Goal: Task Accomplishment & Management: Manage account settings

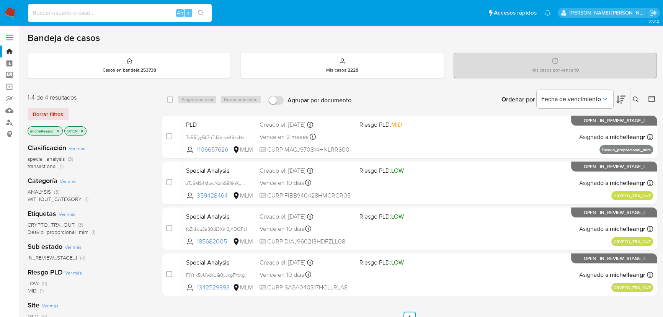
click at [87, 10] on input at bounding box center [120, 13] width 184 height 10
paste input "1026376693"
type input "1026376693"
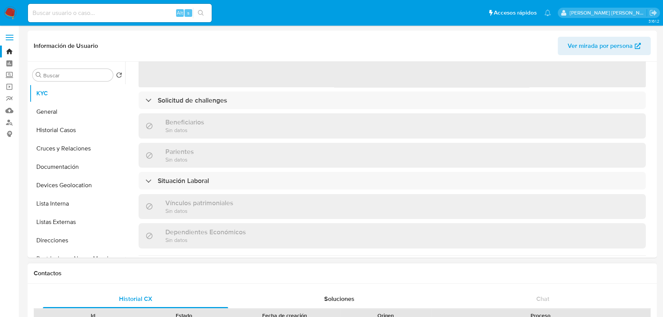
select select "10"
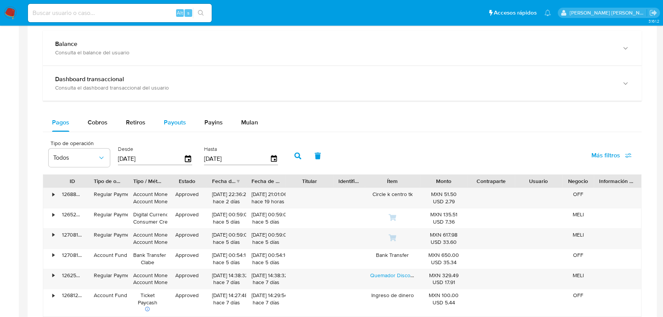
scroll to position [348, 0]
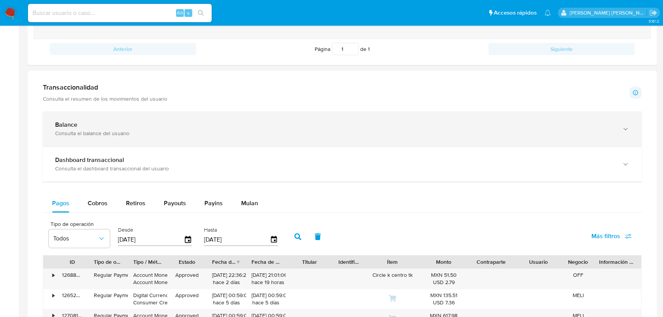
click at [164, 139] on div "Balance Consulta el balance del usuario" at bounding box center [342, 128] width 599 height 35
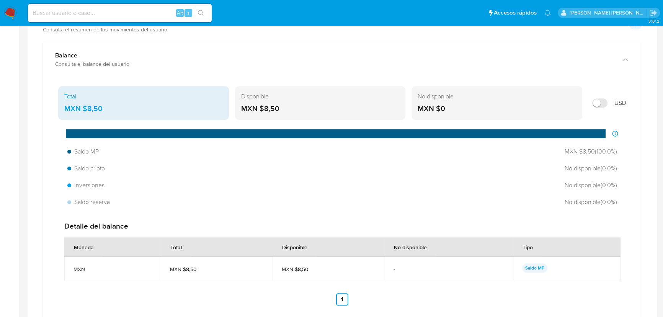
scroll to position [557, 0]
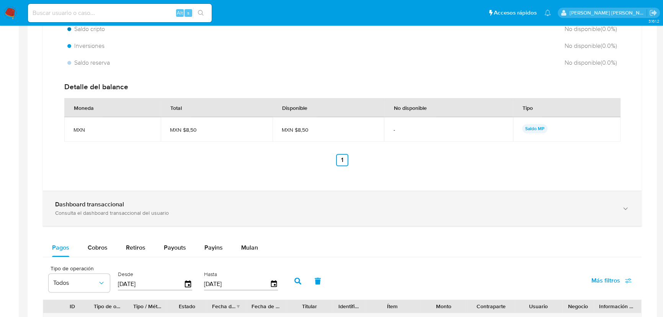
drag, startPoint x: 169, startPoint y: 209, endPoint x: 172, endPoint y: 206, distance: 4.3
click at [170, 208] on div "Dashboard transaccional Consulta el dashboard transaccional del usuario" at bounding box center [334, 209] width 559 height 16
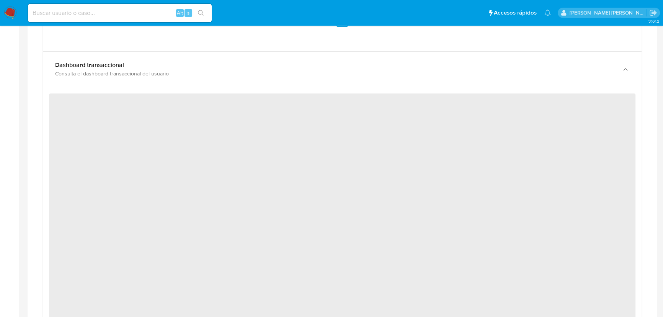
scroll to position [731, 0]
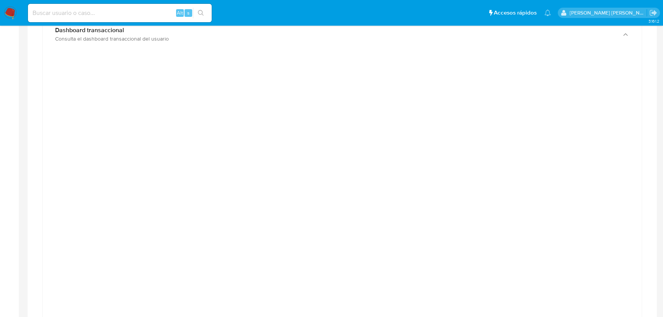
click at [145, 21] on div "Alt s" at bounding box center [120, 13] width 184 height 18
click at [146, 16] on input at bounding box center [120, 13] width 184 height 10
paste input "31719032"
type input "31719032"
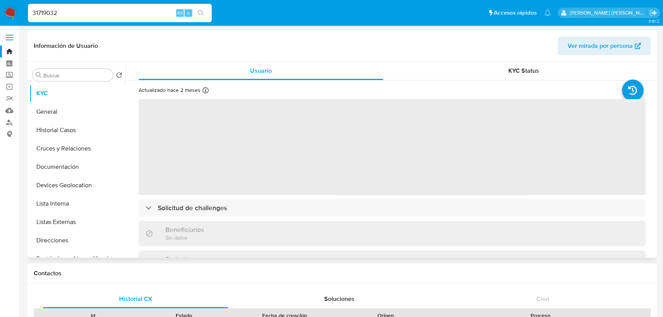
scroll to position [209, 0]
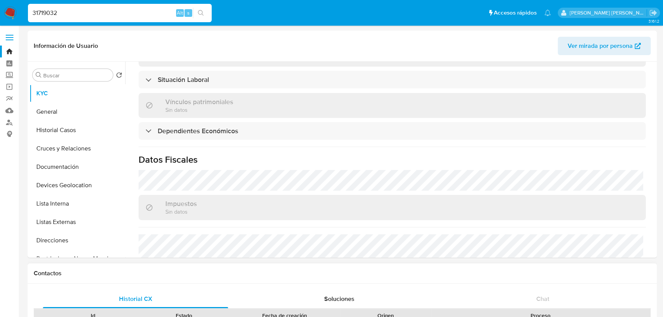
select select "10"
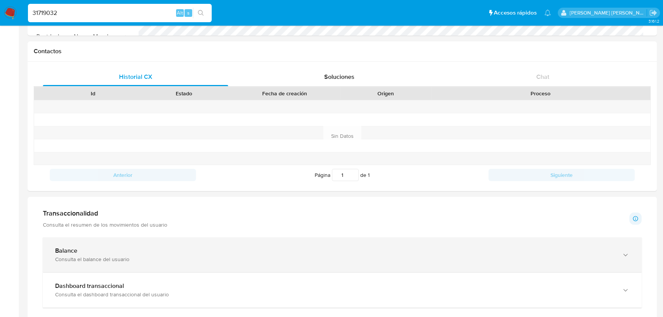
scroll to position [244, 0]
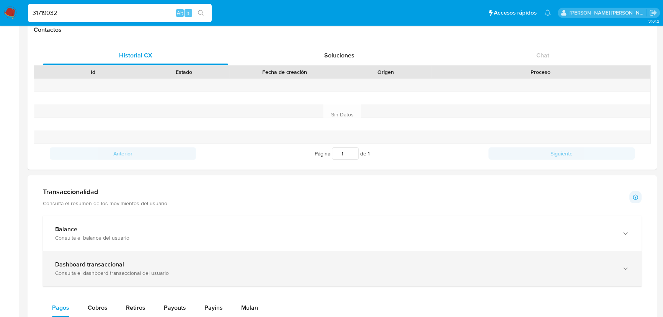
click at [229, 270] on div "Consulta el dashboard transaccional del usuario" at bounding box center [334, 273] width 559 height 7
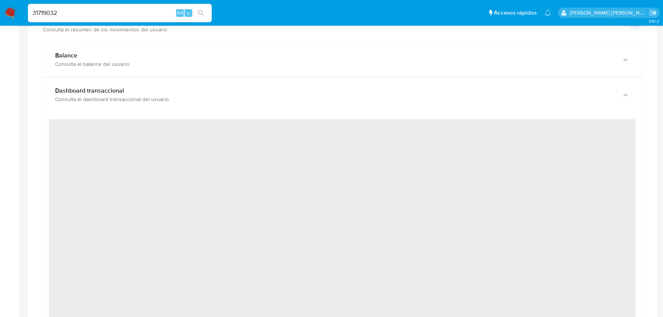
scroll to position [417, 0]
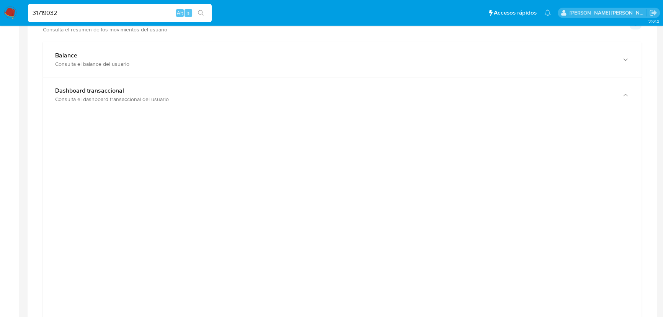
drag, startPoint x: 31, startPoint y: 1, endPoint x: 0, endPoint y: -17, distance: 35.7
click at [0, 0] on html "Pausado Ver notificaciones 31719032 Alt s Accesos rápidos Presiona las siguient…" at bounding box center [331, 283] width 663 height 1401
paste input "1545324427"
type input "1545324427"
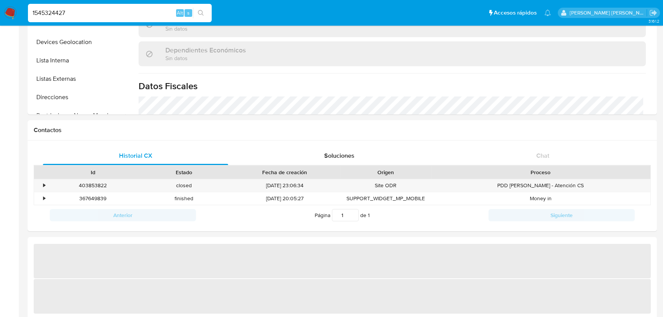
scroll to position [174, 0]
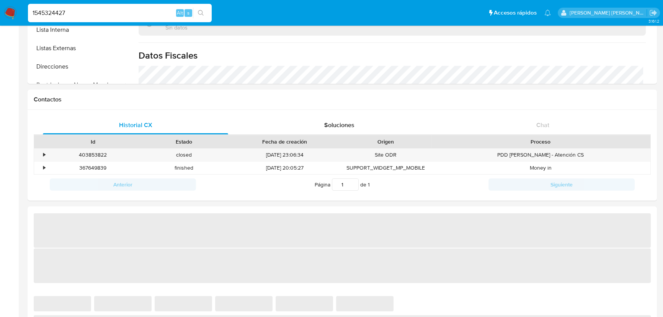
select select "10"
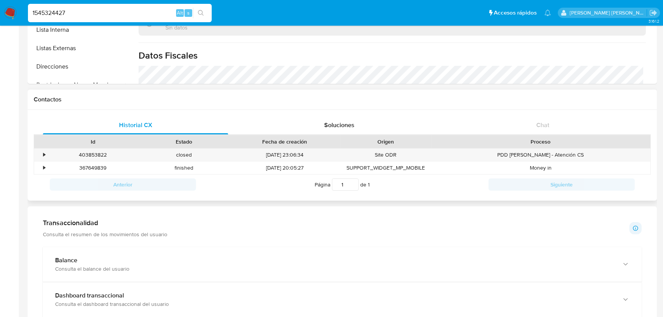
scroll to position [320, 0]
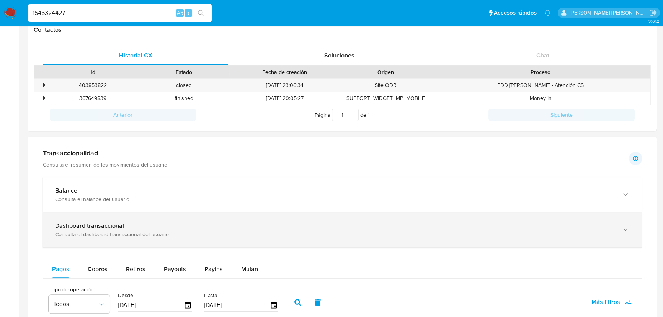
click at [203, 237] on div "Consulta el dashboard transaccional del usuario" at bounding box center [334, 234] width 559 height 7
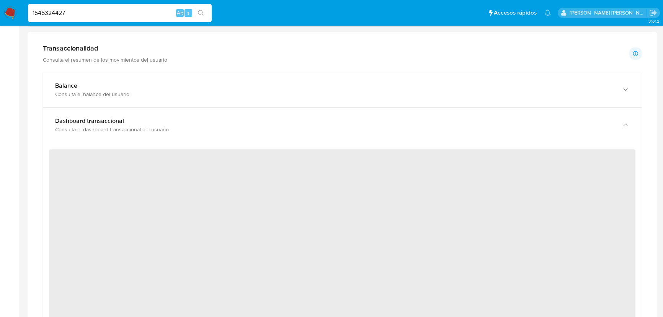
scroll to position [383, 0]
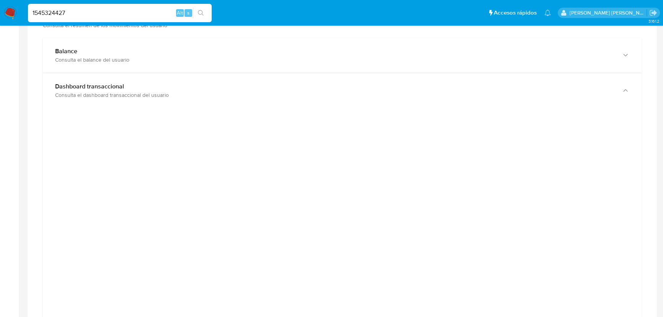
drag, startPoint x: 80, startPoint y: 11, endPoint x: 0, endPoint y: -15, distance: 84.6
paste input "510706566"
type input "510706566"
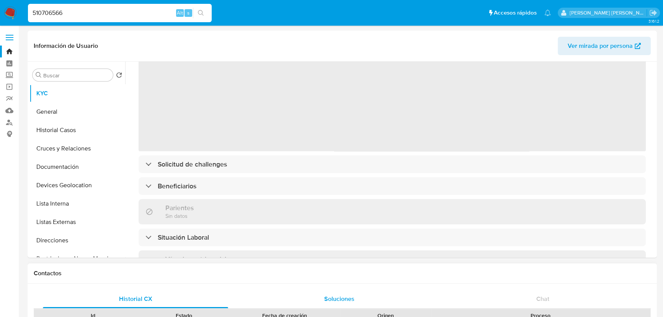
scroll to position [104, 0]
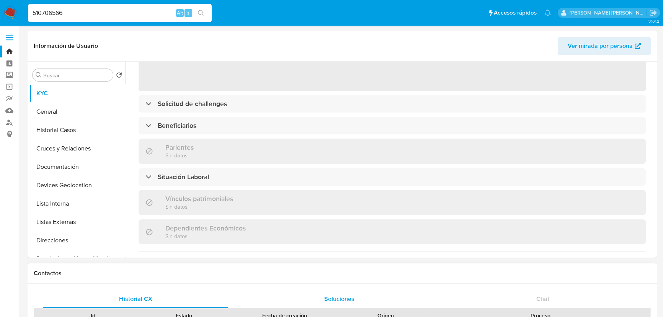
select select "10"
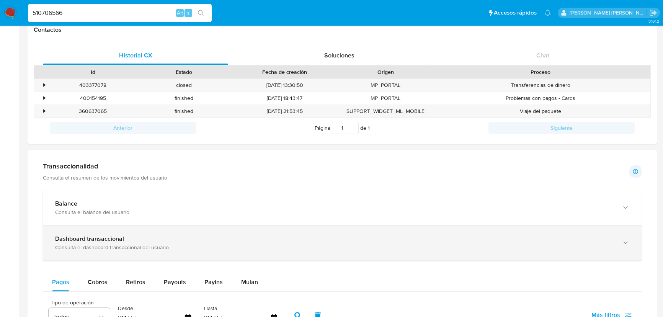
click at [201, 247] on div "Consulta el dashboard transaccional del usuario" at bounding box center [334, 247] width 559 height 7
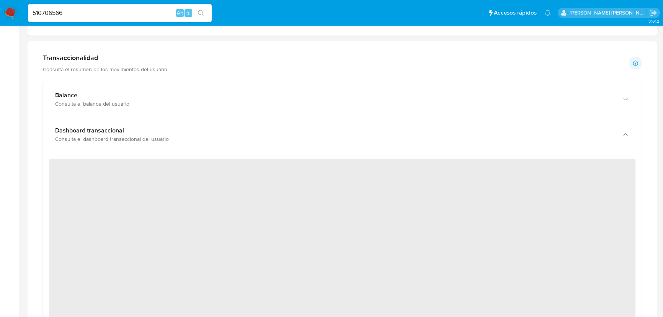
scroll to position [383, 0]
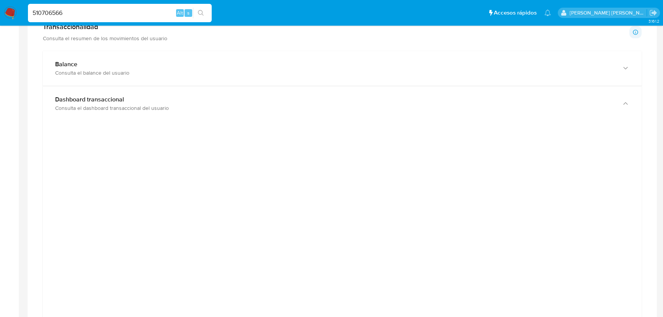
drag, startPoint x: 111, startPoint y: 10, endPoint x: 0, endPoint y: -23, distance: 115.8
click at [0, 0] on html "Pausado Ver notificaciones 510706566 Alt s Accesos rápidos Presiona las siguien…" at bounding box center [331, 312] width 663 height 1391
paste input "1279928645"
type input "1279928645"
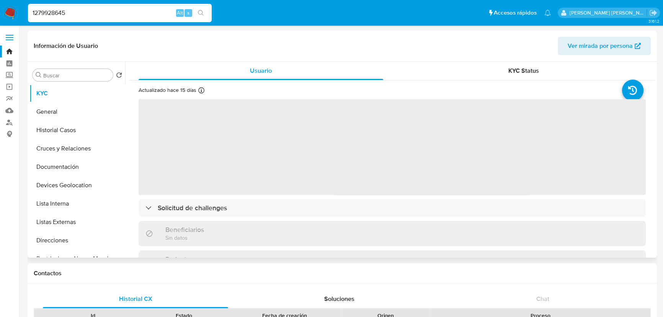
select select "10"
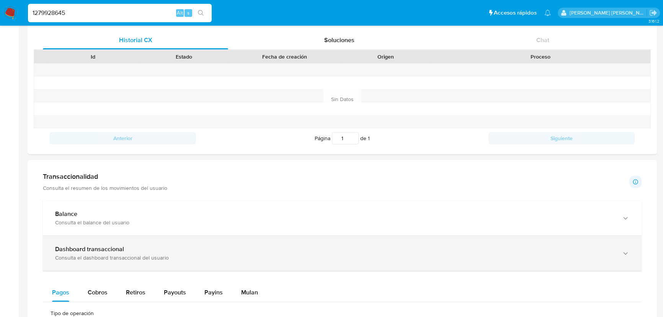
scroll to position [278, 0]
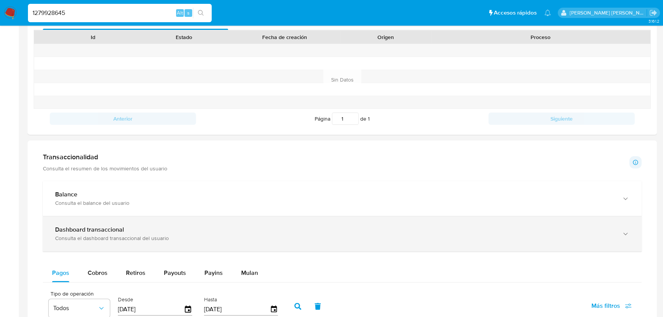
click at [208, 230] on div "Dashboard transaccional" at bounding box center [334, 230] width 559 height 8
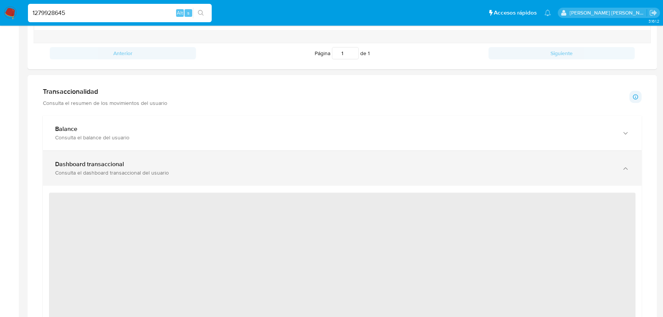
scroll to position [383, 0]
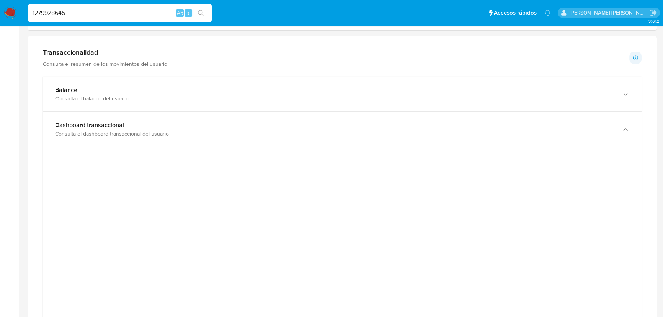
drag, startPoint x: 87, startPoint y: 10, endPoint x: 0, endPoint y: -42, distance: 101.6
paste input "39499131"
type input "39499131"
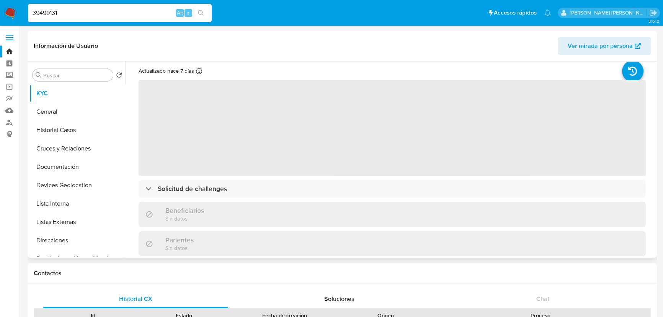
select select "10"
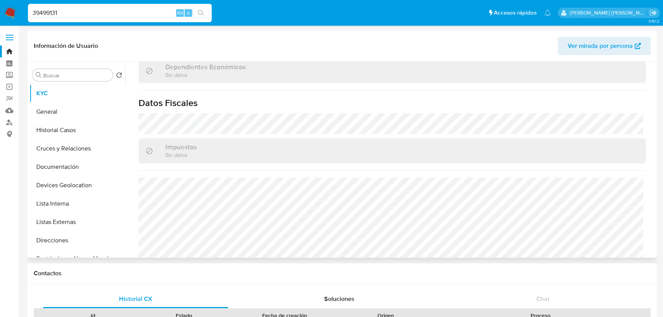
scroll to position [474, 0]
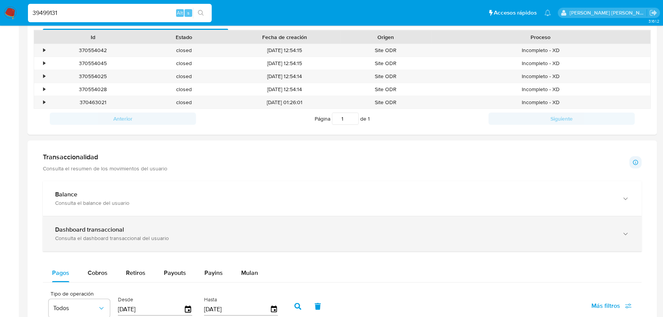
drag, startPoint x: 163, startPoint y: 225, endPoint x: 209, endPoint y: 229, distance: 45.4
click at [163, 224] on div "Dashboard transaccional Consulta el dashboard transaccional del usuario" at bounding box center [342, 233] width 599 height 35
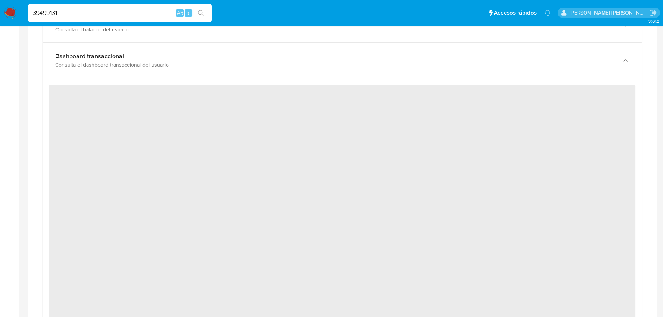
scroll to position [452, 0]
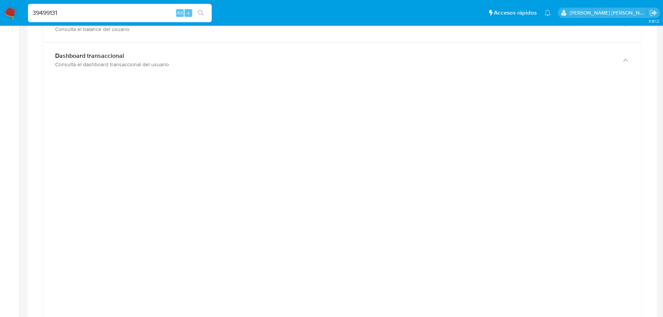
drag, startPoint x: 83, startPoint y: 17, endPoint x: 0, endPoint y: -29, distance: 95.5
click at [0, 0] on html "Pausado Ver notificaciones 39499131 Alt s Accesos rápidos Presiona las siguient…" at bounding box center [331, 230] width 663 height 1364
paste input "790843500"
type input "790843500"
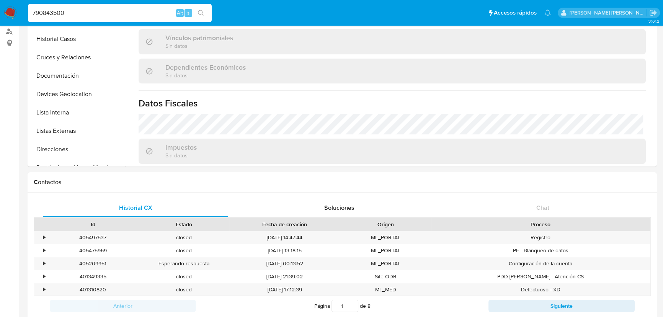
select select "10"
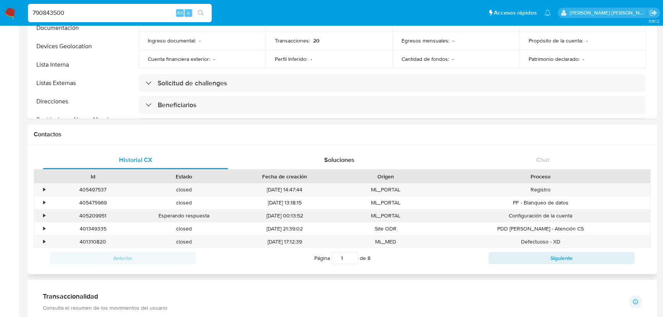
scroll to position [355, 0]
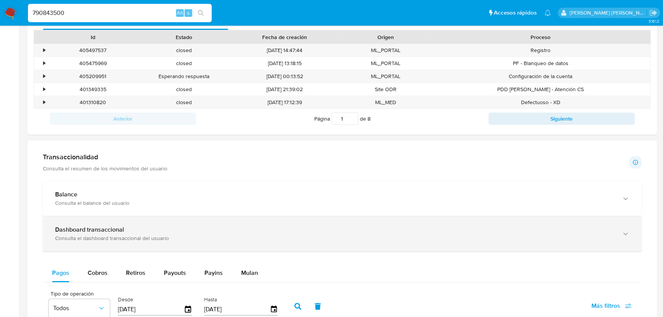
click at [257, 230] on div "Dashboard transaccional" at bounding box center [334, 230] width 559 height 8
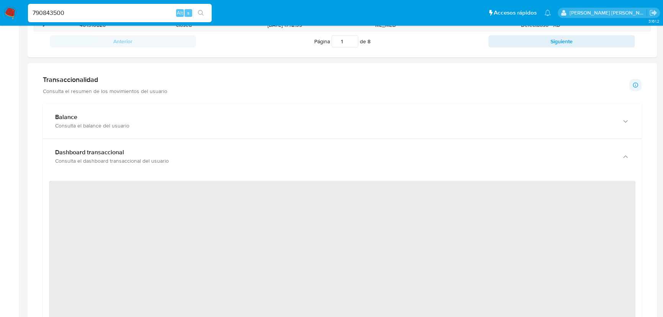
scroll to position [417, 0]
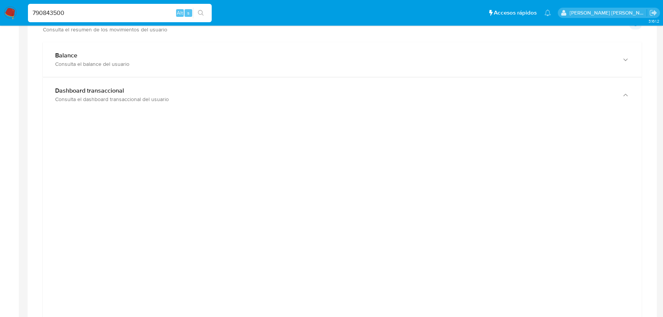
drag, startPoint x: 54, startPoint y: 11, endPoint x: 1, endPoint y: 1, distance: 53.9
click at [0, 1] on nav "Pausado Ver notificaciones 790843500 Alt s Accesos rápidos Presiona las siguien…" at bounding box center [331, 13] width 663 height 26
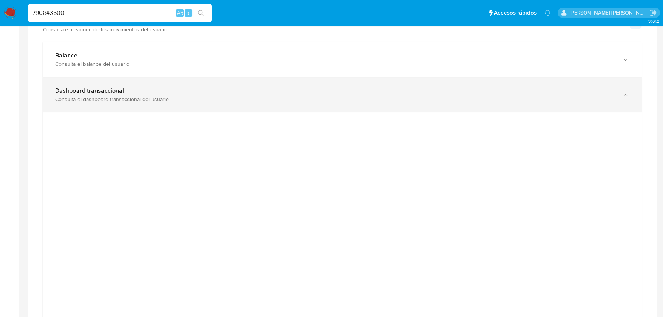
paste input "149330898"
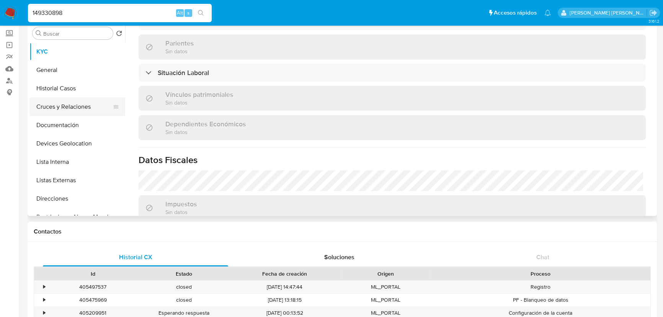
scroll to position [0, 0]
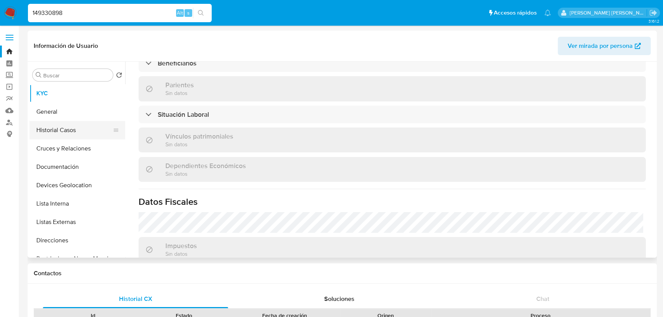
type input "149330898"
click at [81, 136] on button "Historial Casos" at bounding box center [74, 130] width 90 height 18
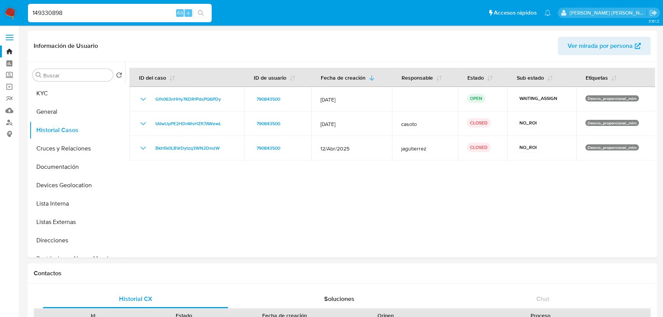
click at [80, 14] on input "149330898" at bounding box center [120, 13] width 184 height 10
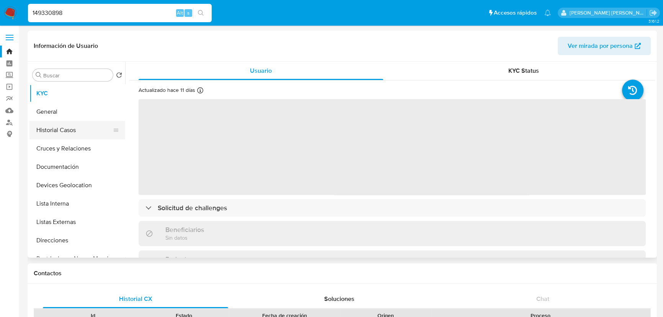
select select "10"
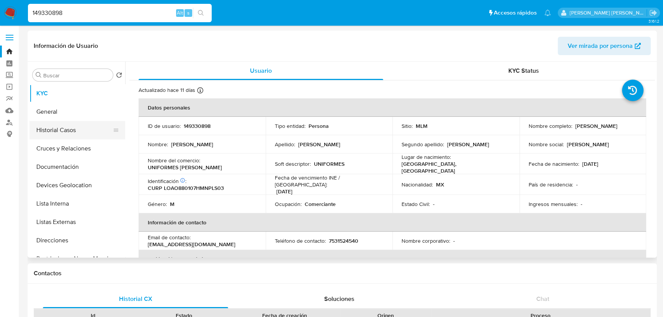
click at [69, 136] on button "Historial Casos" at bounding box center [74, 130] width 90 height 18
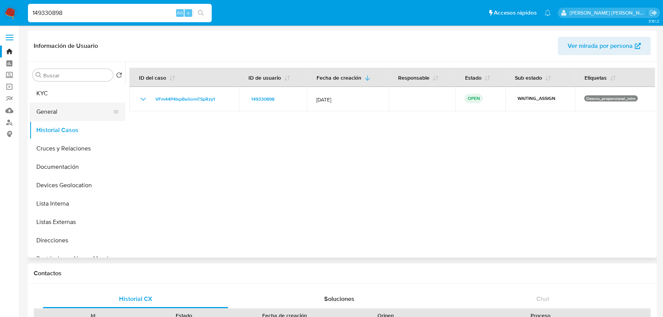
click at [72, 110] on button "General" at bounding box center [74, 112] width 90 height 18
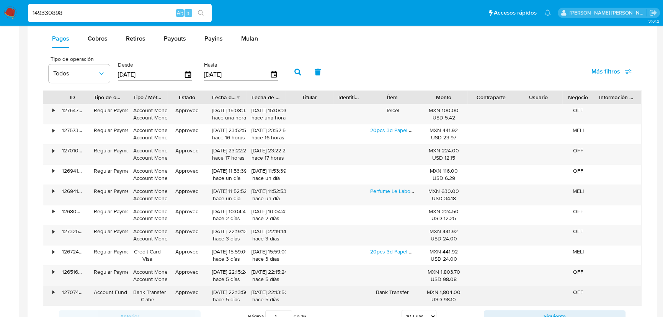
scroll to position [576, 0]
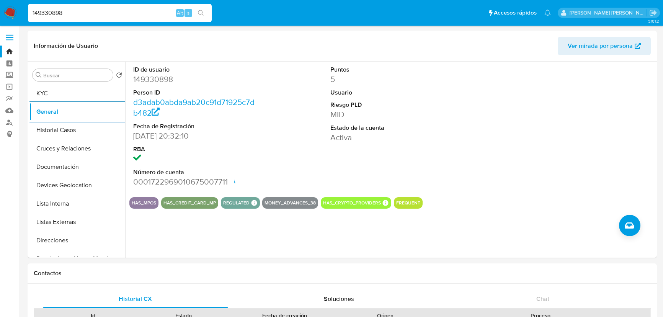
select select "10"
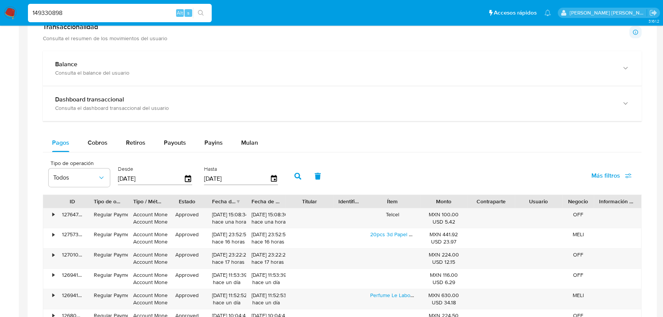
scroll to position [383, 0]
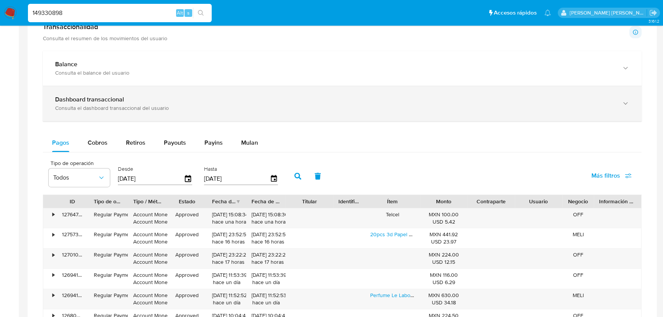
click at [207, 105] on div "Consulta el dashboard transaccional del usuario" at bounding box center [334, 108] width 559 height 7
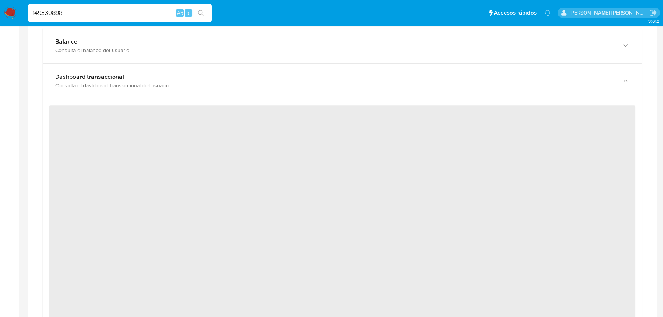
scroll to position [417, 0]
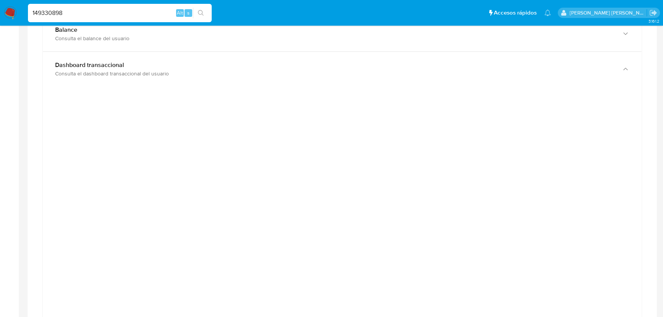
drag, startPoint x: 72, startPoint y: 9, endPoint x: 0, endPoint y: 3, distance: 71.8
click at [0, 3] on nav "Pausado Ver notificaciones 149330898 Alt s Accesos rápidos Presiona las siguien…" at bounding box center [331, 13] width 663 height 26
paste input "790843500"
type input "790843500"
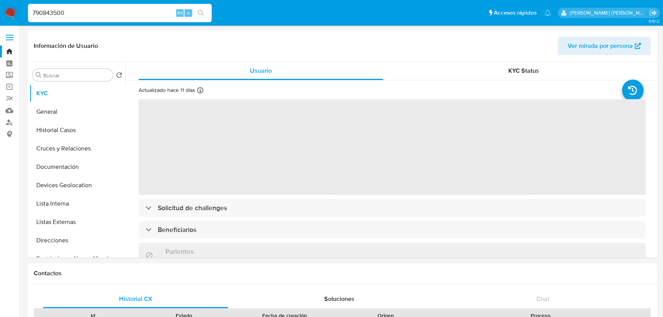
select select "10"
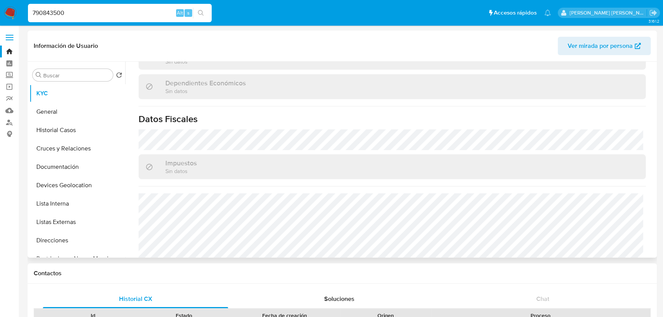
scroll to position [466, 0]
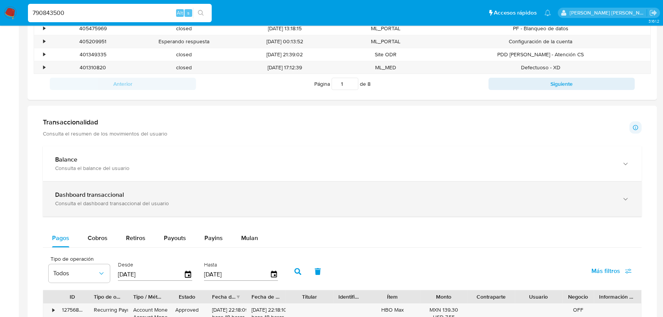
drag, startPoint x: 245, startPoint y: 190, endPoint x: 274, endPoint y: 190, distance: 29.1
click at [245, 190] on div "Dashboard transaccional Consulta el dashboard transaccional del usuario" at bounding box center [342, 198] width 599 height 35
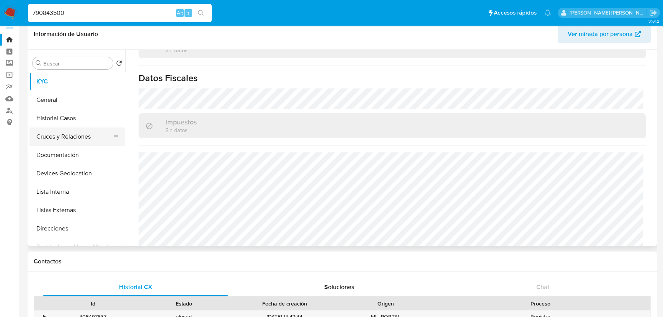
scroll to position [0, 0]
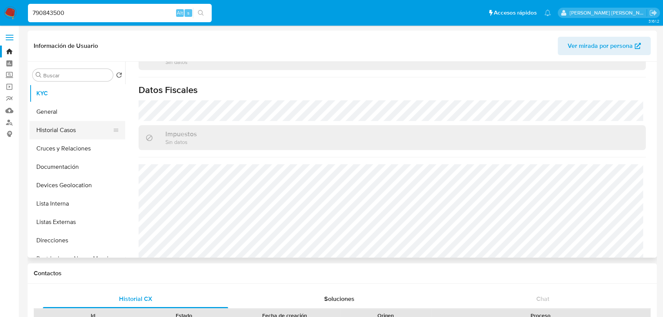
click at [75, 134] on button "Historial Casos" at bounding box center [74, 130] width 90 height 18
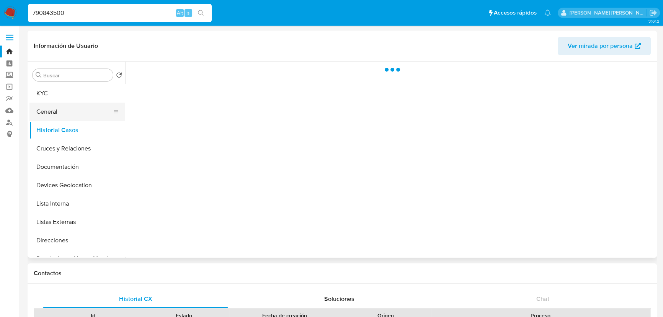
click at [60, 116] on button "General" at bounding box center [74, 112] width 90 height 18
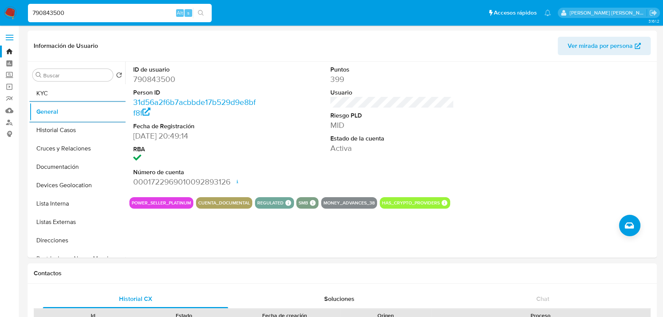
drag, startPoint x: 0, startPoint y: -11, endPoint x: 0, endPoint y: -23, distance: 11.5
paste input "168152233"
type input "168152233"
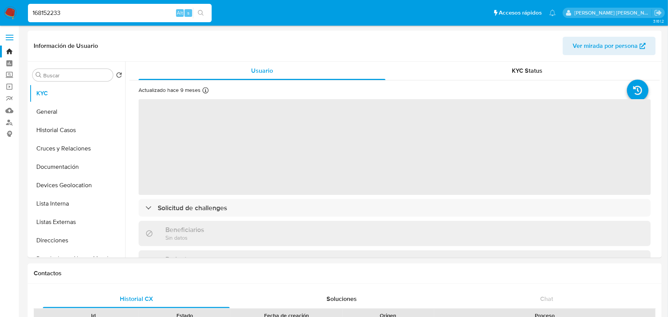
select select "10"
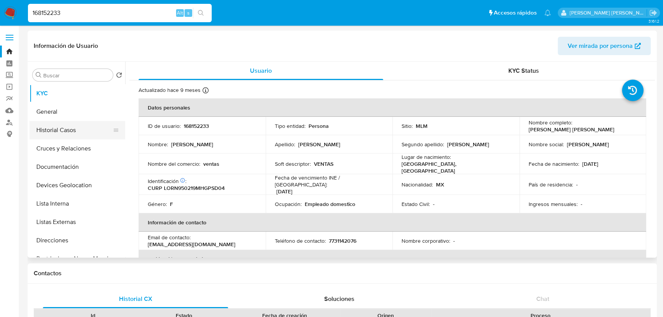
click at [77, 130] on button "Historial Casos" at bounding box center [74, 130] width 90 height 18
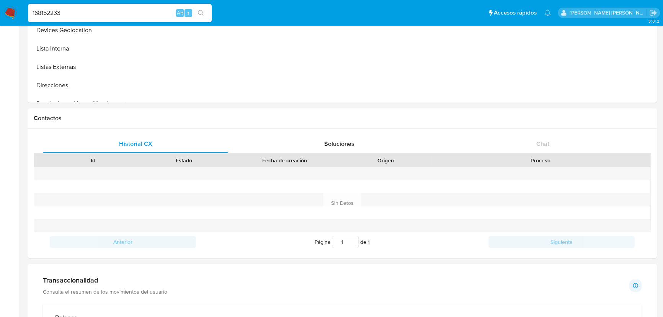
scroll to position [209, 0]
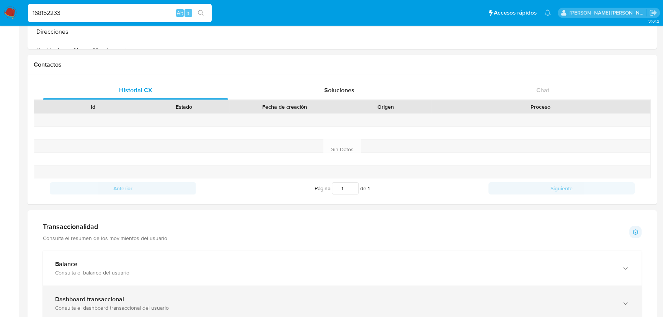
click at [130, 310] on div "Consulta el dashboard transaccional del usuario" at bounding box center [334, 307] width 559 height 7
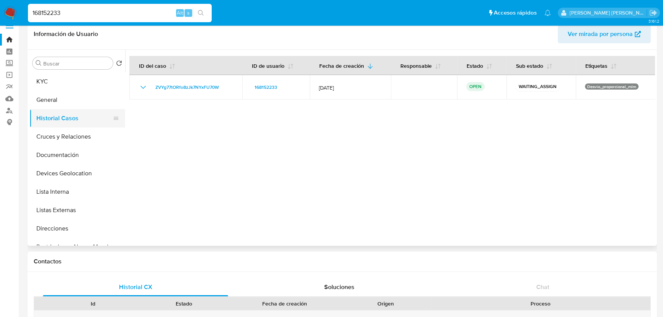
scroll to position [0, 0]
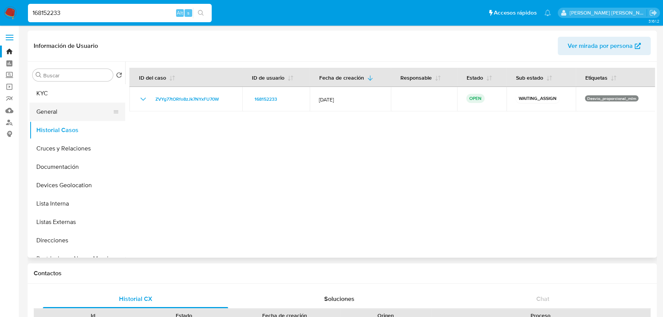
click at [72, 116] on button "General" at bounding box center [74, 112] width 90 height 18
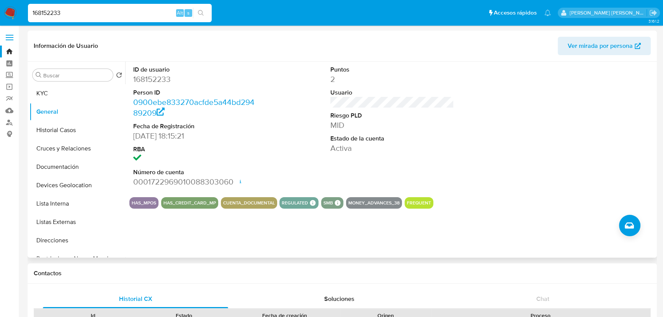
scroll to position [34, 0]
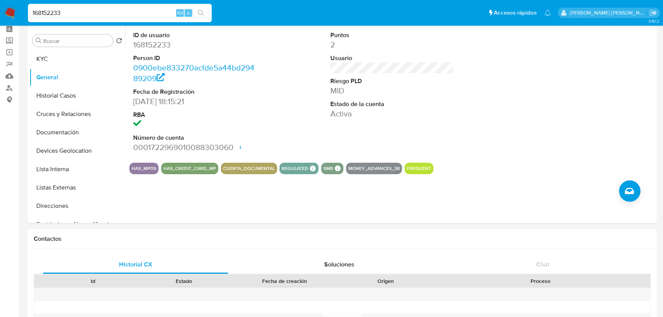
drag, startPoint x: 83, startPoint y: 14, endPoint x: 0, endPoint y: -15, distance: 87.8
paste input "2966279"
type input "1629662793"
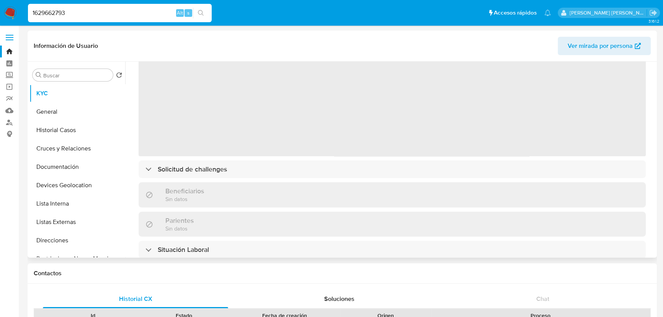
scroll to position [139, 0]
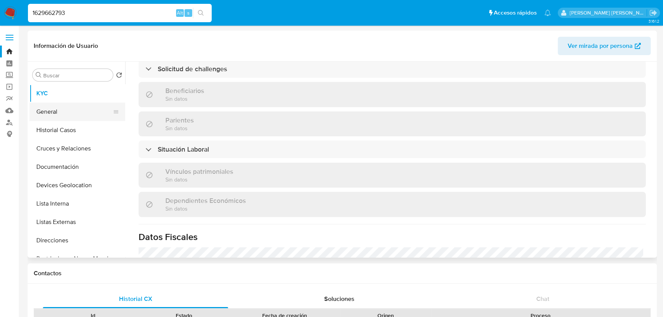
select select "10"
click at [62, 119] on button "General" at bounding box center [74, 112] width 90 height 18
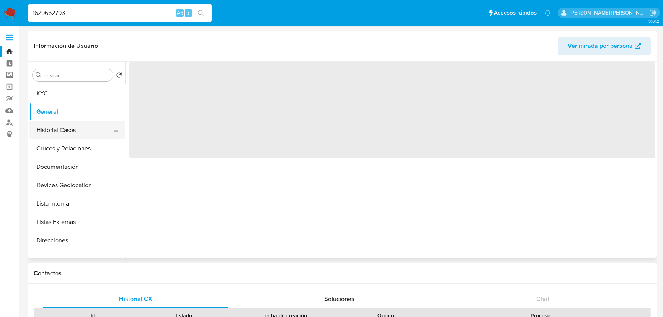
scroll to position [0, 0]
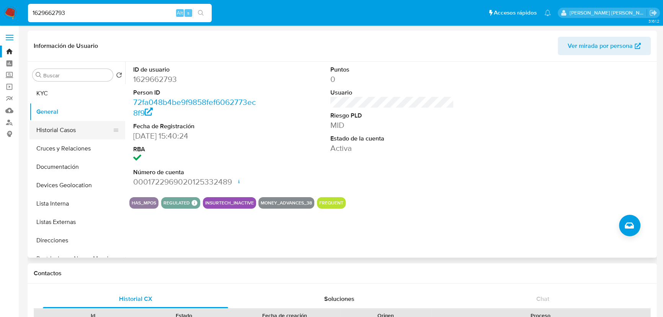
click at [61, 128] on button "Historial Casos" at bounding box center [74, 130] width 90 height 18
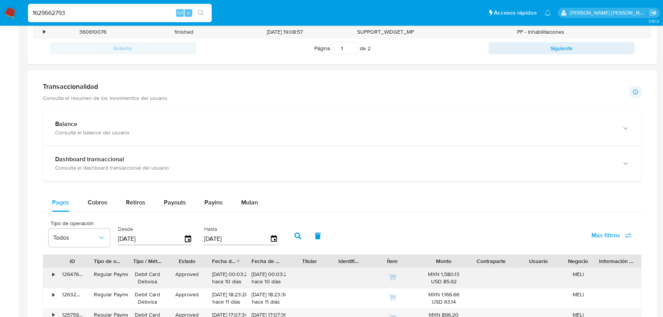
scroll to position [383, 0]
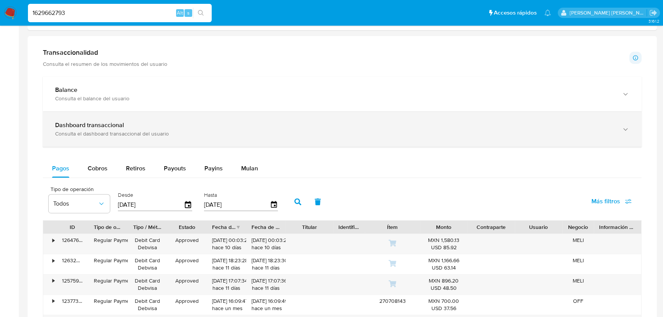
click at [203, 120] on div "Dashboard transaccional Consulta el dashboard transaccional del usuario" at bounding box center [342, 129] width 599 height 35
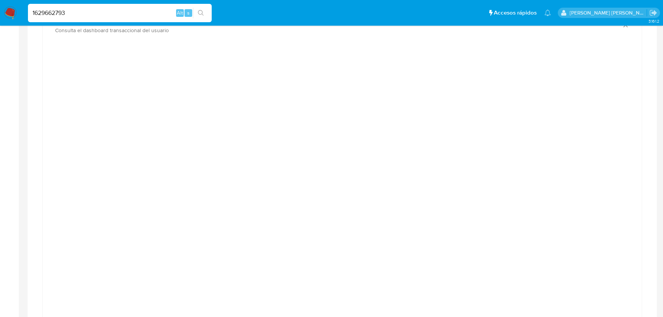
scroll to position [487, 0]
drag, startPoint x: 108, startPoint y: 13, endPoint x: 0, endPoint y: -10, distance: 110.4
click at [0, 0] on html "Pausado Ver notificaciones 1629662793 Alt s Accesos rápidos Presiona las siguie…" at bounding box center [331, 263] width 663 height 1501
paste input "10531292"
type input "110531292"
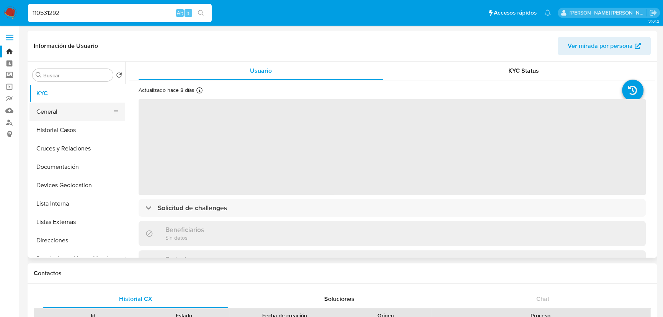
click at [69, 118] on button "General" at bounding box center [74, 112] width 90 height 18
select select "10"
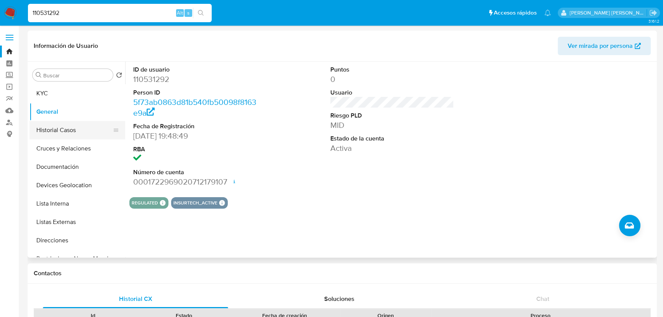
click at [67, 132] on button "Historial Casos" at bounding box center [74, 130] width 90 height 18
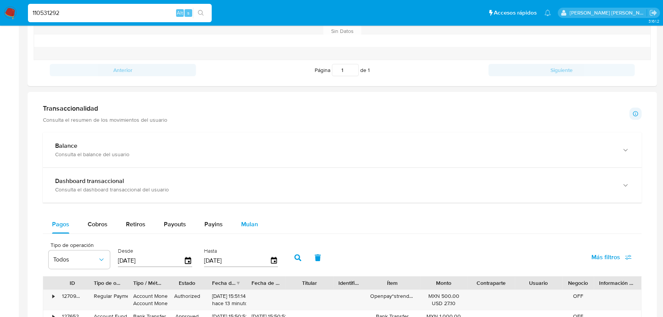
scroll to position [383, 0]
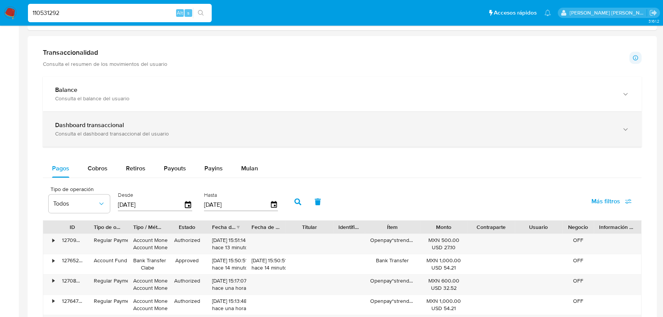
click at [193, 135] on div "Consulta el dashboard transaccional del usuario" at bounding box center [334, 133] width 559 height 7
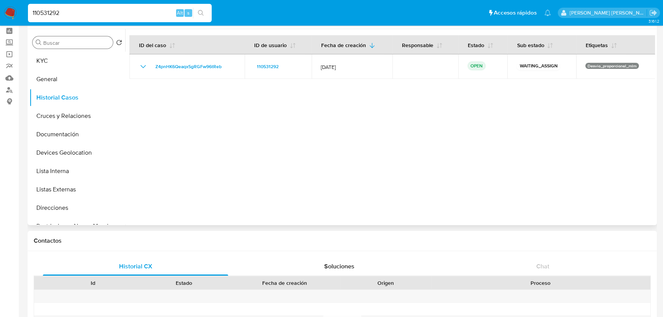
scroll to position [0, 0]
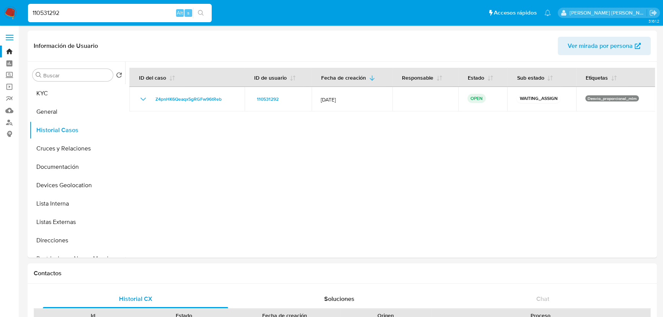
click at [11, 11] on img at bounding box center [10, 13] width 13 height 13
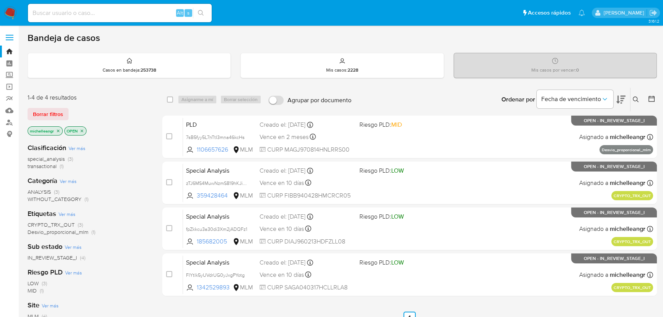
click at [57, 129] on icon "close-filter" at bounding box center [58, 131] width 5 height 5
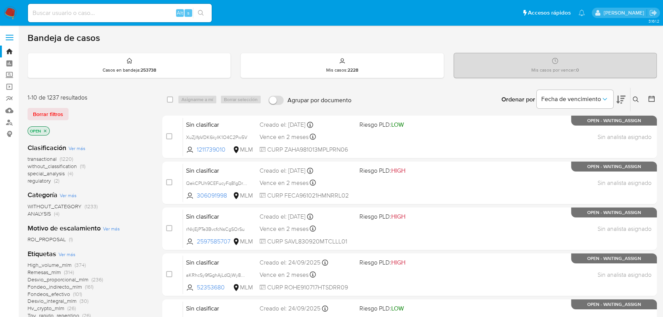
click at [642, 99] on button at bounding box center [637, 99] width 13 height 9
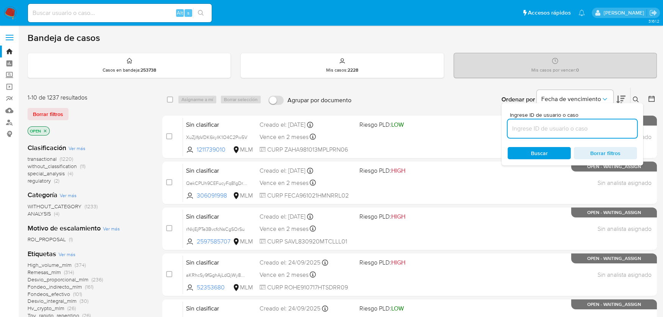
drag, startPoint x: 561, startPoint y: 129, endPoint x: 553, endPoint y: 129, distance: 7.3
click at [561, 129] on input at bounding box center [572, 129] width 129 height 10
type input "39499131"
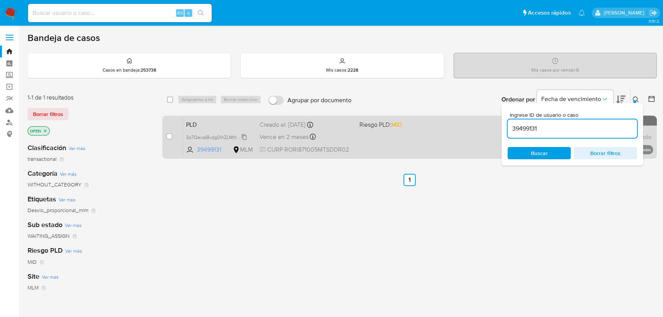
click at [245, 135] on span "3o7QexqIBvdg0IhZLMthDCtJ" at bounding box center [217, 136] width 62 height 8
click at [167, 138] on input "checkbox" at bounding box center [169, 136] width 6 height 6
checkbox input "true"
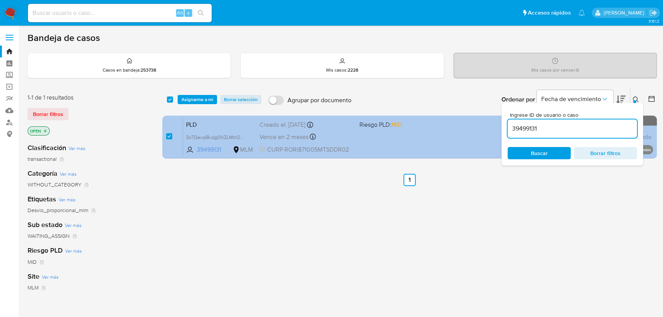
drag, startPoint x: 549, startPoint y: 128, endPoint x: 436, endPoint y: 134, distance: 112.8
click at [443, 130] on div "select-all-cases-checkbox Asignarme a mí Borrar selección Agrupar por documento…" at bounding box center [409, 124] width 495 height 74
type input "790843500"
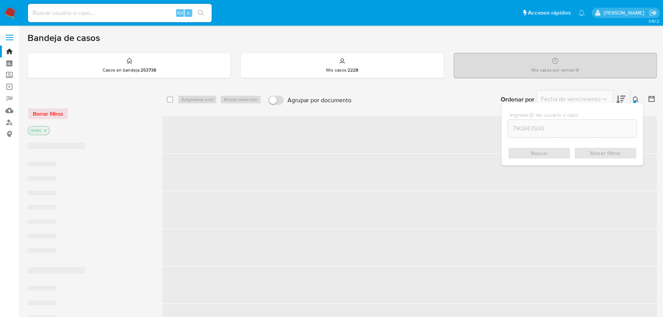
checkbox input "false"
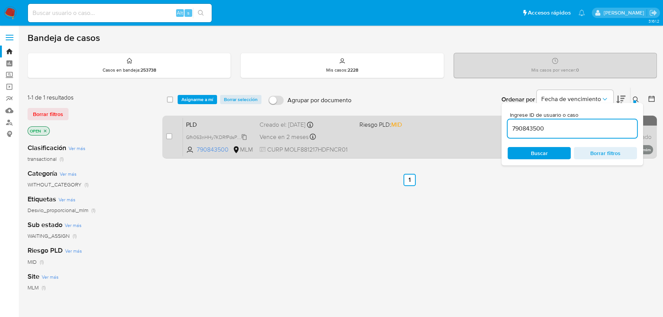
click at [244, 134] on span "Gfh063nHHy7KDRfPdsPQ6PDy" at bounding box center [219, 136] width 66 height 8
click at [166, 135] on div "case-item-checkbox No es posible asignar el caso PLD Gfh063nHHy7KDRfPdsPQ6PDy C…" at bounding box center [409, 137] width 495 height 43
click at [169, 139] on div "case-item-checkbox" at bounding box center [169, 136] width 6 height 8
click at [174, 141] on div "case-item-checkbox No es posible asignar el caso" at bounding box center [174, 137] width 17 height 39
click at [172, 138] on input "checkbox" at bounding box center [169, 136] width 6 height 6
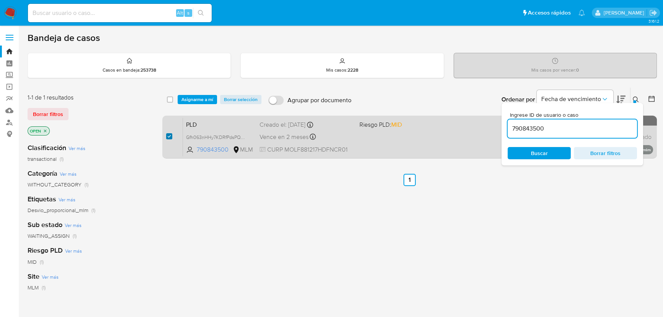
checkbox input "true"
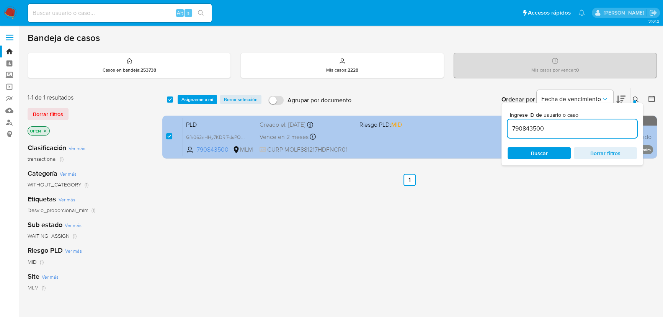
drag, startPoint x: 526, startPoint y: 129, endPoint x: 476, endPoint y: 127, distance: 50.2
click at [479, 127] on div "select-all-cases-checkbox Asignarme a mí Borrar selección Agrupar por documento…" at bounding box center [409, 124] width 495 height 74
type input "149330898"
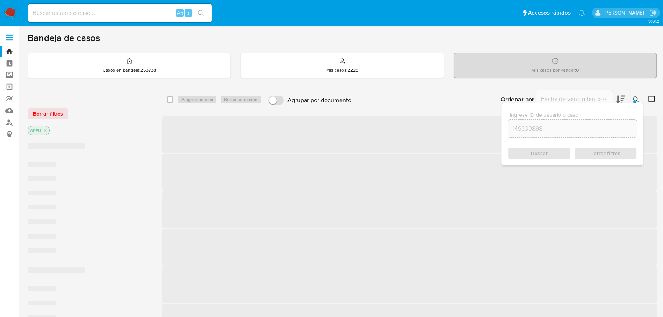
checkbox input "false"
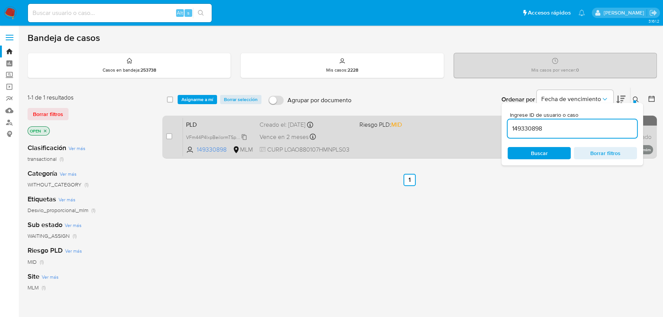
click at [245, 136] on span "VFm44P4IxpBeilormTSpRzy1" at bounding box center [215, 136] width 59 height 8
click at [170, 133] on input "checkbox" at bounding box center [169, 136] width 6 height 6
checkbox input "true"
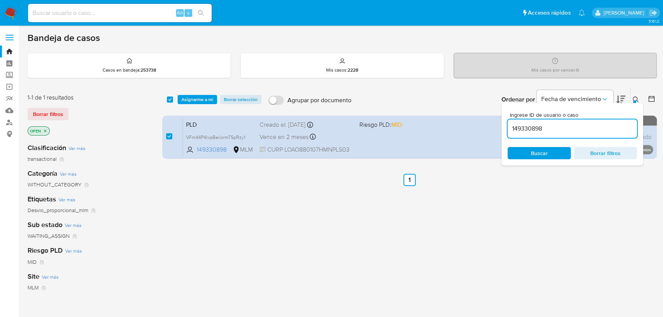
drag, startPoint x: 548, startPoint y: 131, endPoint x: 304, endPoint y: 111, distance: 243.9
click at [348, 118] on div "select-all-cases-checkbox Asignarme a mí Borrar selección Agrupar por documento…" at bounding box center [409, 124] width 495 height 74
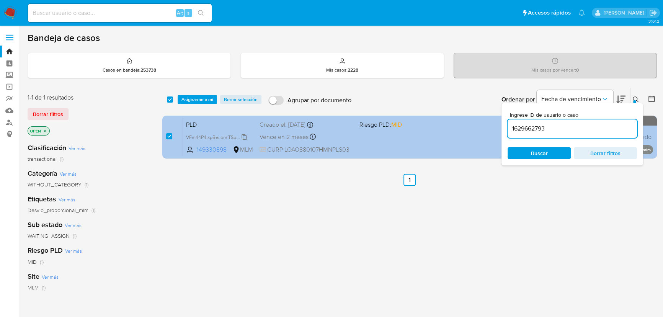
type input "1629662793"
checkbox input "false"
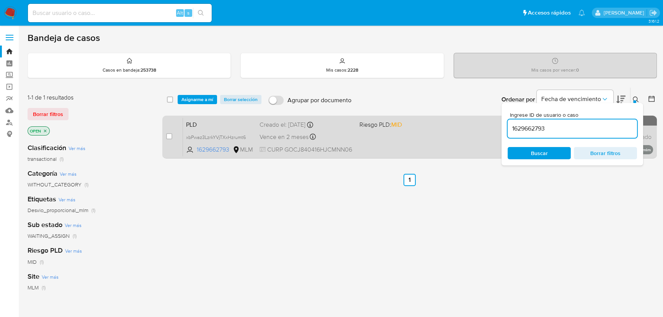
click at [252, 137] on span "xbPwaz3LzrkYVjTXxHzrumt6" at bounding box center [219, 137] width 67 height 8
click at [248, 137] on span "xbPwaz3LzrkYVjTXxHzrumt6 Copiado Copiado" at bounding box center [219, 137] width 67 height 8
click at [170, 137] on input "checkbox" at bounding box center [169, 136] width 6 height 6
checkbox input "true"
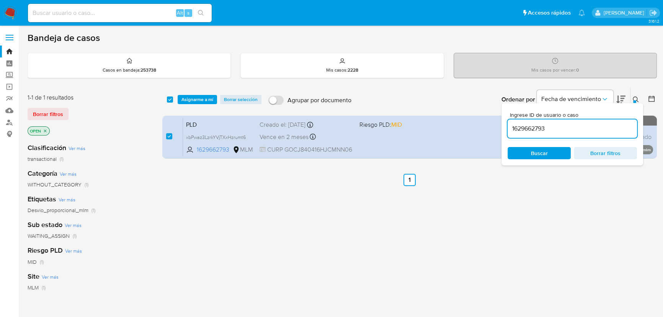
drag, startPoint x: 552, startPoint y: 129, endPoint x: 403, endPoint y: 109, distance: 150.7
click at [417, 111] on div "Ordenar por Fecha de vencimiento No es posible ordenar los resultados mientras …" at bounding box center [506, 100] width 302 height 24
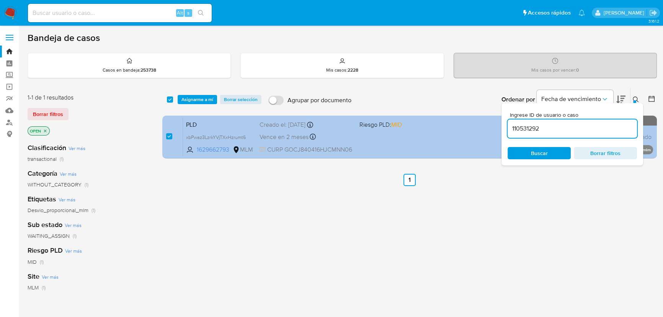
type input "110531292"
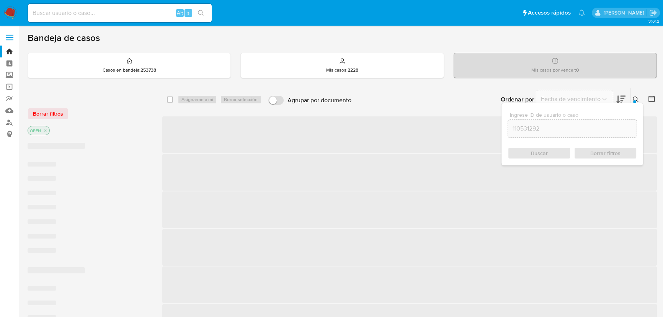
checkbox input "false"
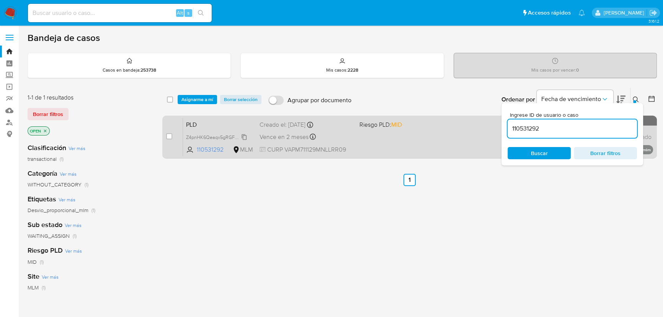
click at [243, 138] on span "Z4pnHK6Qeaqx5gRGFw96tReb" at bounding box center [219, 136] width 67 height 8
click at [172, 136] on div "case-item-checkbox No es posible asignar el caso" at bounding box center [174, 137] width 17 height 39
click at [167, 136] on input "checkbox" at bounding box center [169, 136] width 6 height 6
checkbox input "true"
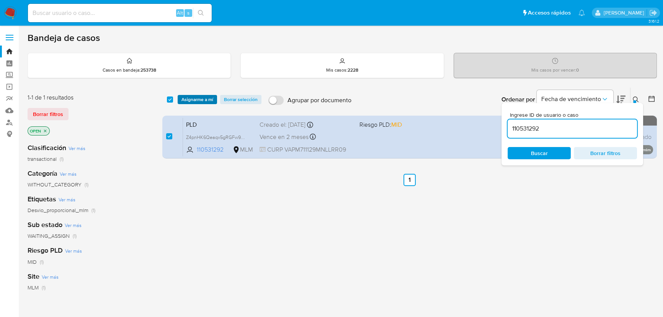
click at [199, 97] on span "Asignarme a mí" at bounding box center [197, 100] width 32 height 8
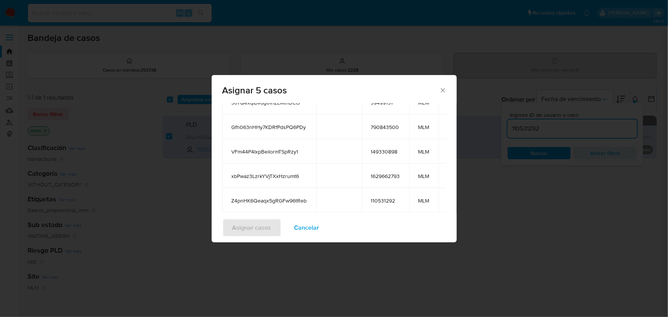
scroll to position [104, 0]
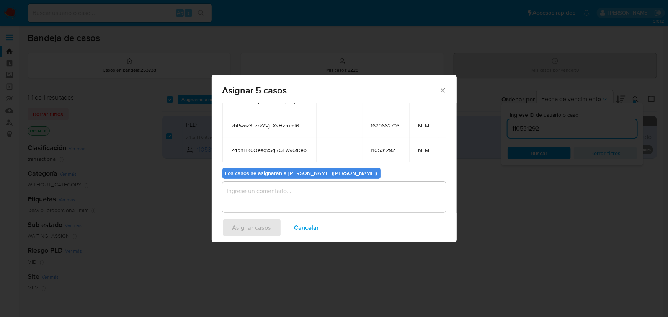
click at [274, 200] on textarea "assign-modal" at bounding box center [334, 197] width 224 height 31
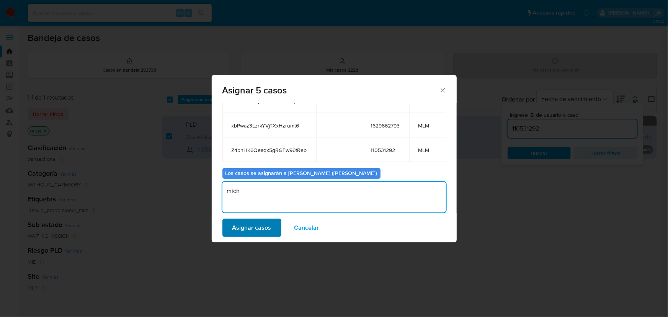
type textarea "mich"
click at [252, 234] on span "Asignar casos" at bounding box center [251, 227] width 39 height 17
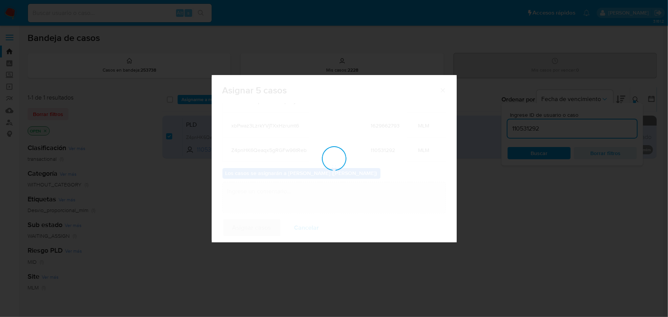
checkbox input "false"
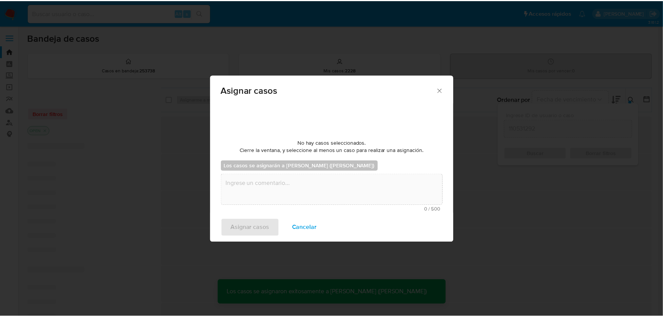
scroll to position [46, 0]
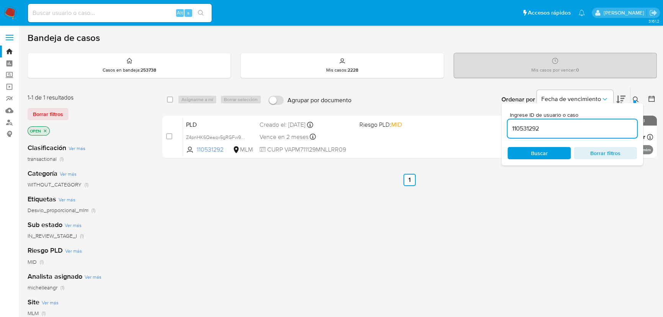
click at [420, 271] on div "select-all-cases-checkbox Asignarme a mí Borrar selección Agrupar por documento…" at bounding box center [409, 260] width 495 height 347
click at [72, 14] on input at bounding box center [120, 13] width 184 height 10
paste input "3o7QexqIBvdg0IhZLMthDCtJ"
type input "3o7QexqIBvdg0IhZLMthDCtJ"
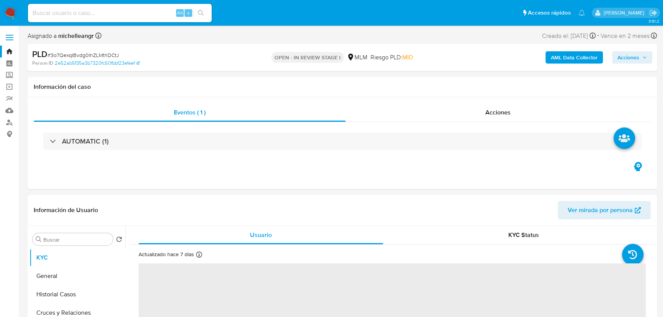
select select "10"
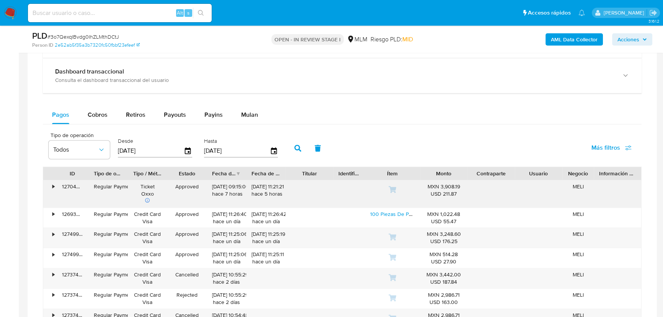
scroll to position [592, 0]
click at [253, 116] on span "Mulan" at bounding box center [249, 115] width 17 height 9
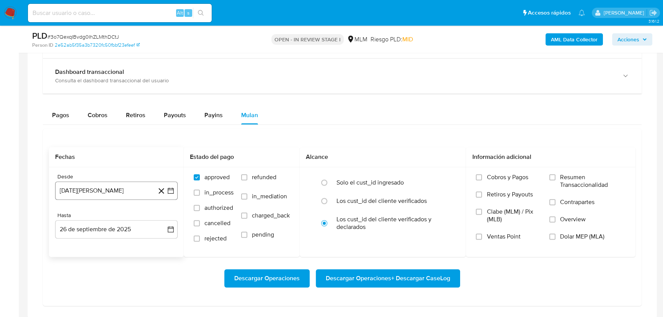
drag, startPoint x: 103, startPoint y: 188, endPoint x: 108, endPoint y: 183, distance: 7.3
click at [103, 188] on button "26 de agosto de 2024" at bounding box center [116, 190] width 123 height 18
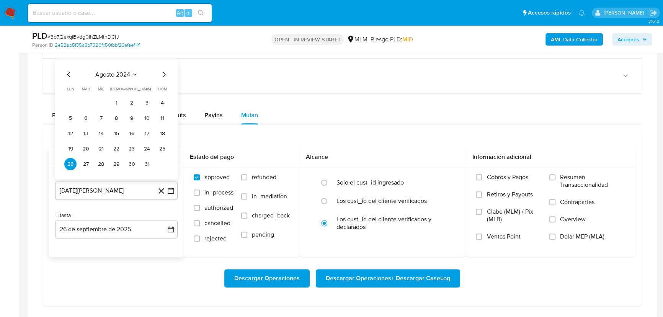
drag, startPoint x: 127, startPoint y: 70, endPoint x: 153, endPoint y: 76, distance: 26.0
click at [129, 69] on div "agosto 2024 agosto 2024 lun lunes mar martes mié miércoles jue jueves vie viern…" at bounding box center [116, 118] width 123 height 121
click at [123, 72] on span "agosto 2024" at bounding box center [112, 74] width 35 height 8
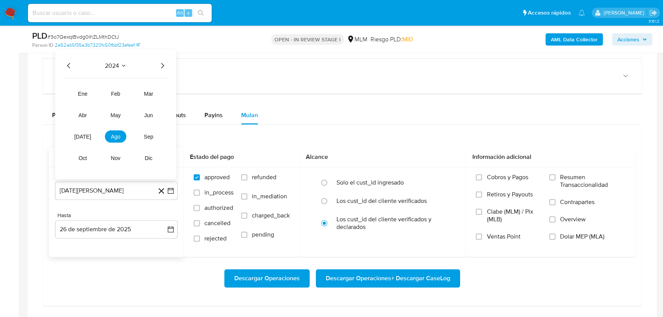
click at [163, 64] on icon "Año siguiente" at bounding box center [162, 65] width 9 height 9
click at [149, 94] on span "mar" at bounding box center [148, 93] width 9 height 6
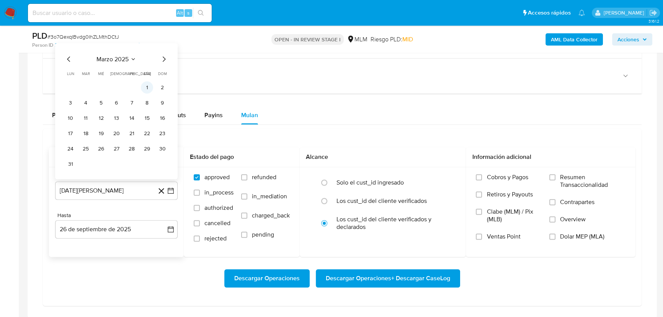
click at [146, 88] on button "1" at bounding box center [147, 87] width 12 height 12
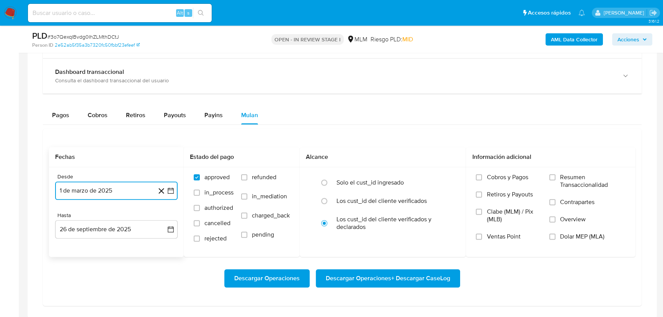
drag, startPoint x: 87, startPoint y: 230, endPoint x: 82, endPoint y: 219, distance: 11.7
click at [85, 226] on button "26 de septiembre de 2025" at bounding box center [116, 229] width 123 height 18
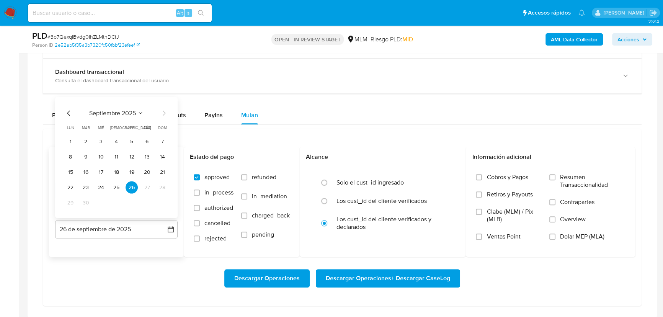
click at [70, 109] on icon "Mes anterior" at bounding box center [68, 112] width 9 height 9
click at [161, 202] on button "31" at bounding box center [162, 202] width 12 height 12
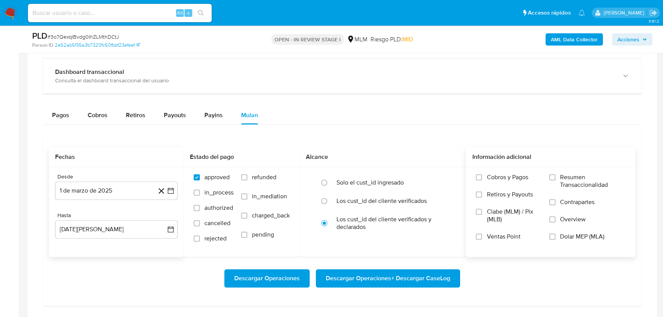
click at [571, 220] on span "Overview" at bounding box center [573, 220] width 26 height 8
click at [556, 220] on input "Overview" at bounding box center [552, 219] width 6 height 6
click at [373, 276] on span "Descargar Operaciones + Descargar CaseLog" at bounding box center [388, 278] width 124 height 17
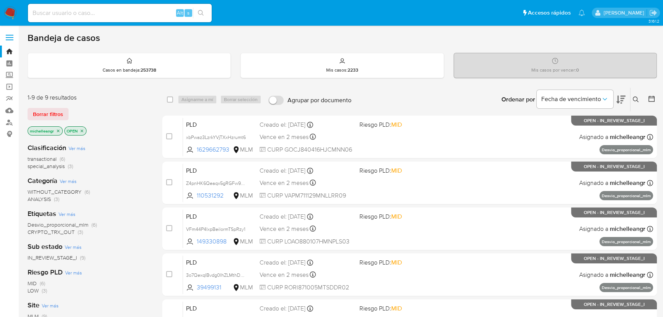
click at [54, 16] on input at bounding box center [120, 13] width 184 height 10
paste input "7sB5fyy5L7nTtI3mna46kcHs"
type input "7sB5fyy5L7nTtI3mna46kcHs"
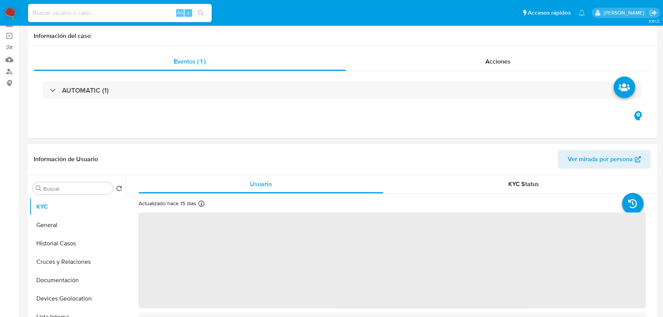
scroll to position [104, 0]
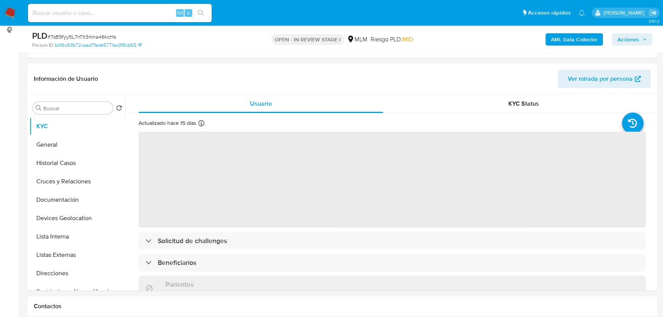
select select "10"
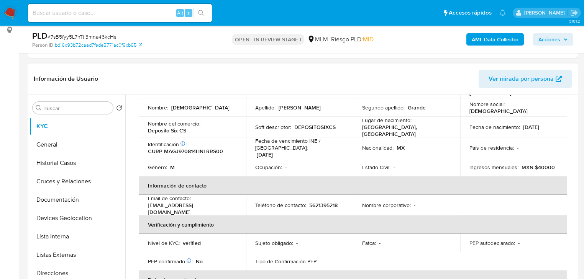
scroll to position [39, 0]
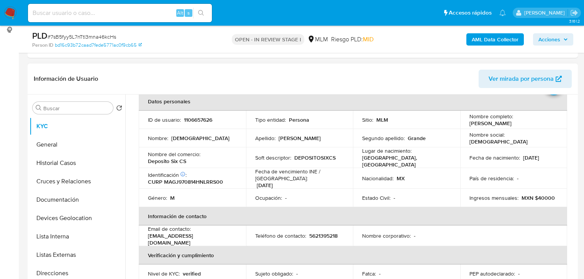
click at [545, 136] on div "Nombre social : Jesus" at bounding box center [513, 138] width 89 height 14
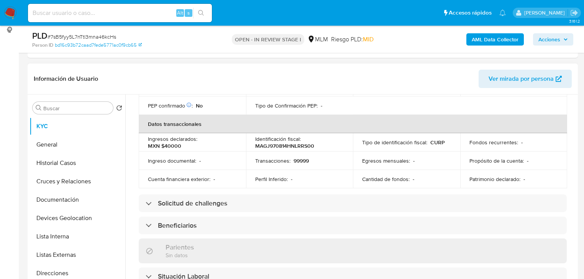
scroll to position [253, 0]
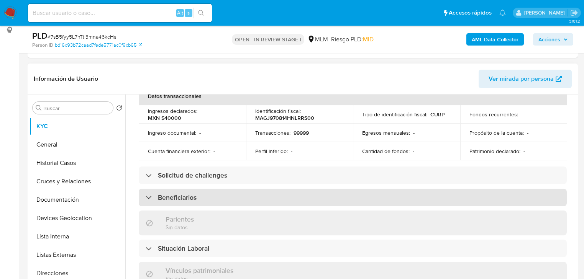
click at [242, 191] on div "Beneficiarios" at bounding box center [353, 198] width 428 height 18
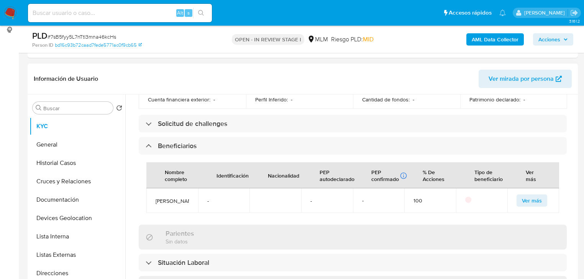
scroll to position [314, 0]
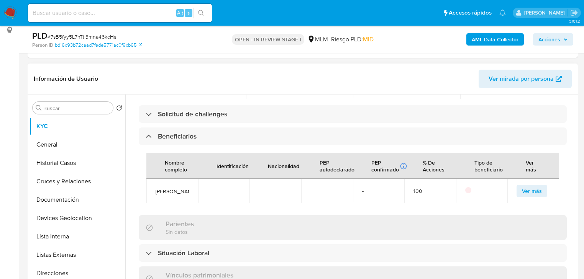
click at [523, 193] on span "Ver más" at bounding box center [531, 191] width 20 height 11
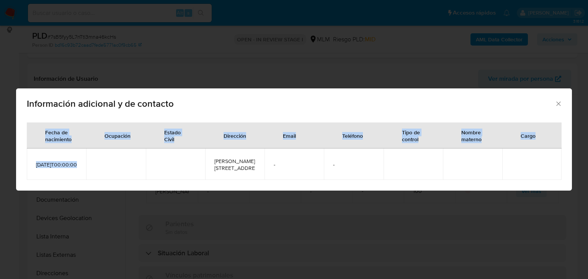
drag, startPoint x: 57, startPoint y: 165, endPoint x: 22, endPoint y: 159, distance: 35.8
click at [22, 159] on div "Fecha de nacimiento Ocupación Estado Civil Dirección Email Teléfono Tipo de con…" at bounding box center [294, 153] width 556 height 74
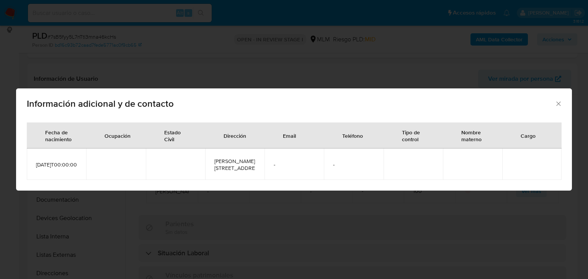
click at [65, 101] on span "Información adicional y de contacto" at bounding box center [291, 103] width 528 height 9
click at [559, 101] on icon "Cerrar" at bounding box center [558, 103] width 4 height 4
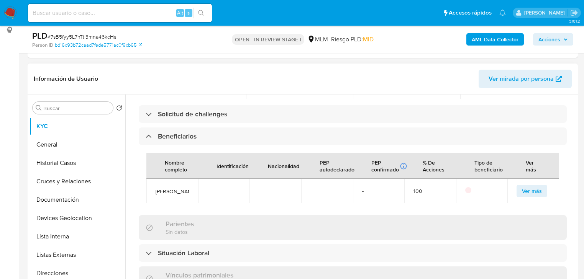
click at [521, 190] on span "Ver más" at bounding box center [531, 191] width 20 height 11
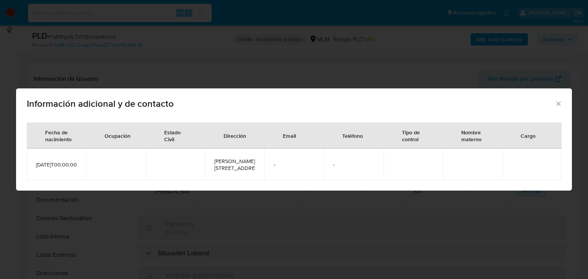
click at [554, 99] on span "Información adicional y de contacto" at bounding box center [291, 103] width 528 height 9
click at [558, 100] on icon "Cerrar" at bounding box center [559, 104] width 8 height 8
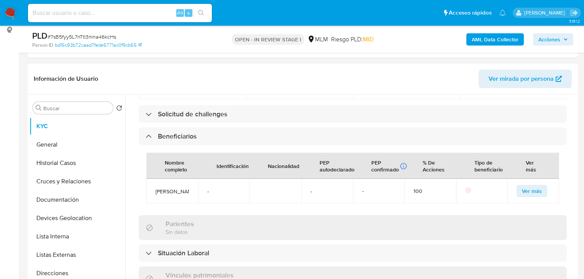
click at [466, 179] on td at bounding box center [482, 191] width 52 height 25
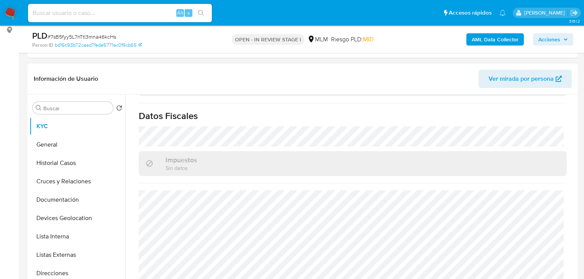
scroll to position [548, 0]
click at [38, 144] on button "General" at bounding box center [74, 145] width 90 height 18
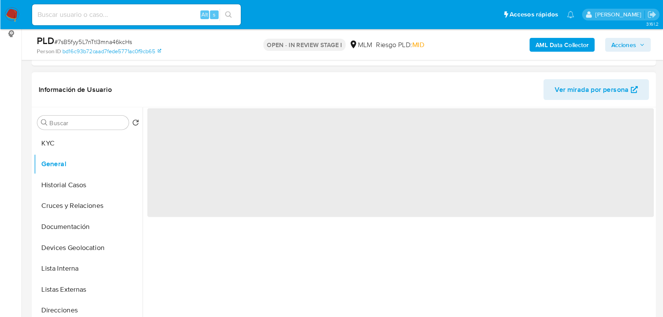
scroll to position [104, 0]
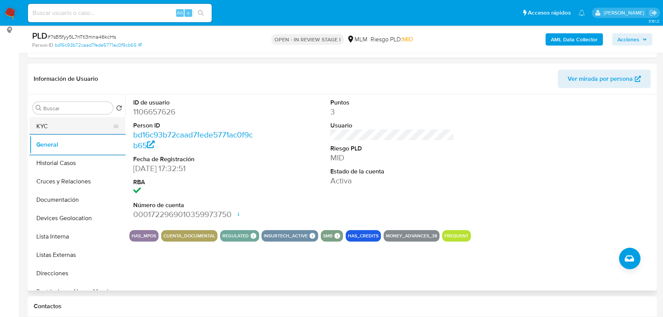
click at [75, 124] on button "KYC" at bounding box center [74, 126] width 90 height 18
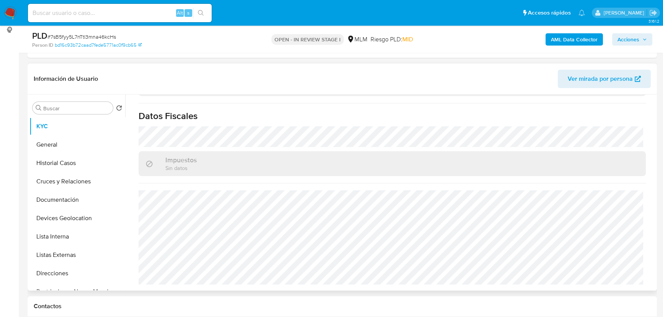
scroll to position [466, 0]
click at [48, 145] on button "General" at bounding box center [74, 145] width 90 height 18
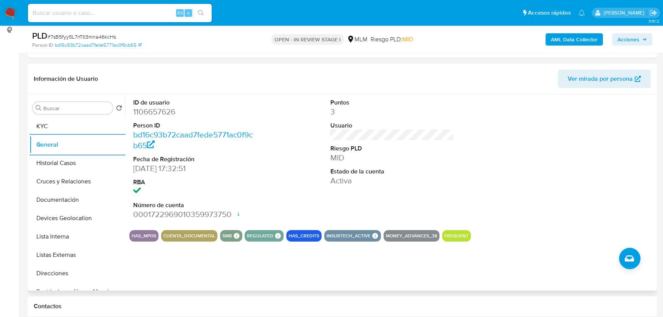
scroll to position [139, 0]
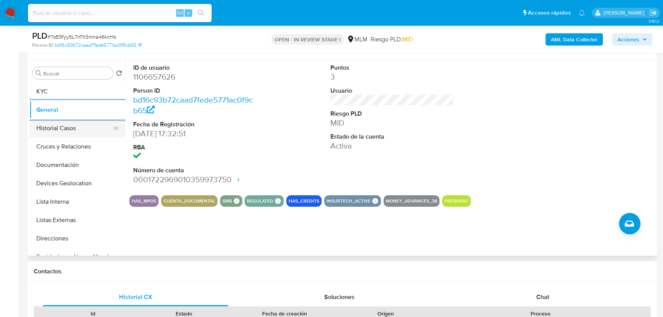
click at [51, 122] on button "Historial Casos" at bounding box center [74, 128] width 90 height 18
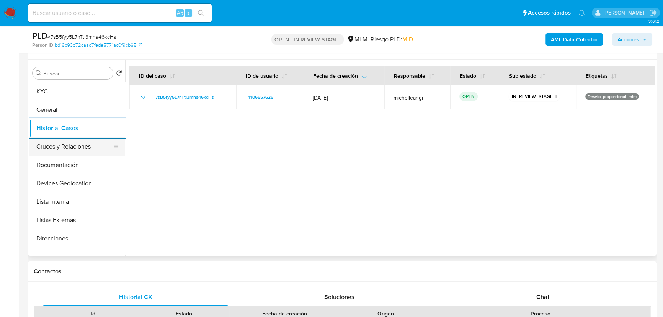
click at [74, 145] on button "Cruces y Relaciones" at bounding box center [74, 146] width 90 height 18
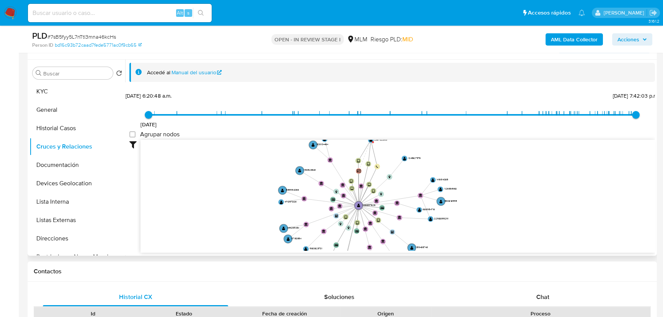
drag, startPoint x: 295, startPoint y: 174, endPoint x: 295, endPoint y: 214, distance: 40.2
click at [301, 217] on icon "device-5fe7e24e08813b0017bc7cf5  user-1106657626  1106657626 user-236702663 …" at bounding box center [398, 195] width 515 height 111
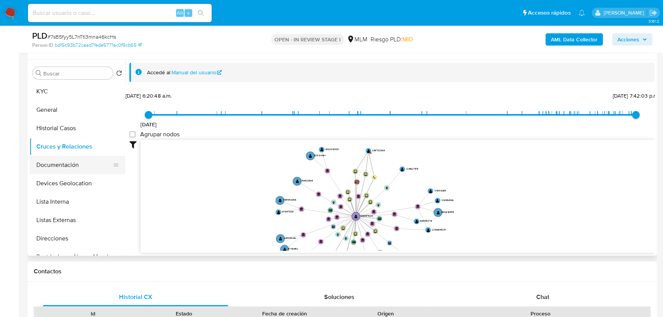
click at [57, 169] on button "Documentación" at bounding box center [74, 165] width 90 height 18
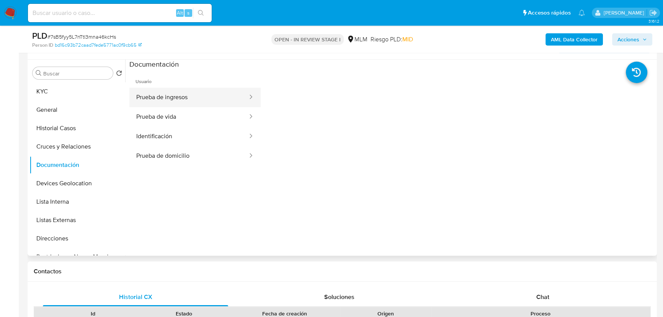
click at [217, 100] on button "Prueba de ingresos" at bounding box center [188, 98] width 119 height 20
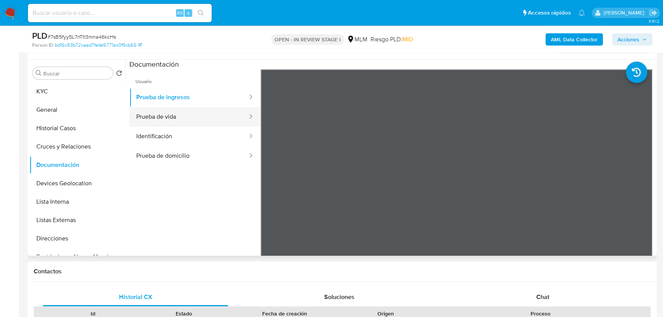
click at [193, 113] on button "Prueba de vida" at bounding box center [188, 117] width 119 height 20
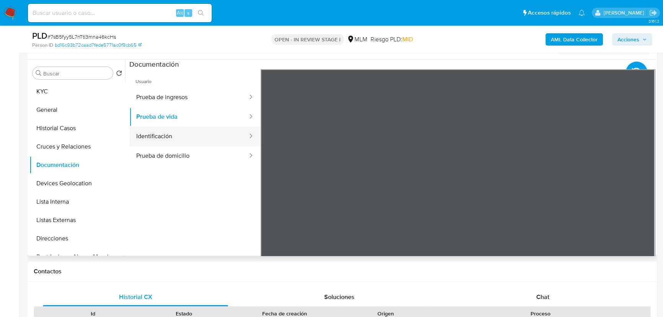
click at [198, 139] on button "Identificación" at bounding box center [188, 137] width 119 height 20
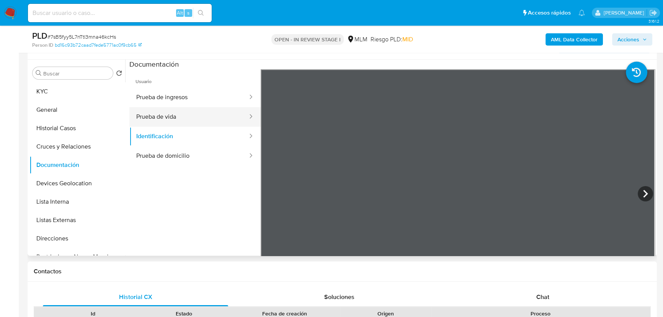
drag, startPoint x: 214, startPoint y: 114, endPoint x: 222, endPoint y: 114, distance: 7.7
click at [214, 114] on button "Prueba de vida" at bounding box center [188, 117] width 119 height 20
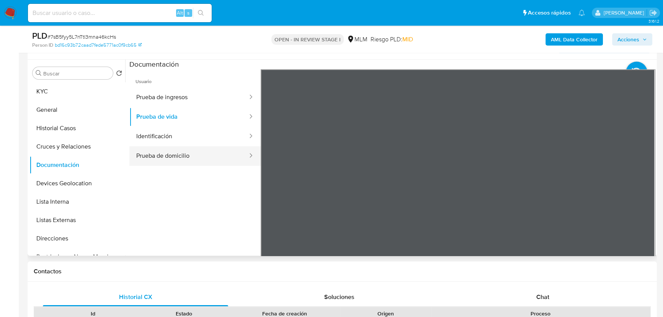
click at [212, 158] on button "Prueba de domicilio" at bounding box center [188, 156] width 119 height 20
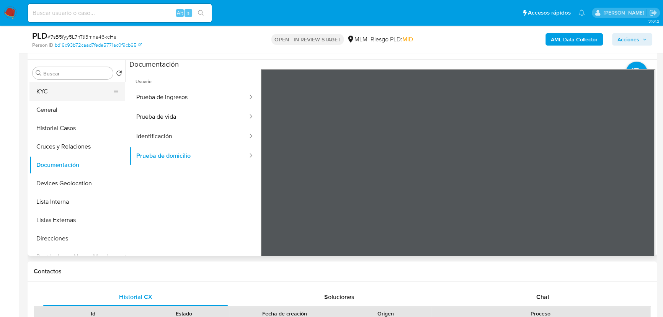
click at [64, 91] on button "KYC" at bounding box center [74, 91] width 90 height 18
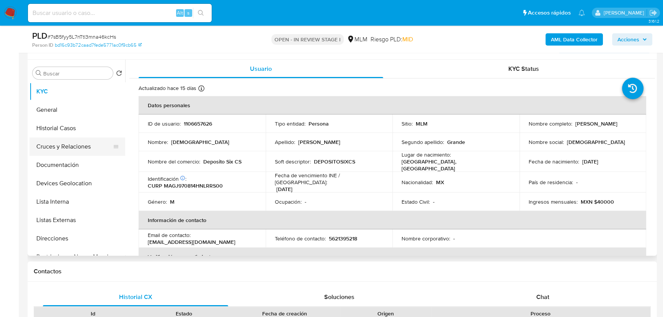
click at [80, 149] on button "Cruces y Relaciones" at bounding box center [74, 146] width 90 height 18
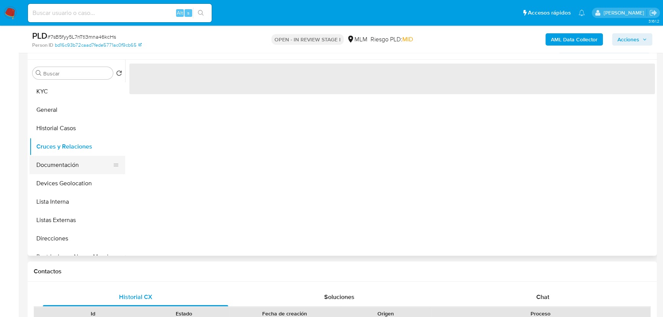
click at [78, 168] on button "Documentación" at bounding box center [74, 165] width 90 height 18
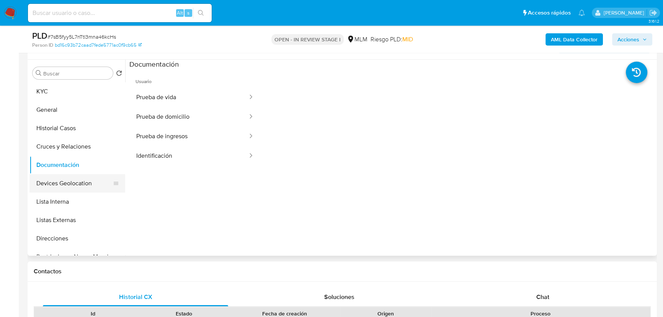
click at [82, 185] on button "Devices Geolocation" at bounding box center [74, 183] width 90 height 18
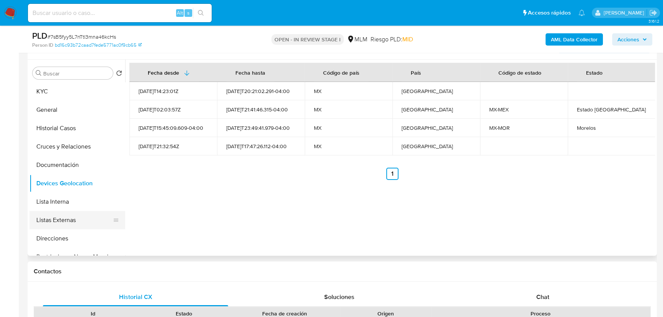
click at [77, 217] on button "Listas Externas" at bounding box center [74, 220] width 90 height 18
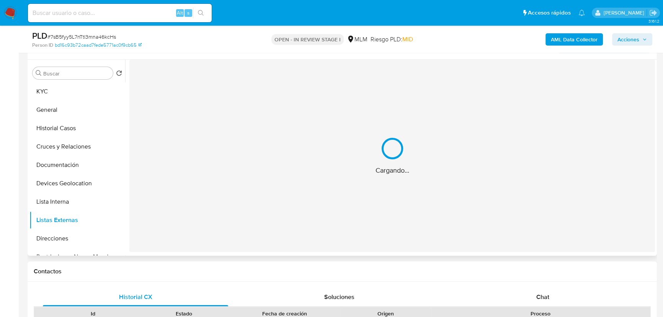
click at [280, 198] on div "Cargando..." at bounding box center [392, 156] width 526 height 192
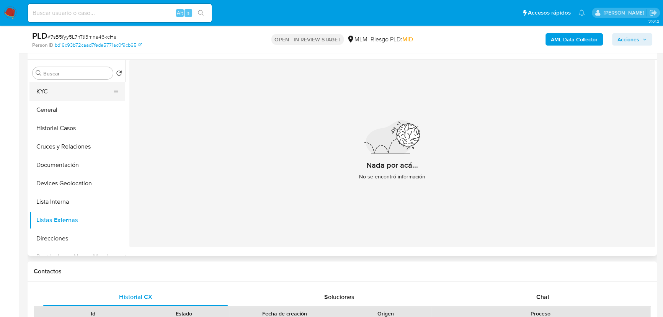
click at [54, 96] on button "KYC" at bounding box center [74, 91] width 90 height 18
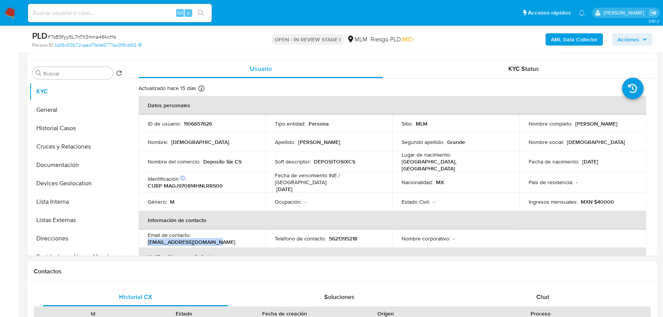
drag, startPoint x: 222, startPoint y: 240, endPoint x: 140, endPoint y: 241, distance: 81.9
click at [140, 241] on td "Email de contacto : depositosix.cs@gmail.com" at bounding box center [202, 238] width 127 height 18
copy p "depositosix.cs@gmail.com"
click at [209, 239] on p "depositosix.cs@gmail.com" at bounding box center [192, 242] width 88 height 7
drag, startPoint x: 211, startPoint y: 239, endPoint x: 147, endPoint y: 237, distance: 63.6
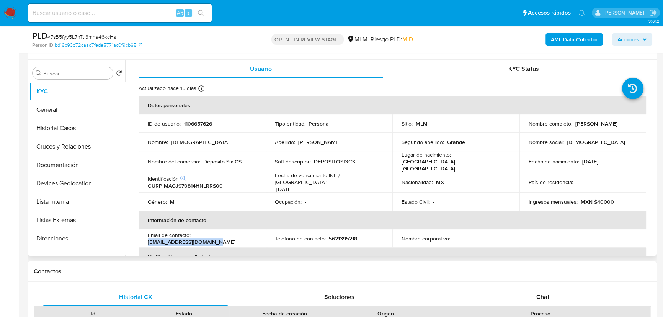
click at [148, 237] on div "Email de contacto : depositosix.cs@gmail.com" at bounding box center [202, 239] width 109 height 14
click at [342, 235] on p "5621395218" at bounding box center [343, 238] width 28 height 7
click at [343, 235] on p "5621395218" at bounding box center [343, 238] width 28 height 7
copy p "5621395218"
drag, startPoint x: 213, startPoint y: 237, endPoint x: 143, endPoint y: 237, distance: 70.5
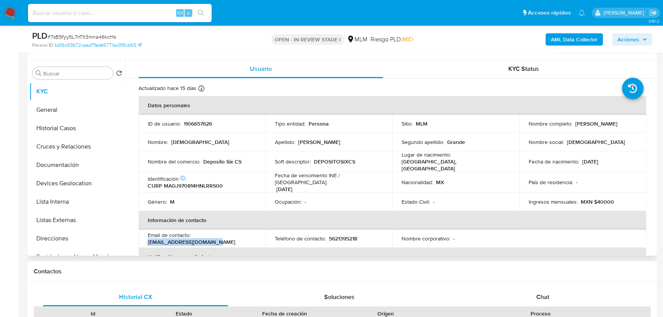
click at [143, 237] on td "Email de contacto : depositosix.cs@gmail.com" at bounding box center [202, 238] width 127 height 18
copy p "depositosix.cs@gmail.com"
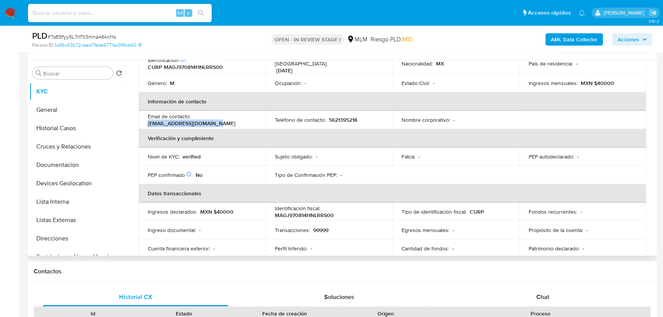
scroll to position [118, 0]
click at [218, 119] on div "Email de contacto : depositosix.cs@gmail.com" at bounding box center [202, 120] width 109 height 14
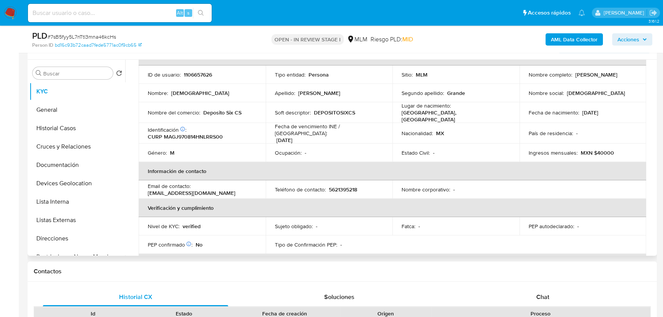
scroll to position [49, 0]
drag, startPoint x: 245, startPoint y: 112, endPoint x: 205, endPoint y: 111, distance: 40.6
click at [205, 111] on div "Nombre del comercio : Deposito Six CS" at bounding box center [202, 113] width 109 height 7
copy p "eposito Six CS"
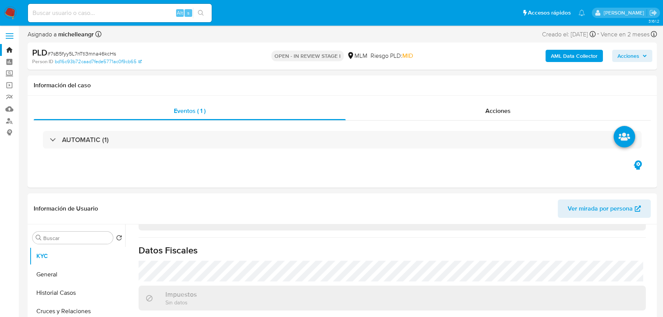
scroll to position [0, 0]
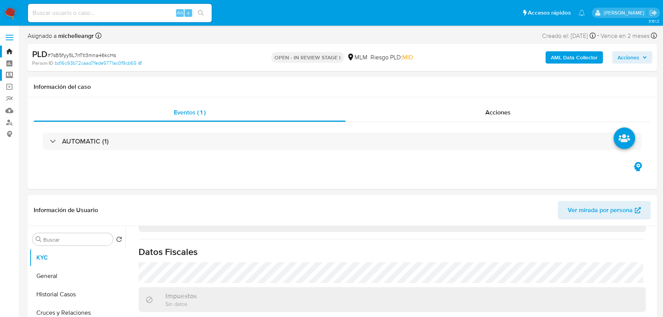
click at [11, 77] on label "Screening" at bounding box center [45, 75] width 91 height 12
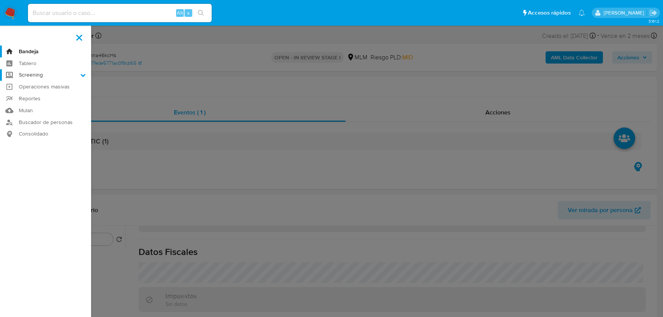
click at [0, 0] on input "Screening" at bounding box center [0, 0] width 0 height 0
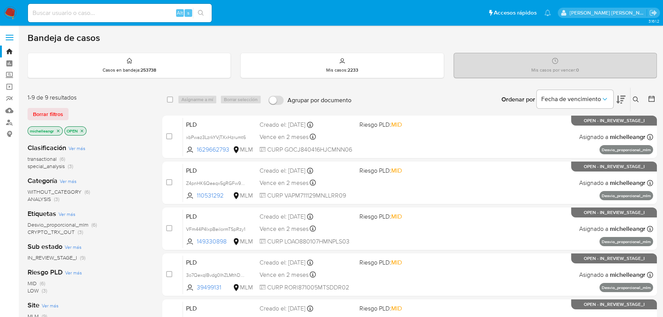
click at [124, 14] on input at bounding box center [120, 13] width 184 height 10
paste input "Gfh063nHHy7KDRfPdsPQ6PDy"
type input "Gfh063nHHy7KDRfPdsPQ6PDy"
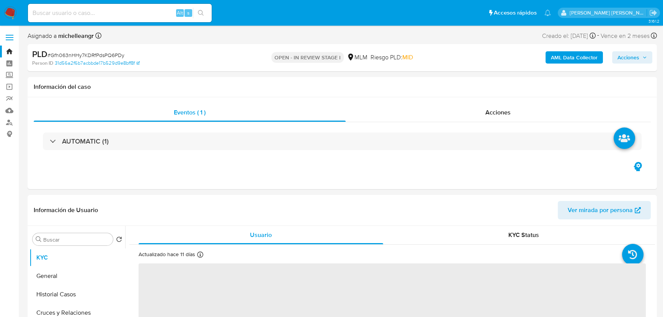
select select "10"
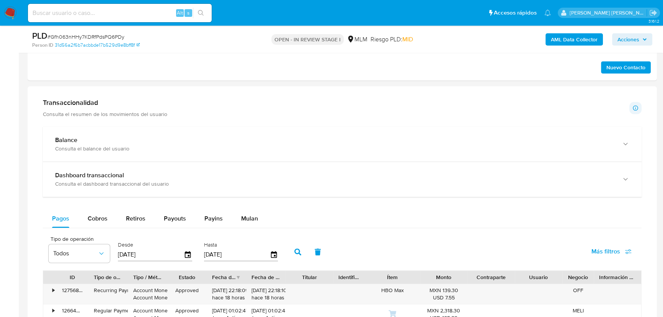
scroll to position [522, 0]
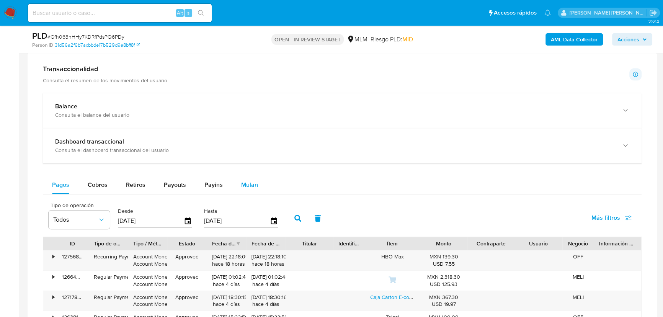
click at [250, 188] on span "Mulan" at bounding box center [249, 184] width 17 height 9
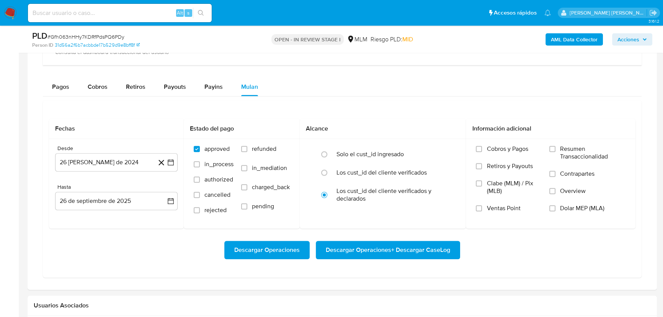
scroll to position [661, 0]
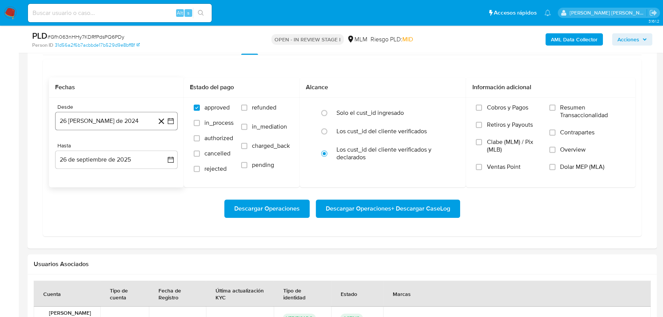
click at [95, 121] on button "26 de agosto de 2024" at bounding box center [116, 121] width 123 height 18
click at [115, 145] on span "agosto 2024" at bounding box center [112, 149] width 35 height 8
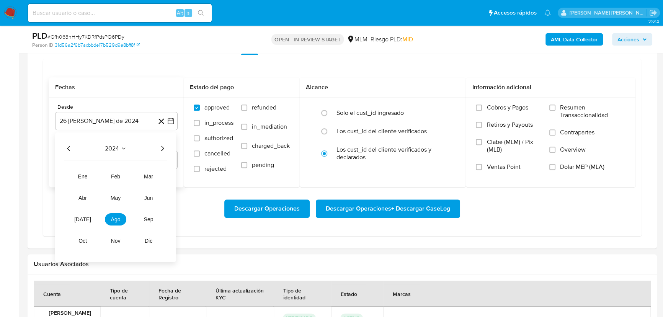
click at [164, 144] on icon "Año siguiente" at bounding box center [162, 148] width 9 height 9
click at [148, 175] on span "mar" at bounding box center [148, 176] width 9 height 6
click at [152, 173] on button "1" at bounding box center [147, 177] width 12 height 12
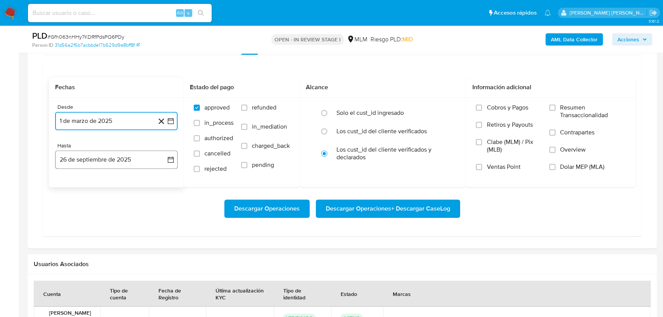
click at [119, 160] on button "26 de septiembre de 2025" at bounding box center [116, 159] width 123 height 18
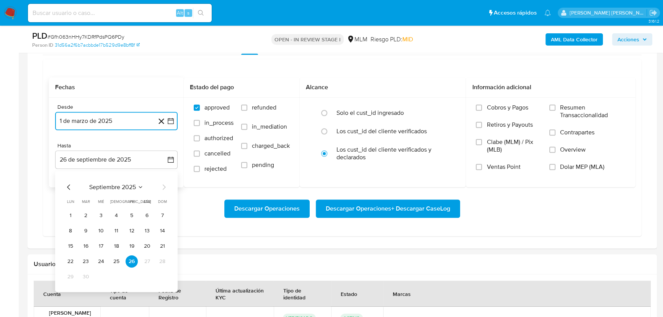
click at [69, 185] on icon "Mes anterior" at bounding box center [68, 187] width 3 height 5
click at [160, 280] on button "31" at bounding box center [162, 277] width 12 height 12
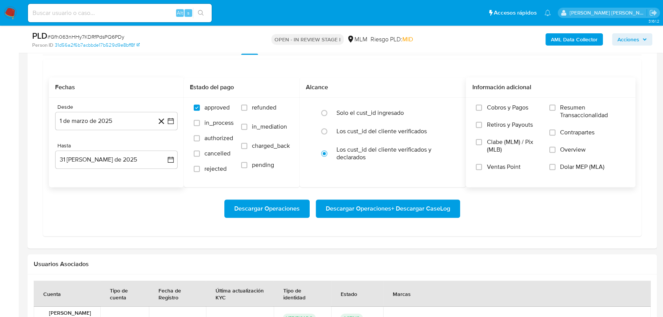
click at [571, 154] on label "Overview" at bounding box center [587, 154] width 76 height 17
click at [556, 153] on input "Overview" at bounding box center [552, 150] width 6 height 6
click at [412, 206] on span "Descargar Operaciones + Descargar CaseLog" at bounding box center [388, 208] width 124 height 17
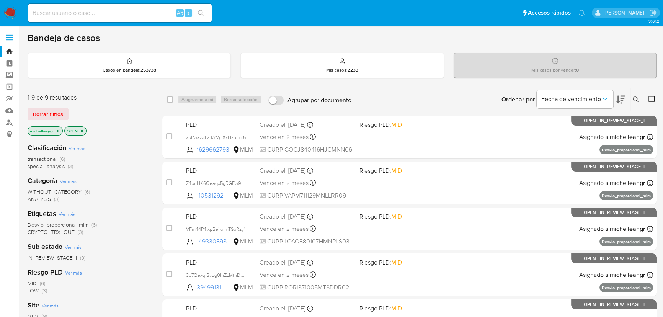
click at [150, 11] on input at bounding box center [120, 13] width 184 height 10
paste input "VFm44P4IxpBeilormTSpRzy1"
type input "VFm44P4IxpBeilormTSpRzy1"
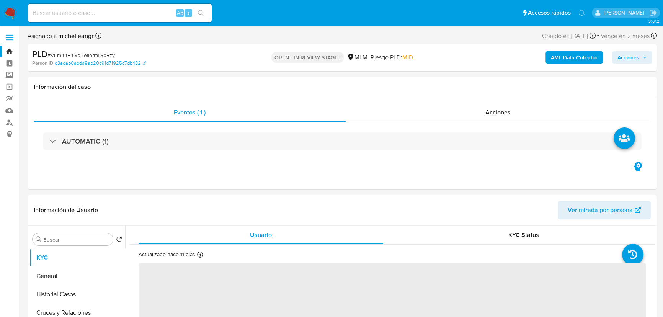
select select "10"
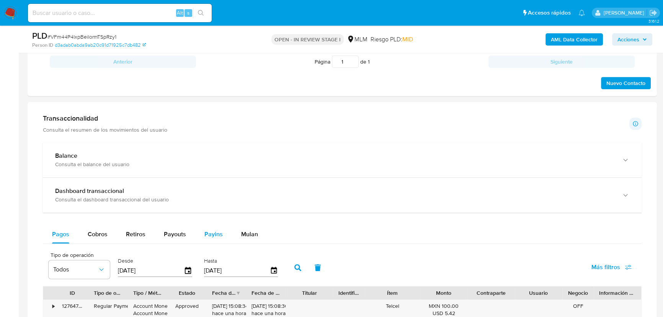
scroll to position [487, 0]
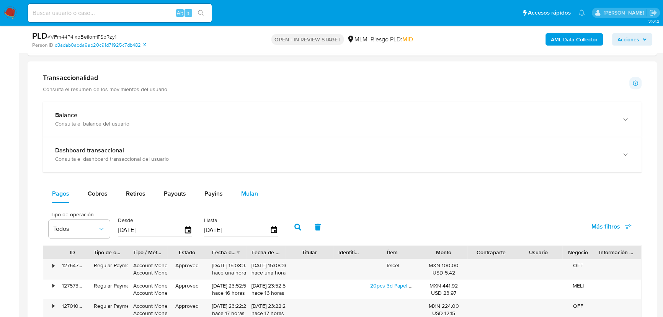
click at [250, 195] on span "Mulan" at bounding box center [249, 193] width 17 height 9
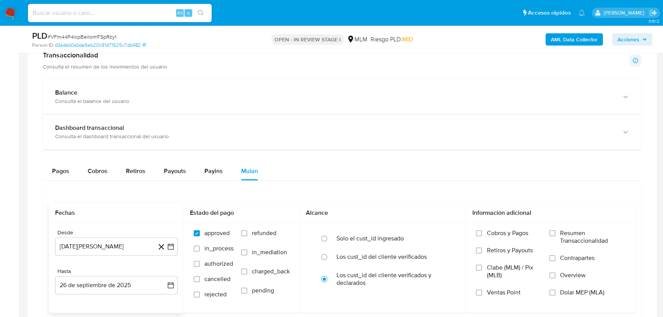
scroll to position [522, 0]
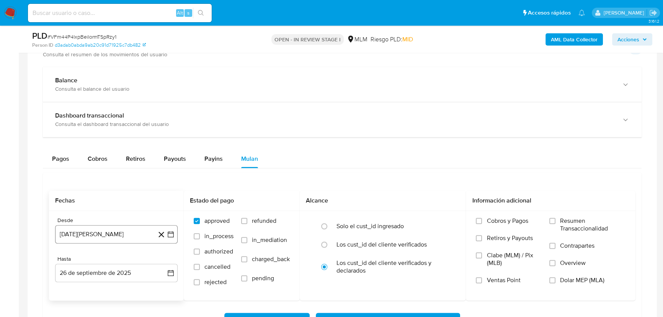
drag, startPoint x: 116, startPoint y: 237, endPoint x: 113, endPoint y: 225, distance: 12.4
click at [116, 232] on button "[DATE][PERSON_NAME]" at bounding box center [116, 234] width 123 height 18
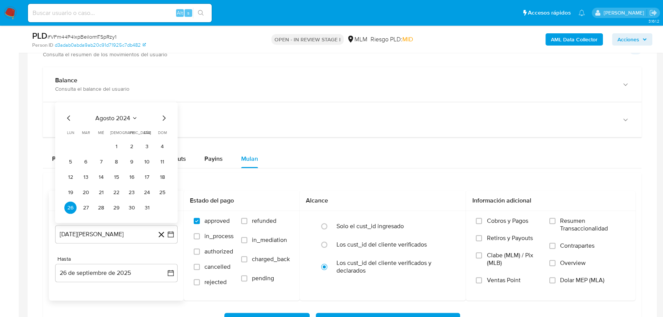
click at [128, 117] on span "agosto 2024" at bounding box center [112, 118] width 35 height 8
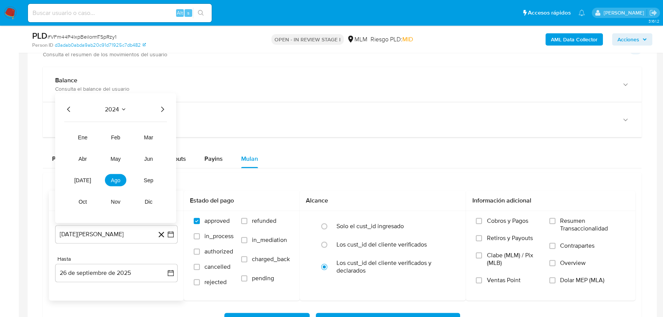
click at [165, 107] on icon "Año siguiente" at bounding box center [162, 109] width 9 height 9
click at [149, 137] on span "mar" at bounding box center [148, 137] width 9 height 6
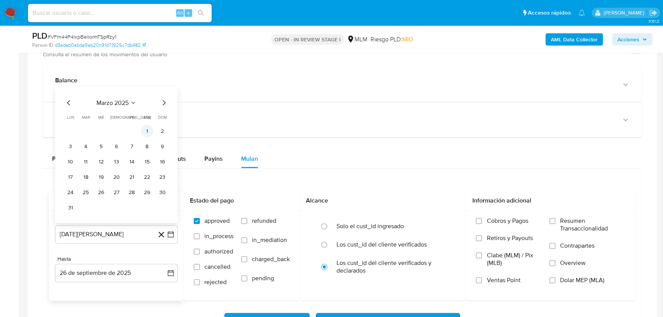
click at [150, 131] on button "1" at bounding box center [147, 131] width 12 height 12
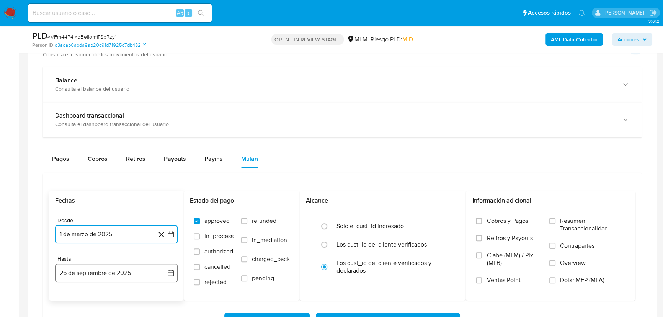
click at [100, 272] on button "26 de septiembre de 2025" at bounding box center [116, 273] width 123 height 18
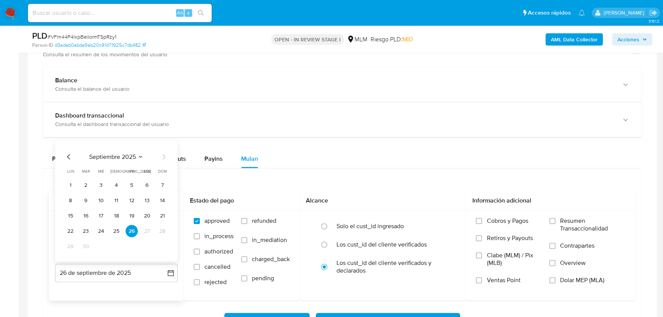
click at [69, 156] on icon "Mes anterior" at bounding box center [68, 156] width 9 height 9
click at [159, 242] on button "31" at bounding box center [162, 246] width 12 height 12
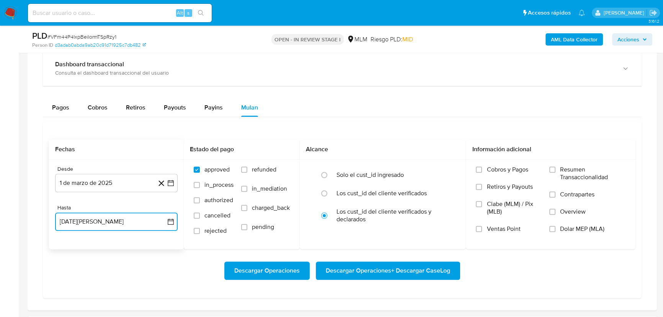
scroll to position [626, 0]
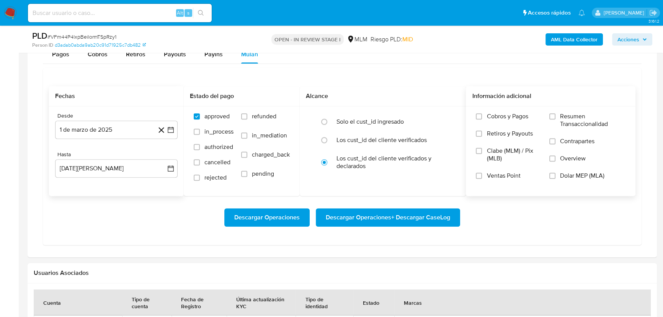
click at [578, 160] on span "Overview" at bounding box center [573, 159] width 26 height 8
click at [564, 160] on span "Overview" at bounding box center [573, 159] width 26 height 8
click at [556, 160] on input "Overview" at bounding box center [552, 158] width 6 height 6
click at [365, 213] on span "Descargar Operaciones + Descargar CaseLog" at bounding box center [388, 217] width 124 height 17
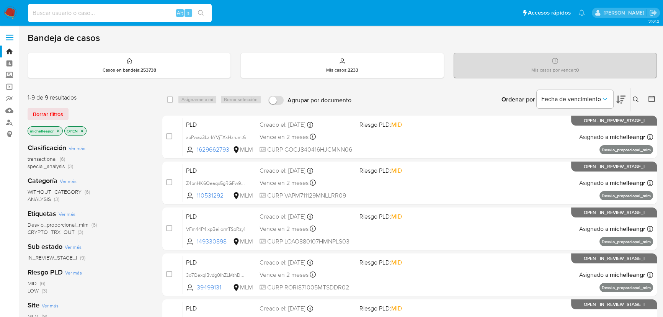
click at [160, 10] on input at bounding box center [120, 13] width 184 height 10
paste input "xbPwaz3LzrkYVjTXxHzrumt6"
type input "xbPwaz3LzrkYVjTXxHzrumt6"
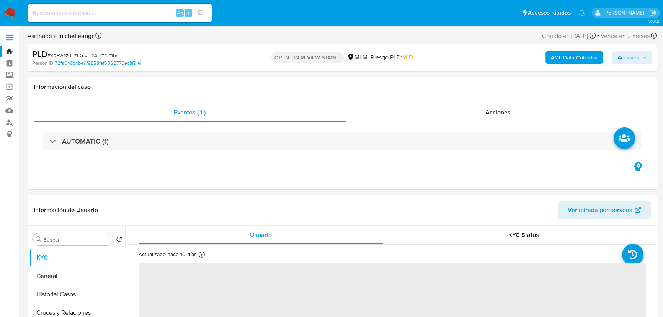
select select "10"
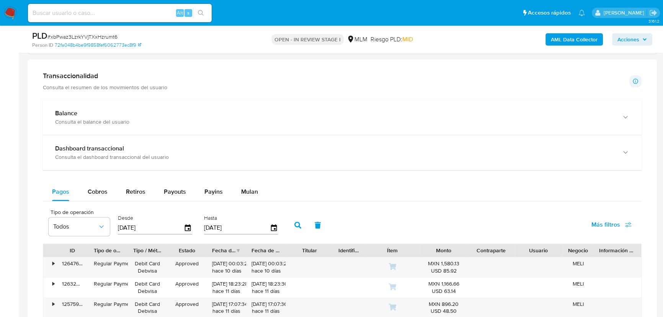
scroll to position [522, 0]
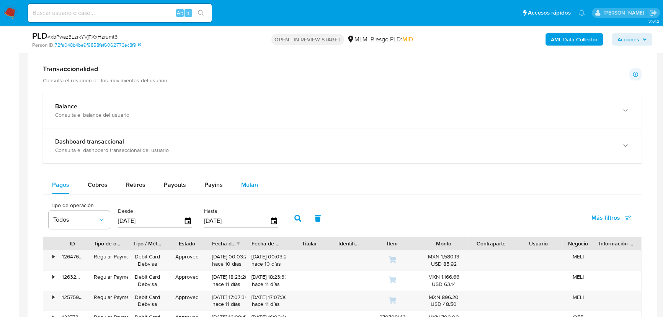
click at [239, 180] on button "Mulan" at bounding box center [249, 185] width 35 height 18
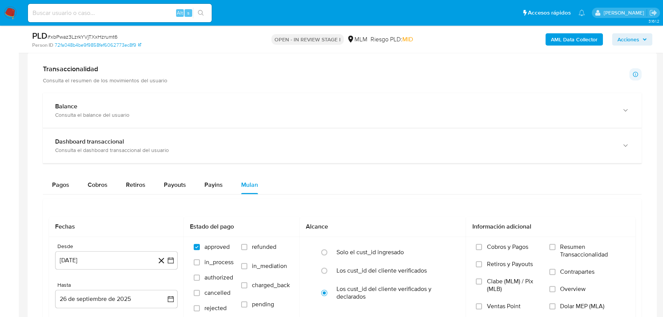
scroll to position [696, 0]
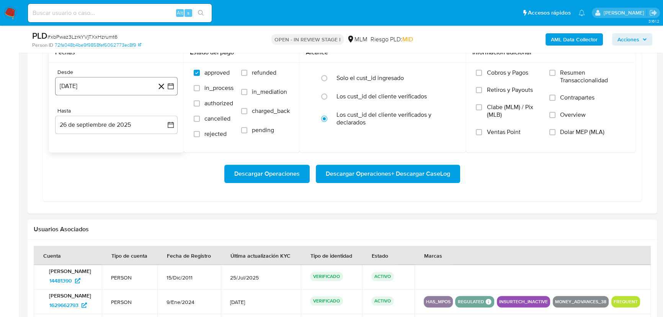
click at [108, 88] on button "26 de agosto de 2024" at bounding box center [116, 86] width 123 height 18
click at [113, 110] on span "agosto 2024" at bounding box center [112, 114] width 35 height 8
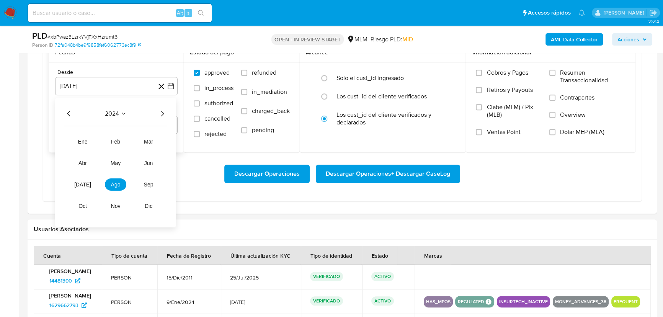
click at [164, 114] on icon "Año siguiente" at bounding box center [162, 113] width 9 height 9
click at [149, 141] on span "mar" at bounding box center [148, 142] width 9 height 6
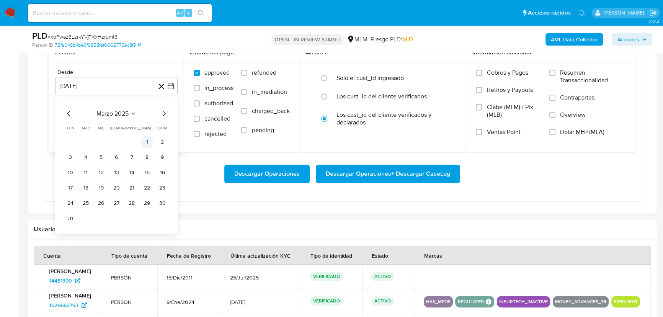
click at [144, 144] on button "1" at bounding box center [147, 142] width 12 height 12
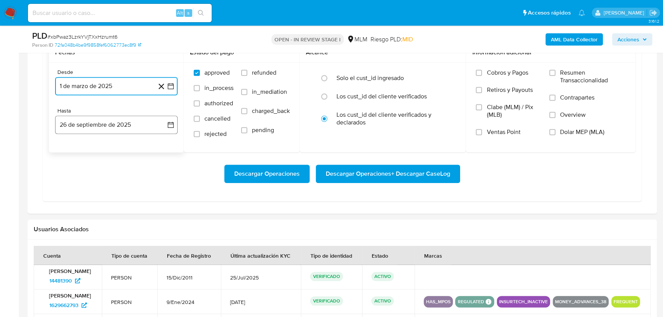
click at [100, 120] on button "26 de septiembre de 2025" at bounding box center [116, 125] width 123 height 18
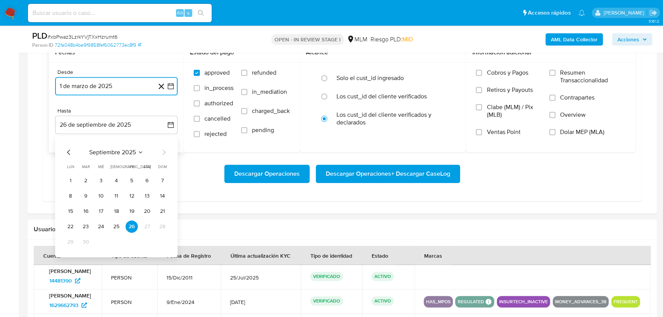
click at [66, 153] on icon "Mes anterior" at bounding box center [68, 152] width 9 height 9
click at [161, 244] on button "31" at bounding box center [162, 242] width 12 height 12
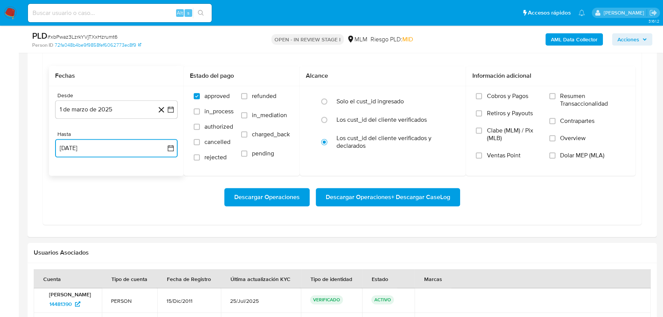
scroll to position [661, 0]
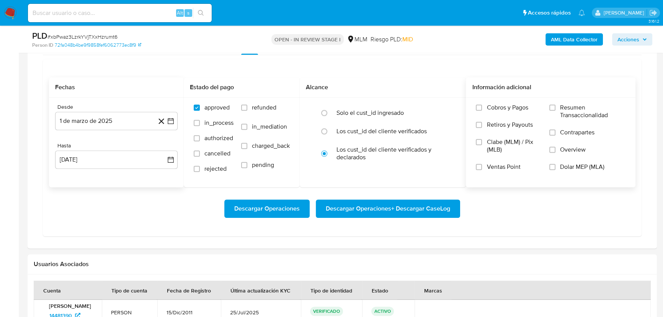
click at [557, 149] on label "Overview" at bounding box center [587, 154] width 76 height 17
click at [556, 149] on input "Overview" at bounding box center [552, 150] width 6 height 6
click at [395, 203] on span "Descargar Operaciones + Descargar CaseLog" at bounding box center [388, 208] width 124 height 17
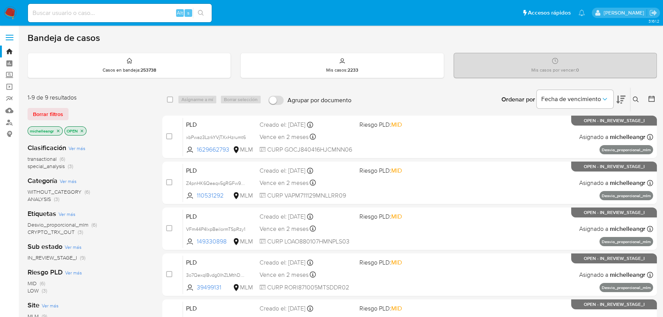
click at [132, 13] on input at bounding box center [120, 13] width 184 height 10
paste input "Z4pnHK6Qeaqx5gRGFw96tReb"
type input "Z4pnHK6Qeaqx5gRGFw96tReb"
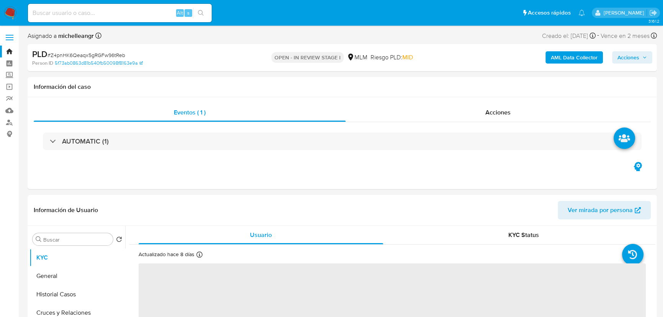
select select "10"
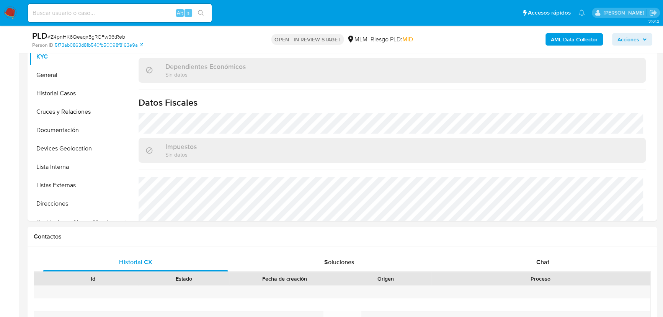
scroll to position [452, 0]
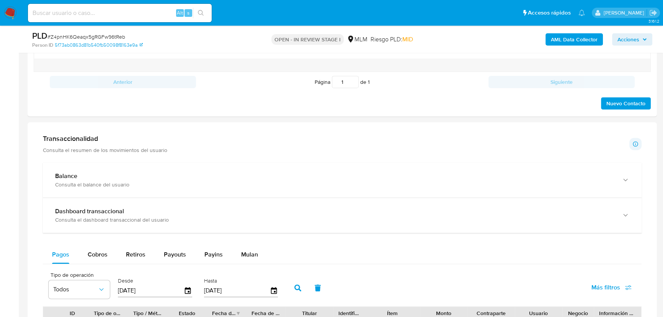
click at [246, 255] on span "Mulan" at bounding box center [249, 254] width 17 height 9
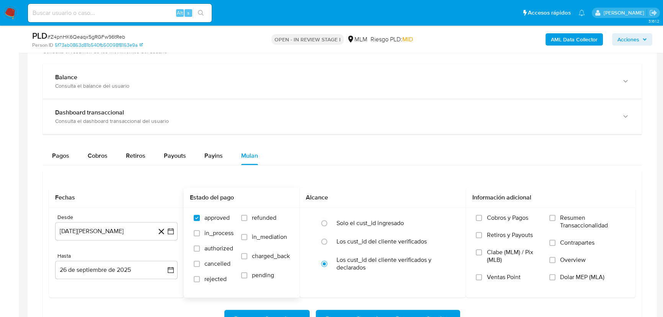
scroll to position [592, 0]
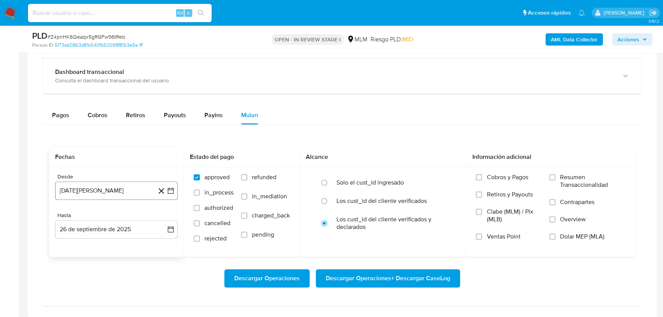
drag, startPoint x: 130, startPoint y: 199, endPoint x: 131, endPoint y: 191, distance: 8.8
click at [129, 198] on div "Desde 26 de agosto de 2024 26-08-2024 Hasta 26 de septiembre de 2025 26-09-2025" at bounding box center [116, 212] width 135 height 90
click at [130, 191] on button "26 de agosto de 2024" at bounding box center [116, 190] width 123 height 18
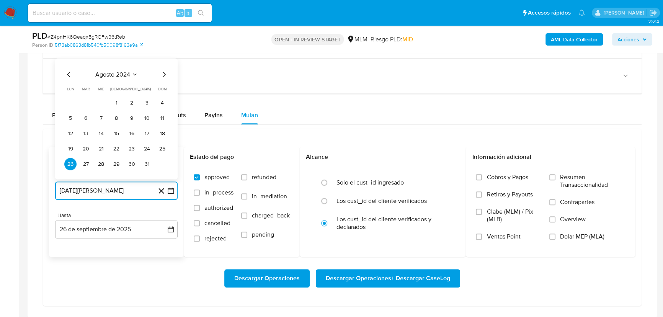
click at [137, 74] on icon "Seleccionar mes y año" at bounding box center [135, 74] width 6 height 6
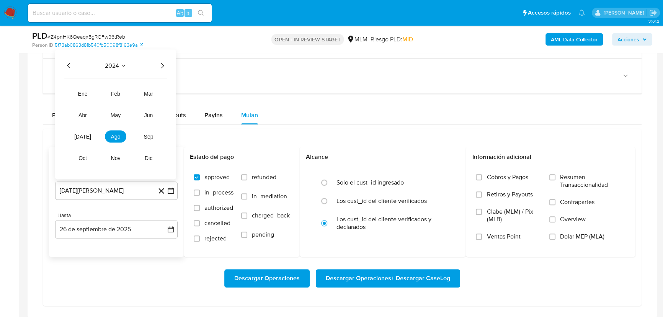
click at [165, 60] on div "2024 2024 ene feb mar abr may jun jul ago sep oct nov dic" at bounding box center [115, 114] width 121 height 130
click at [164, 65] on icon "Año siguiente" at bounding box center [162, 65] width 9 height 9
click at [150, 93] on span "mar" at bounding box center [148, 93] width 9 height 6
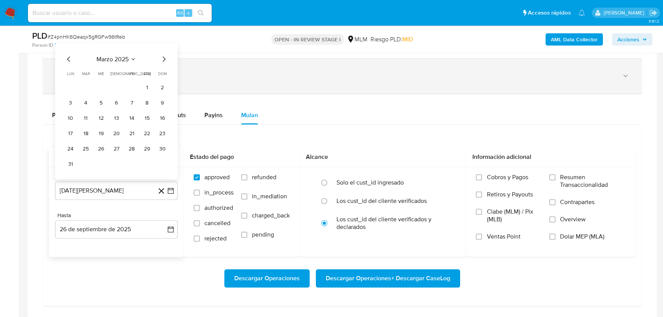
click at [148, 88] on button "1" at bounding box center [147, 87] width 12 height 12
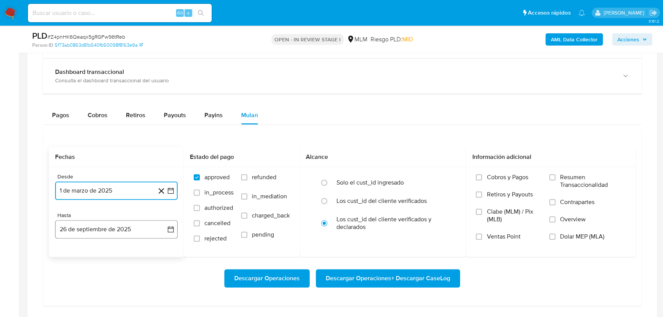
click at [96, 233] on button "26 de septiembre de 2025" at bounding box center [116, 229] width 123 height 18
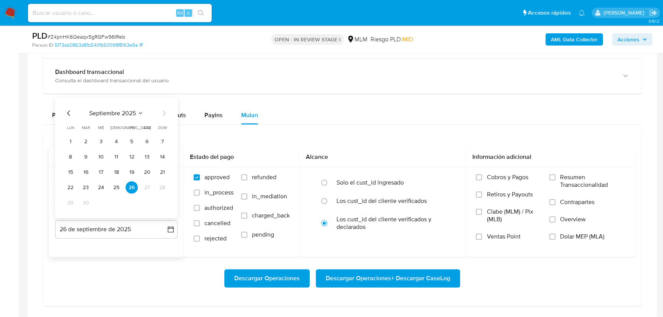
click at [69, 112] on icon "Mes anterior" at bounding box center [68, 112] width 9 height 9
click at [163, 204] on button "31" at bounding box center [162, 202] width 12 height 12
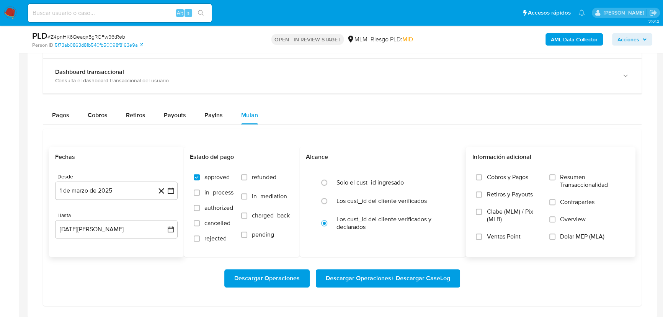
click at [559, 226] on label "Overview" at bounding box center [587, 224] width 76 height 17
click at [556, 222] on input "Overview" at bounding box center [552, 219] width 6 height 6
click at [439, 272] on span "Descargar Operaciones + Descargar CaseLog" at bounding box center [388, 278] width 124 height 17
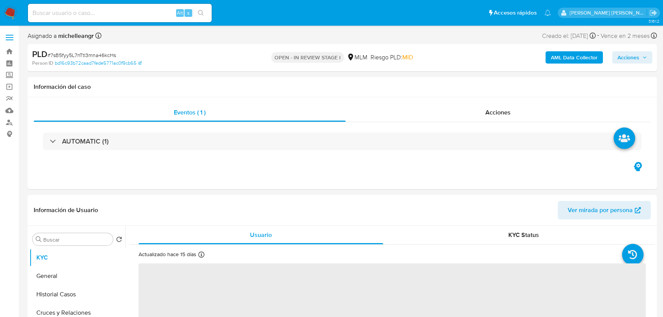
select select "10"
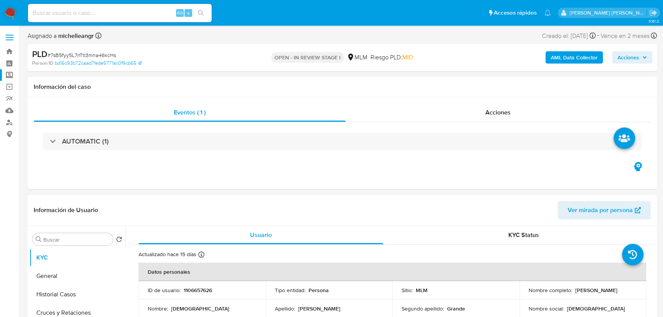
click at [10, 77] on label "Screening" at bounding box center [45, 75] width 91 height 12
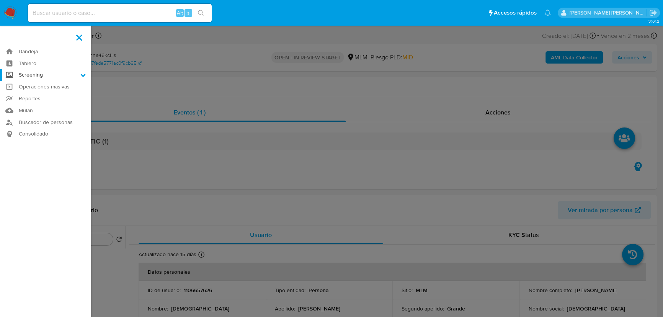
click at [0, 0] on input "Screening" at bounding box center [0, 0] width 0 height 0
click at [29, 107] on link "Herramientas" at bounding box center [45, 105] width 91 height 10
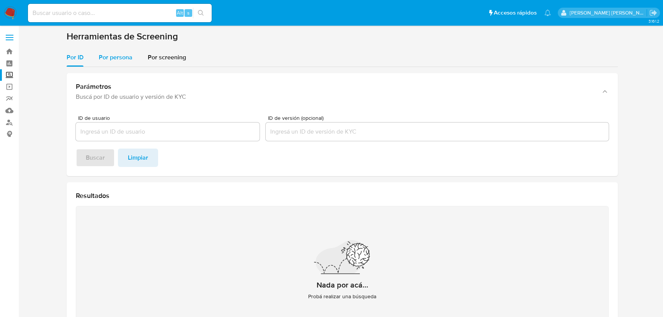
click at [115, 56] on span "Por persona" at bounding box center [116, 57] width 34 height 9
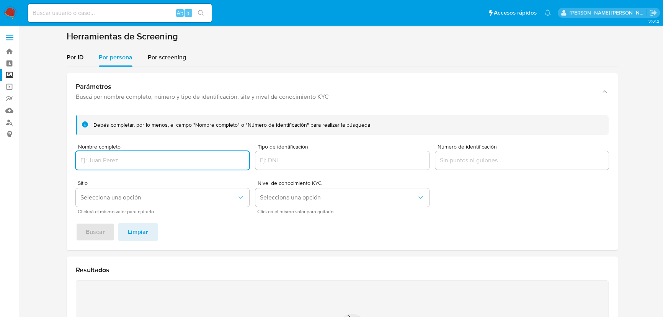
click at [102, 158] on input "Nombre completo" at bounding box center [162, 160] width 173 height 10
click at [102, 234] on span "Buscar" at bounding box center [95, 232] width 19 height 17
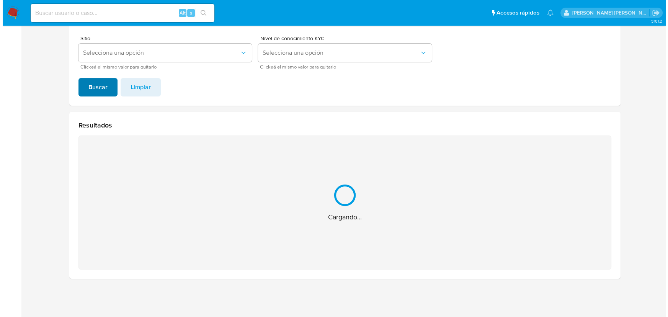
scroll to position [23, 0]
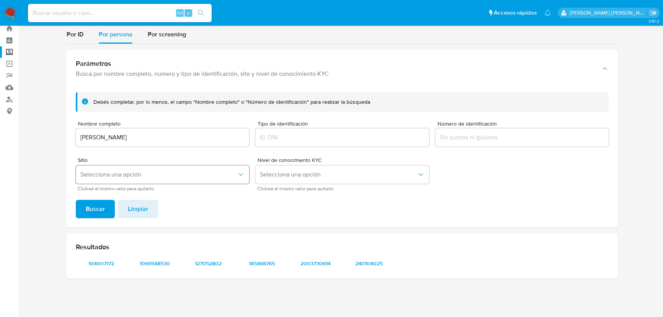
click at [127, 172] on span "Selecciona una opción" at bounding box center [158, 175] width 157 height 8
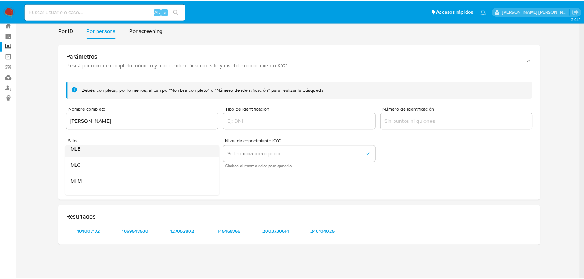
scroll to position [34, 0]
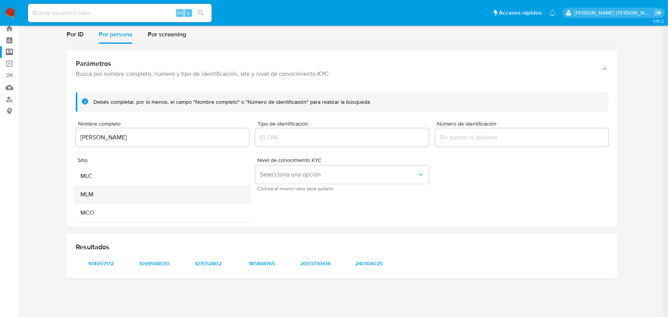
click at [121, 191] on div "MLM" at bounding box center [160, 194] width 160 height 18
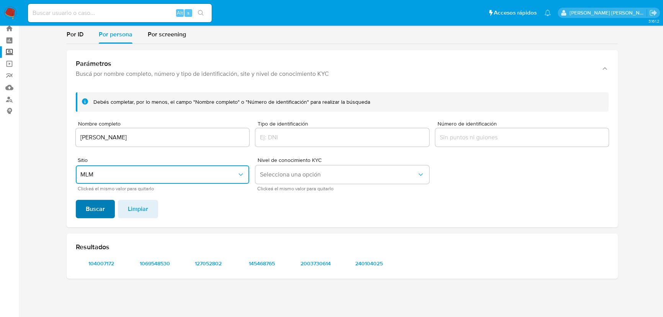
click at [90, 201] on span "Buscar" at bounding box center [95, 209] width 19 height 17
click at [111, 265] on span "104007172" at bounding box center [101, 263] width 40 height 11
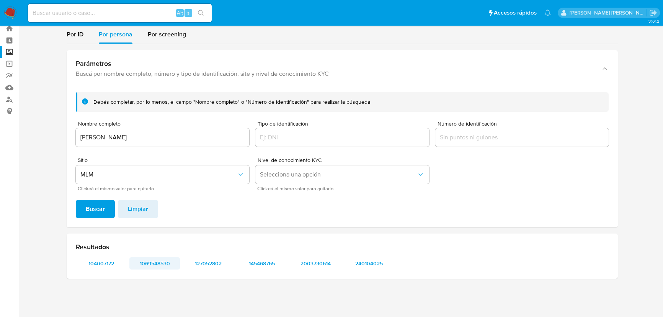
click at [152, 264] on span "1069548530" at bounding box center [155, 263] width 40 height 11
click at [204, 264] on span "127052802" at bounding box center [208, 263] width 40 height 11
drag, startPoint x: 262, startPoint y: 266, endPoint x: 259, endPoint y: 263, distance: 4.4
click at [261, 266] on span "145468765" at bounding box center [262, 263] width 40 height 11
click at [303, 262] on span "2003730614" at bounding box center [316, 263] width 40 height 11
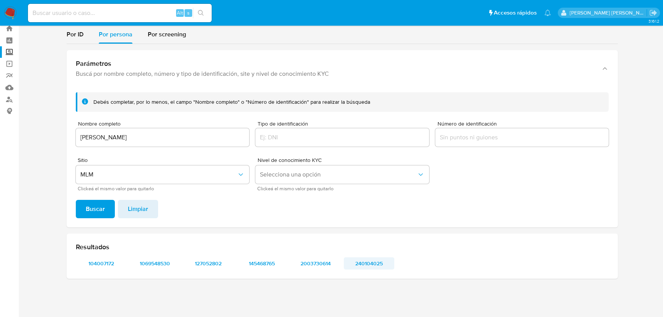
click at [366, 261] on span "240104025" at bounding box center [369, 263] width 40 height 11
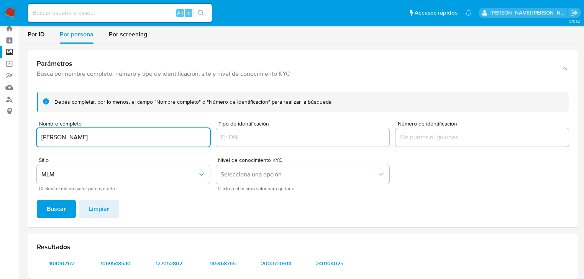
drag, startPoint x: 124, startPoint y: 139, endPoint x: 54, endPoint y: 133, distance: 70.3
click at [0, 127] on section "Bandeja Tablero Screening Búsqueda en Listas Watchlist Herramientas Operaciones…" at bounding box center [292, 147] width 584 height 340
type input "[PERSON_NAME] [PERSON_NAME] [PERSON_NAME]"
drag, startPoint x: 55, startPoint y: 209, endPoint x: 56, endPoint y: 197, distance: 12.7
click at [55, 209] on span "Buscar" at bounding box center [56, 209] width 19 height 17
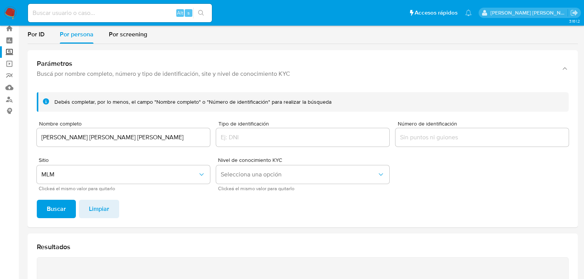
scroll to position [61, 0]
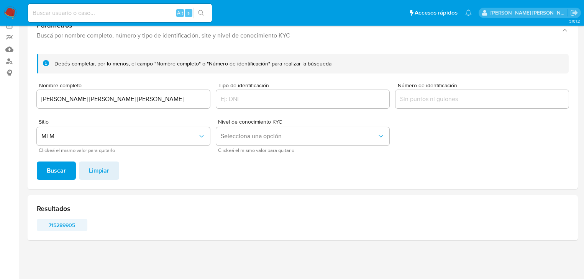
click at [63, 226] on span "715289905" at bounding box center [62, 225] width 40 height 11
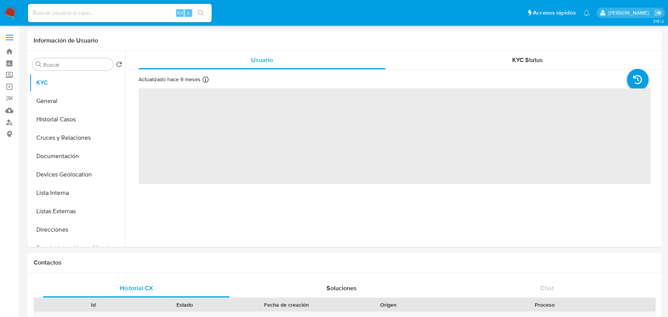
select select "10"
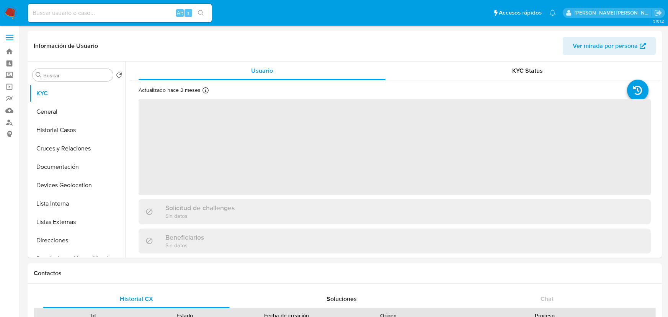
select select "10"
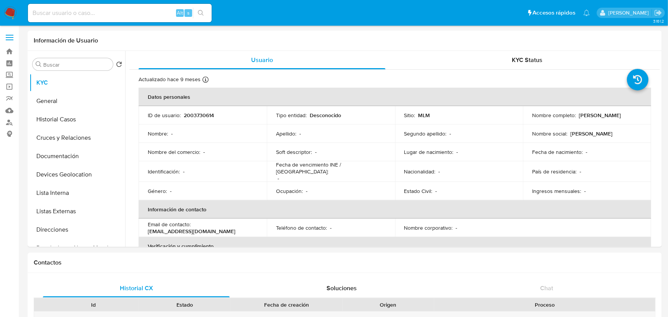
select select "10"
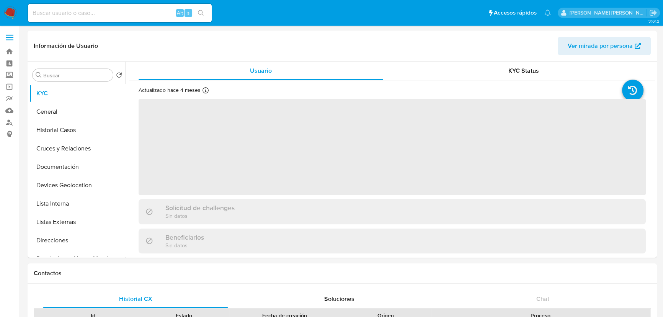
select select "10"
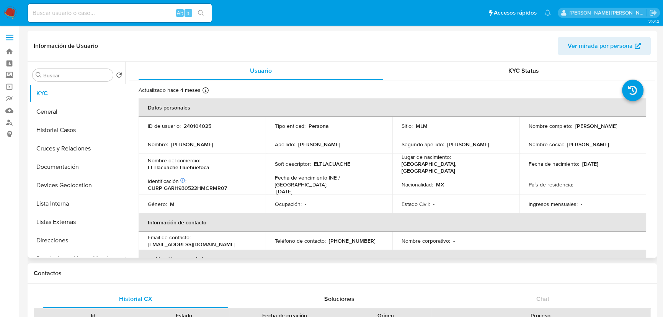
click at [608, 201] on div "Ingresos mensuales : -" at bounding box center [583, 204] width 109 height 7
drag, startPoint x: 260, startPoint y: 137, endPoint x: 289, endPoint y: 163, distance: 38.5
click at [262, 138] on td "Nombre : [PERSON_NAME]" at bounding box center [202, 144] width 127 height 18
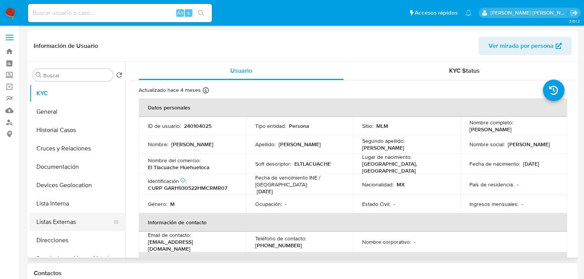
click at [70, 205] on button "Lista Interna" at bounding box center [77, 204] width 96 height 18
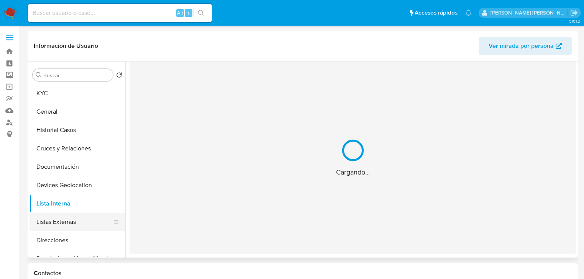
click at [65, 227] on button "Listas Externas" at bounding box center [74, 222] width 90 height 18
click at [237, 224] on div "Cargando..." at bounding box center [352, 156] width 446 height 188
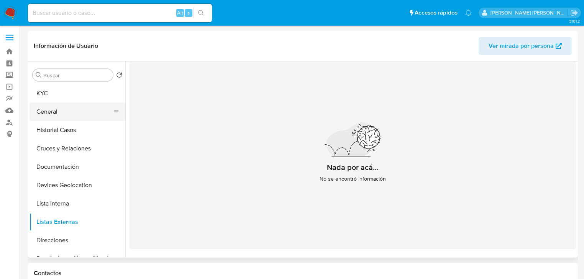
drag, startPoint x: 42, startPoint y: 94, endPoint x: 106, endPoint y: 103, distance: 64.6
click at [42, 94] on button "KYC" at bounding box center [77, 93] width 96 height 18
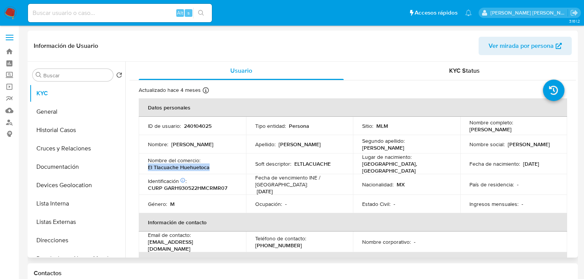
drag, startPoint x: 162, startPoint y: 165, endPoint x: 144, endPoint y: 168, distance: 17.4
click at [144, 168] on td "Nombre del comercio : El Tlacuache Huehuetoca" at bounding box center [192, 164] width 107 height 21
copy p "El Tlacuache Huehuetoca"
click at [196, 127] on p "240104025" at bounding box center [198, 126] width 28 height 7
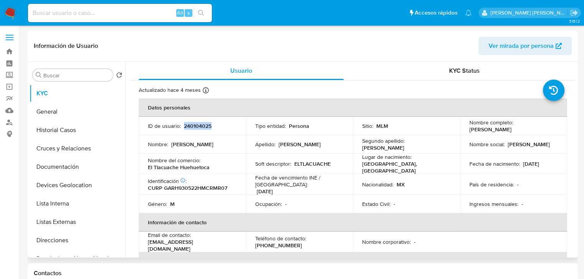
copy p "240104025"
click at [532, 181] on div "País de residencia : -" at bounding box center [513, 184] width 89 height 7
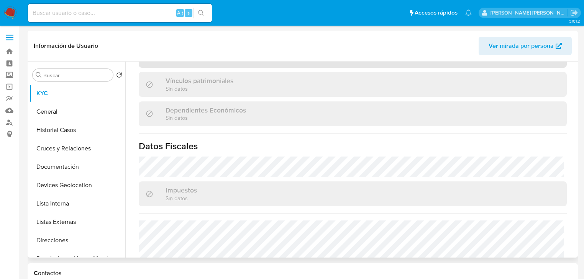
scroll to position [429, 0]
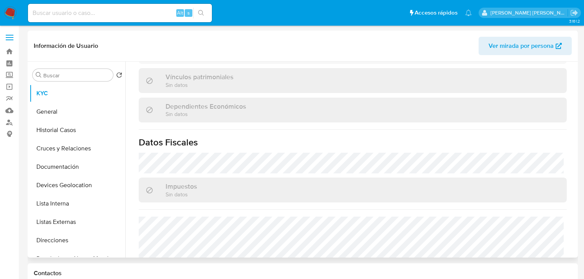
click at [556, 178] on div "Impuestos Sin datos" at bounding box center [353, 190] width 428 height 25
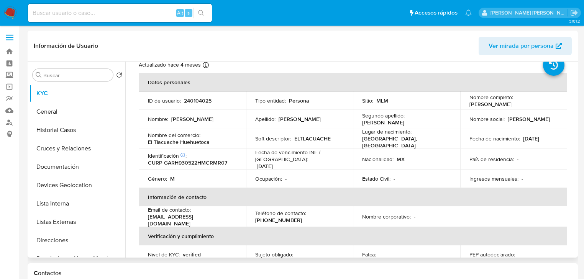
scroll to position [24, 0]
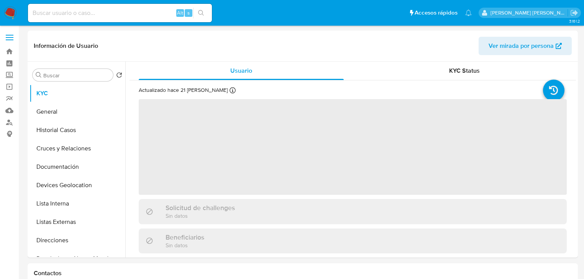
select select "10"
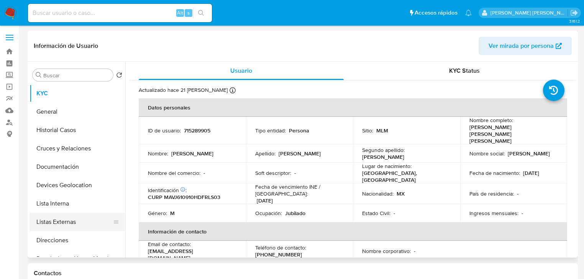
click at [71, 226] on button "Listas Externas" at bounding box center [74, 222] width 90 height 18
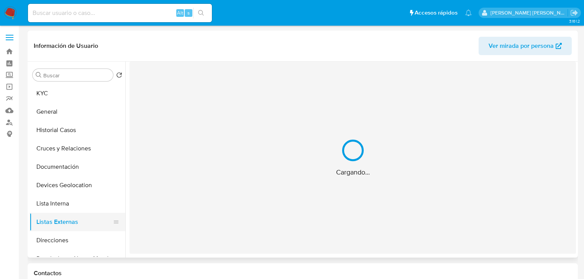
click at [208, 203] on div "Cargando..." at bounding box center [352, 158] width 446 height 192
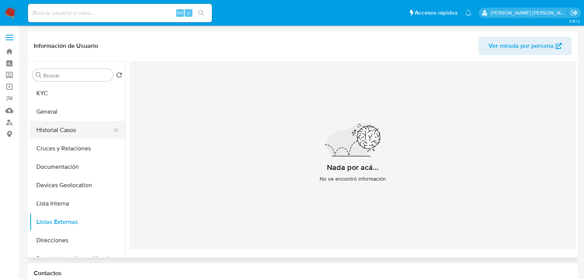
click at [52, 131] on button "Historial Casos" at bounding box center [74, 130] width 90 height 18
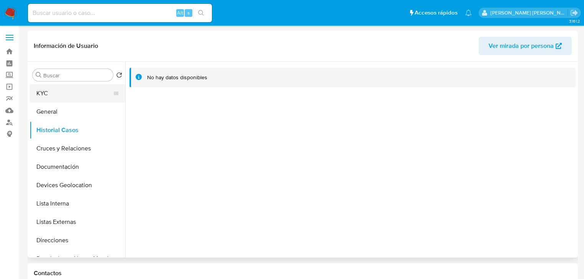
click at [53, 98] on button "KYC" at bounding box center [74, 93] width 90 height 18
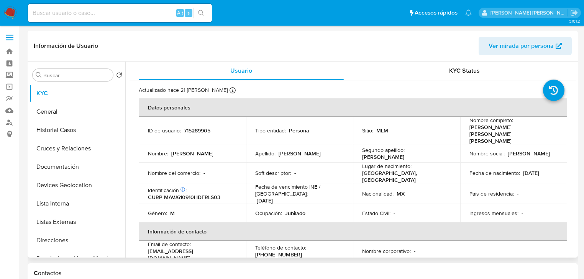
click at [199, 127] on p "715289905" at bounding box center [197, 130] width 26 height 7
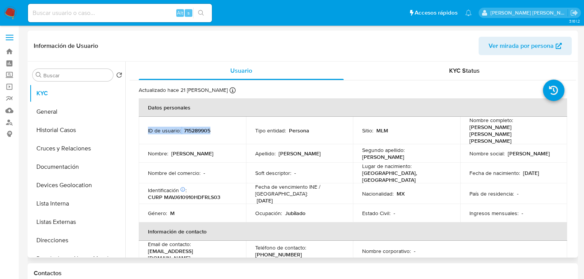
click at [199, 127] on p "715289905" at bounding box center [197, 130] width 26 height 7
click at [198, 127] on p "715289905" at bounding box center [197, 130] width 26 height 7
click at [502, 183] on td "País de residencia : -" at bounding box center [513, 193] width 107 height 21
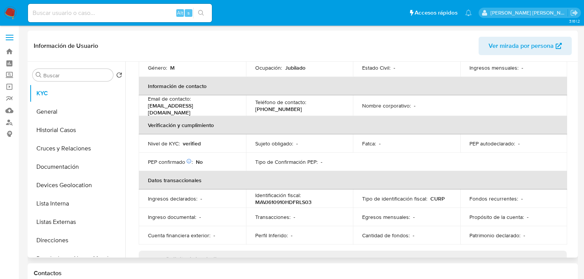
scroll to position [116, 0]
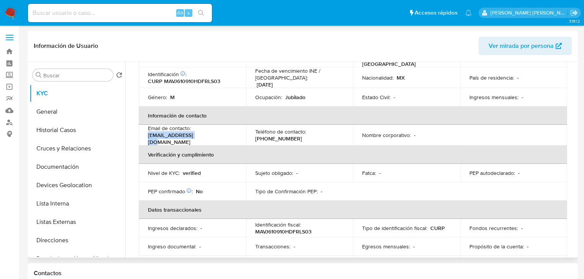
drag, startPoint x: 205, startPoint y: 127, endPoint x: 144, endPoint y: 126, distance: 60.9
click at [144, 126] on td "Email de contacto : [EMAIL_ADDRESS][DOMAIN_NAME]" at bounding box center [192, 135] width 107 height 21
copy p "[EMAIL_ADDRESS][DOMAIN_NAME]"
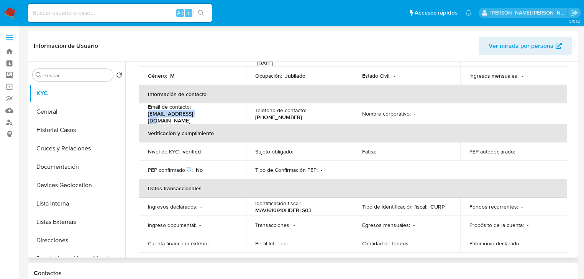
scroll to position [147, 0]
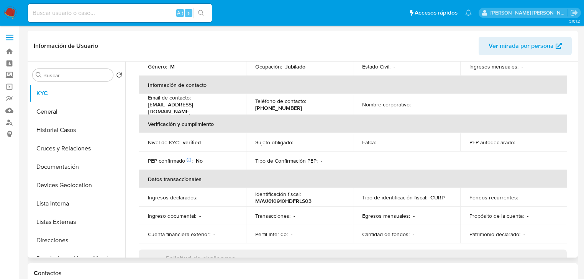
click at [278, 105] on p "[PHONE_NUMBER]" at bounding box center [278, 108] width 47 height 7
copy p "29637286"
drag, startPoint x: 70, startPoint y: 170, endPoint x: 75, endPoint y: 170, distance: 4.6
click at [71, 170] on button "Documentación" at bounding box center [74, 167] width 90 height 18
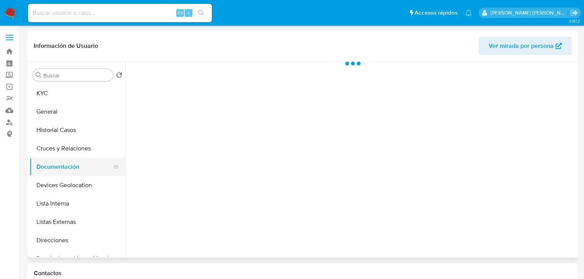
scroll to position [0, 0]
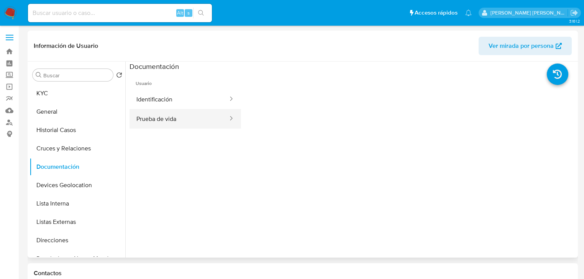
drag, startPoint x: 190, startPoint y: 104, endPoint x: 231, endPoint y: 116, distance: 42.5
click at [191, 104] on button "Identificación" at bounding box center [178, 100] width 99 height 20
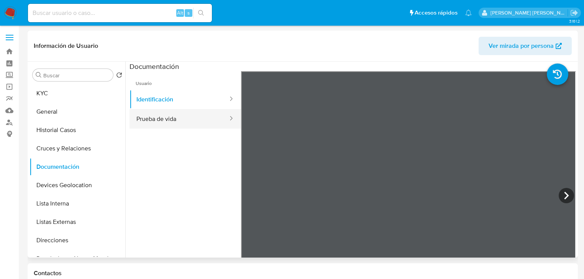
click at [139, 122] on button "Prueba de vida" at bounding box center [178, 119] width 99 height 20
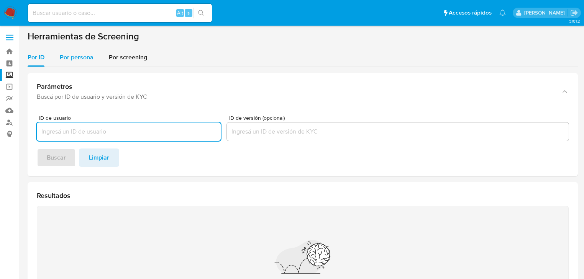
click at [77, 63] on div "Por persona" at bounding box center [77, 57] width 34 height 18
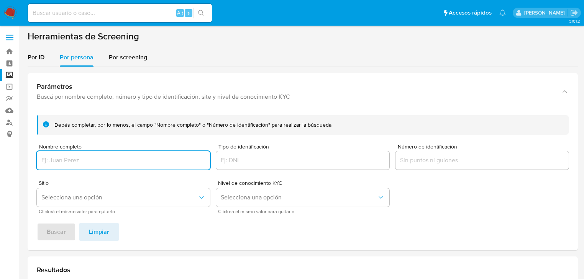
click at [73, 161] on input "Nombre completo" at bounding box center [123, 160] width 173 height 10
click at [49, 230] on span "Buscar" at bounding box center [56, 232] width 19 height 17
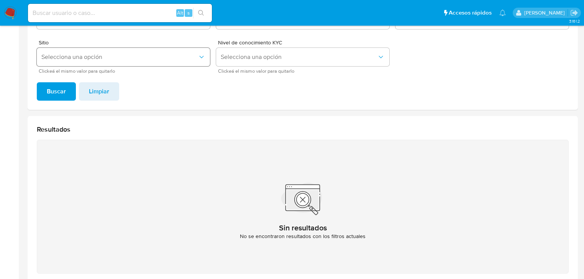
scroll to position [60, 0]
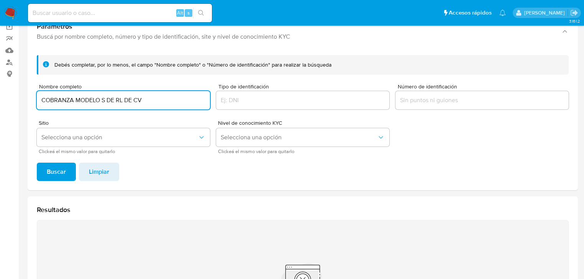
click at [151, 100] on input "COBRANZA MODELO S DE RL DE CV" at bounding box center [123, 100] width 173 height 10
drag, startPoint x: 149, startPoint y: 100, endPoint x: 102, endPoint y: 101, distance: 47.1
click at [102, 101] on input "COBRANZA MODELO S DE RL DE CV" at bounding box center [123, 100] width 173 height 10
type input "COBRANZA MODELO"
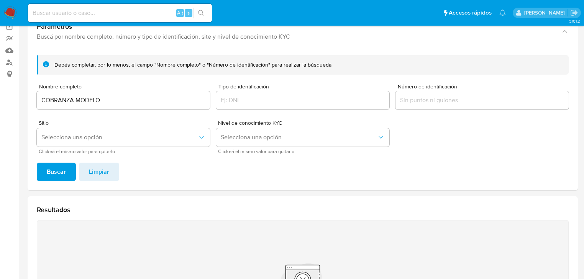
click at [59, 173] on span "Buscar" at bounding box center [56, 171] width 19 height 17
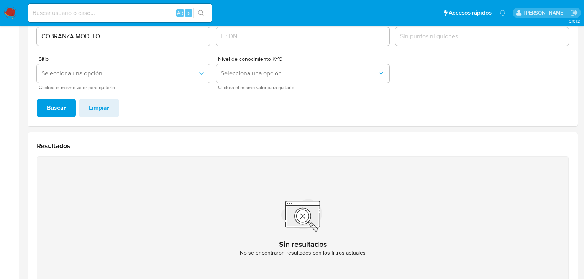
scroll to position [121, 0]
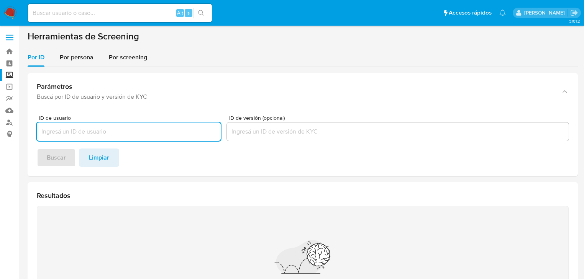
click at [57, 11] on input at bounding box center [120, 13] width 184 height 10
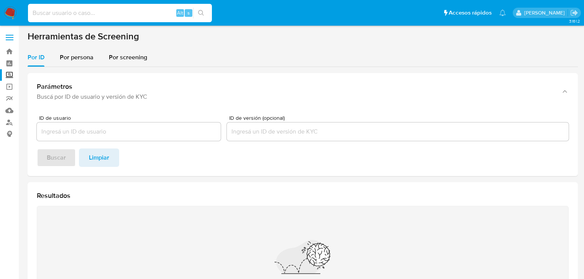
paste input "2265491746"
type input "2265491746"
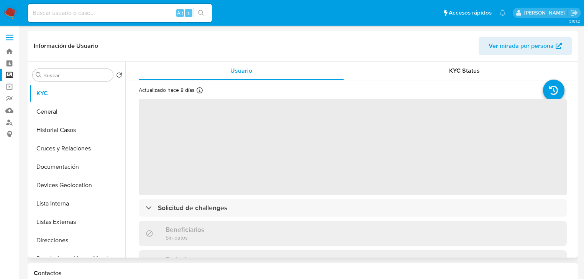
select select "10"
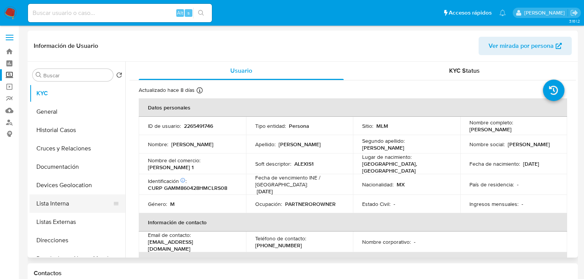
click at [56, 222] on button "Listas Externas" at bounding box center [77, 222] width 96 height 18
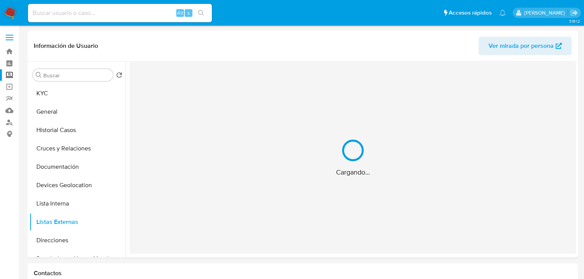
click at [324, 209] on div "Cargando..." at bounding box center [352, 158] width 446 height 192
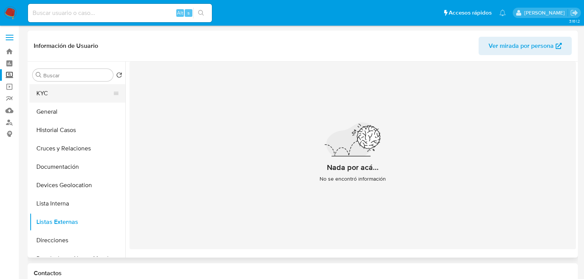
click at [69, 89] on button "KYC" at bounding box center [74, 93] width 90 height 18
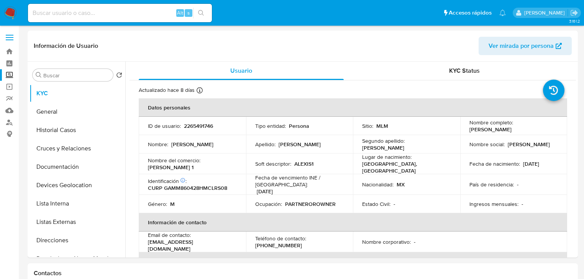
click at [195, 185] on p "CURP GAMM860428HMCLRS08" at bounding box center [187, 188] width 79 height 7
copy p "GAMM860428HMCLRS08"
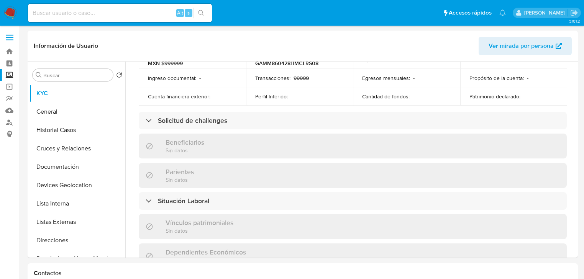
scroll to position [123, 0]
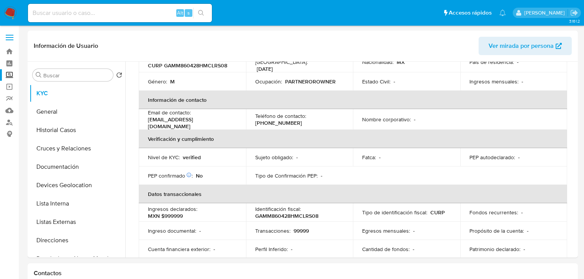
click at [48, 14] on input at bounding box center [120, 13] width 184 height 10
paste input "414138840"
type input "414138840"
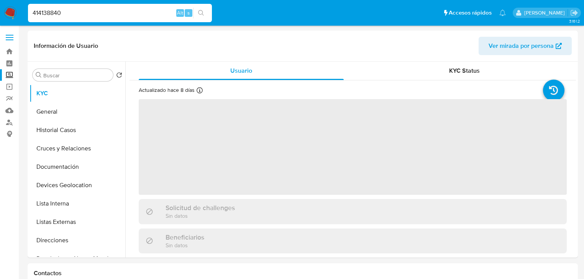
select select "10"
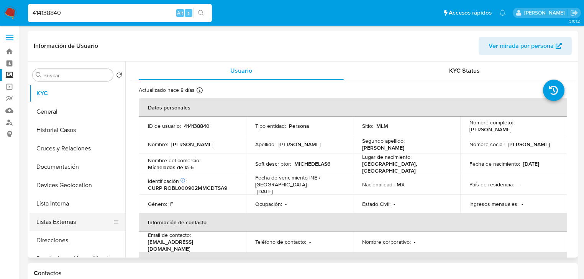
click at [107, 224] on button "Listas Externas" at bounding box center [74, 222] width 90 height 18
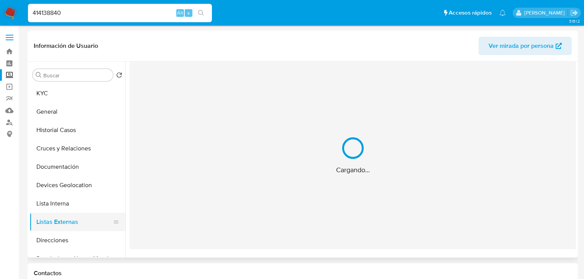
click at [248, 187] on div "Cargando..." at bounding box center [352, 156] width 446 height 188
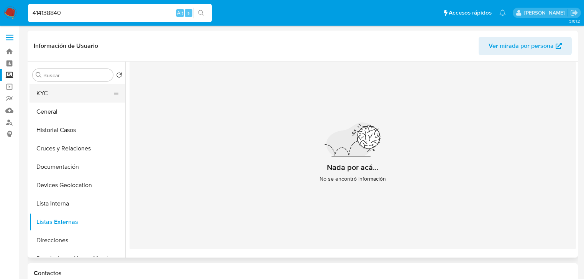
click at [55, 95] on button "KYC" at bounding box center [74, 93] width 90 height 18
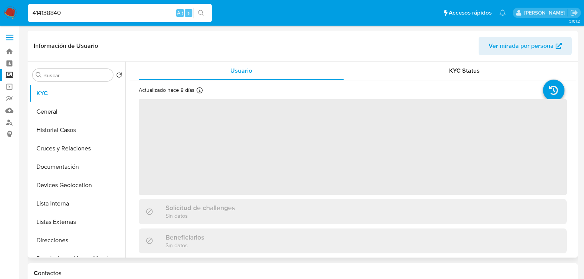
click at [180, 200] on div "Solicitud de challenges Sin datos" at bounding box center [353, 211] width 428 height 25
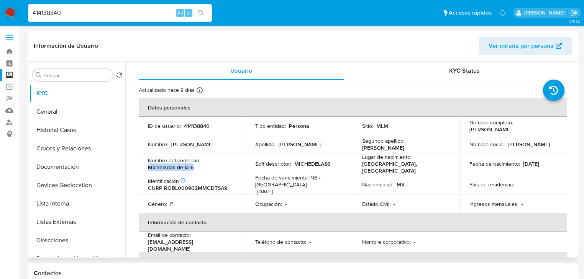
drag, startPoint x: 199, startPoint y: 170, endPoint x: 149, endPoint y: 170, distance: 49.8
click at [149, 170] on div "Nombre del comercio : Micheladas de la 6" at bounding box center [192, 164] width 89 height 14
copy p "Micheladas de la 6"
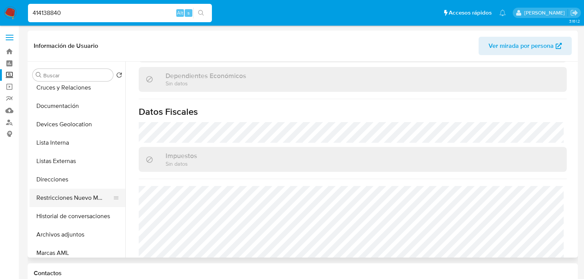
scroll to position [61, 0]
click at [65, 183] on button "Direcciones" at bounding box center [74, 179] width 90 height 18
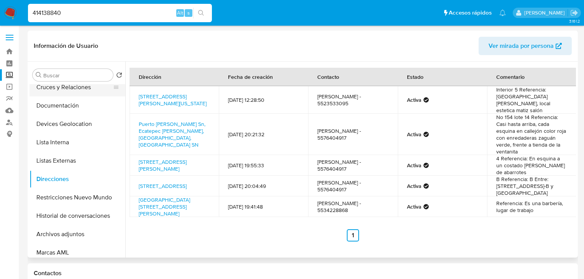
click at [70, 87] on button "Cruces y Relaciones" at bounding box center [74, 87] width 90 height 18
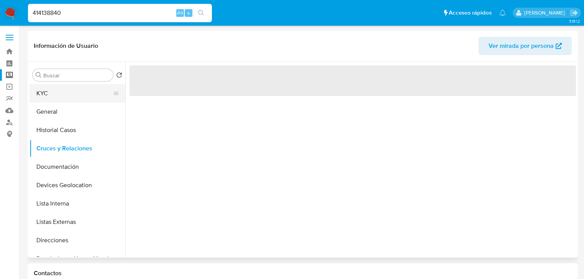
click at [73, 97] on button "KYC" at bounding box center [74, 93] width 90 height 18
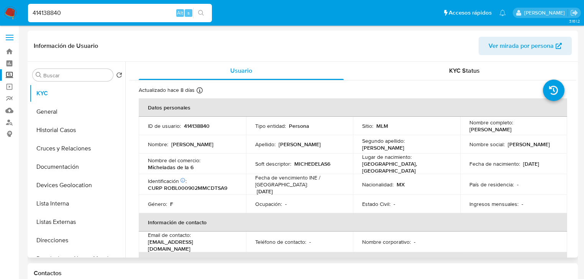
click at [191, 189] on p "CURP ROBL000902MMCDTSA9" at bounding box center [187, 188] width 79 height 7
copy p "ROBL000902MMCDTSA9"
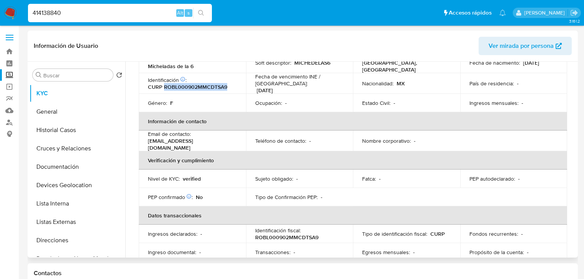
scroll to position [57, 0]
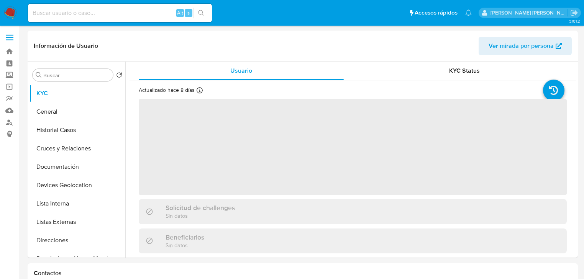
select select "10"
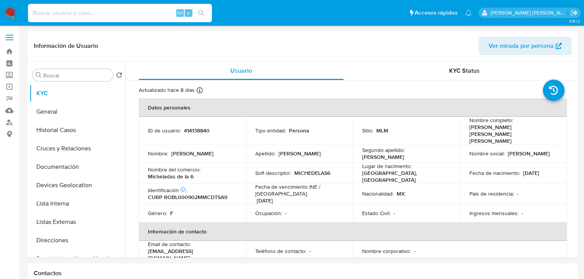
click at [60, 12] on input at bounding box center [120, 13] width 184 height 10
paste input "7sB5fyy5L7nTtI3mna46kcHs"
type input "7sB5fyy5L7nTtI3mna46kcHs"
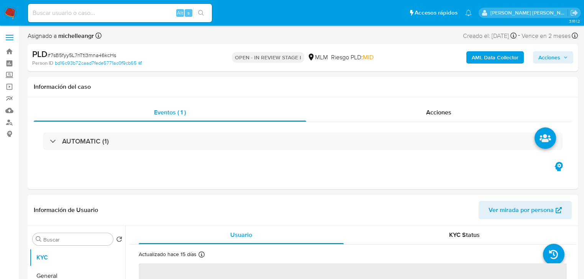
select select "10"
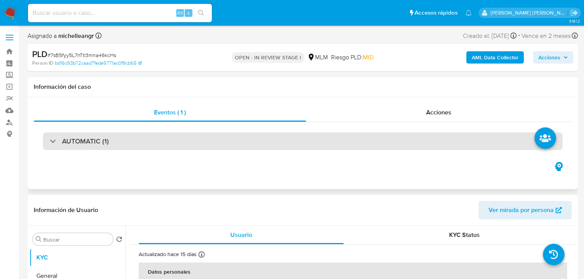
click at [44, 142] on div "AUTOMATIC (1)" at bounding box center [302, 141] width 519 height 18
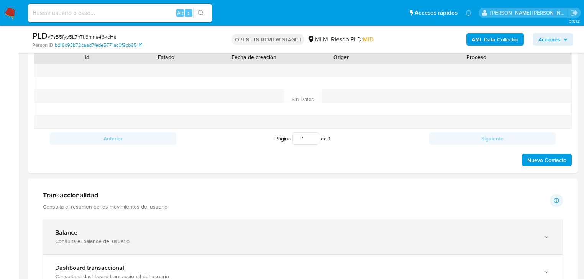
scroll to position [643, 0]
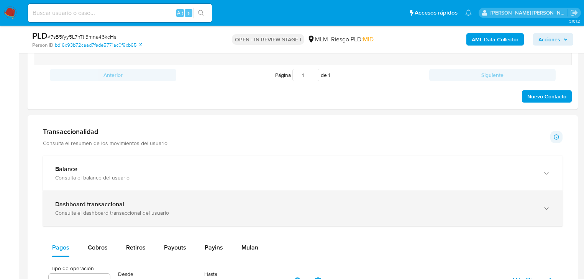
click at [179, 213] on div "Consulta el dashboard transaccional del usuario" at bounding box center [294, 212] width 479 height 7
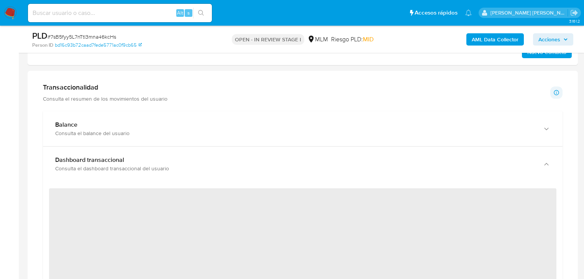
scroll to position [735, 0]
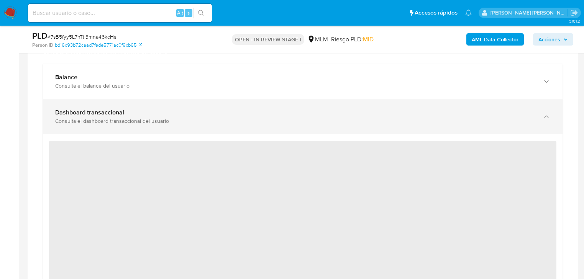
click at [199, 110] on div "Dashboard transaccional Consulta el dashboard transaccional del usuario" at bounding box center [294, 117] width 479 height 16
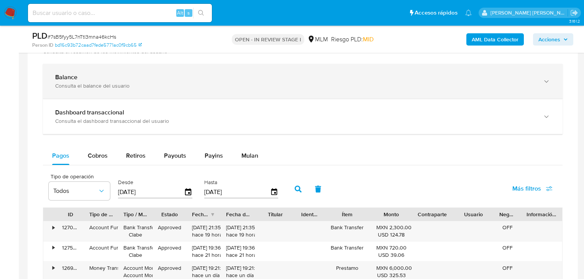
click at [204, 91] on div "Balance Consulta el balance del usuario" at bounding box center [302, 81] width 519 height 35
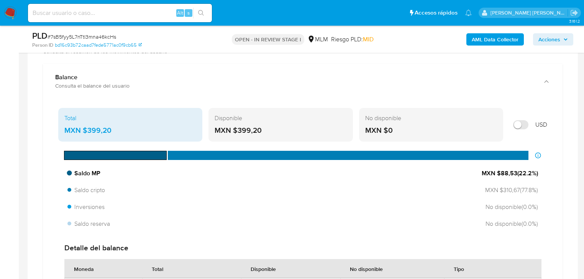
click at [252, 171] on div "Saldo MP MXN $88,53 ( 22.2 %)" at bounding box center [302, 173] width 476 height 15
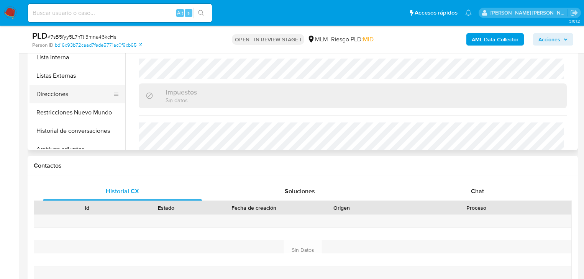
scroll to position [61, 0]
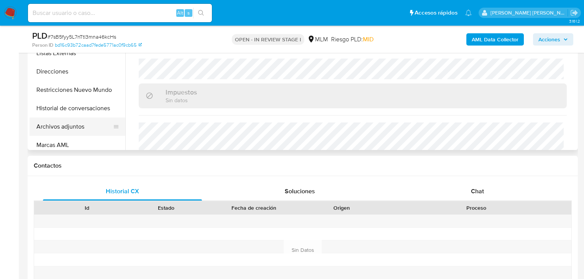
click at [83, 119] on button "Archivos adjuntos" at bounding box center [74, 127] width 90 height 18
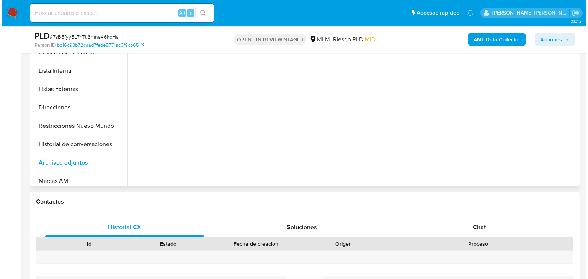
scroll to position [337, 0]
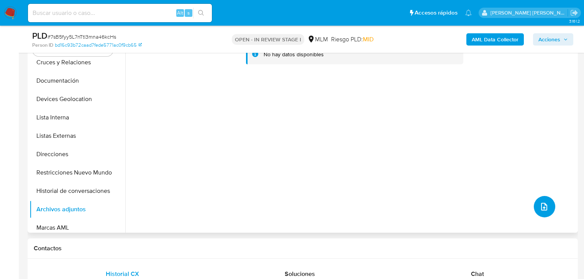
click at [541, 205] on icon "upload-file" at bounding box center [544, 207] width 6 height 8
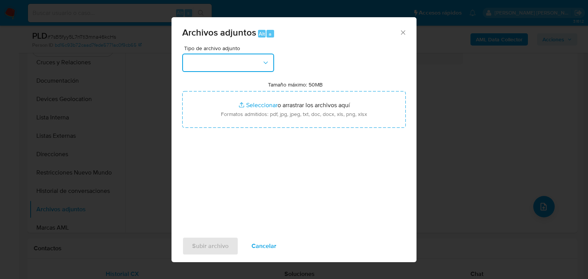
click at [209, 64] on button "button" at bounding box center [228, 63] width 92 height 18
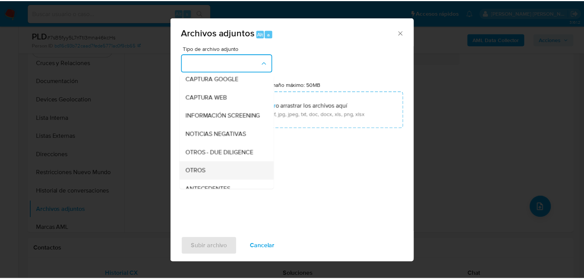
scroll to position [52, 0]
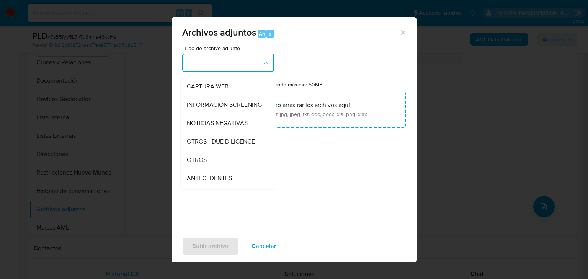
drag, startPoint x: 212, startPoint y: 169, endPoint x: 294, endPoint y: 261, distance: 123.4
click at [212, 168] on div "OTROS" at bounding box center [226, 160] width 78 height 18
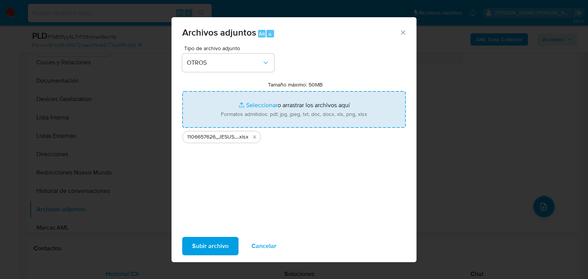
type input "C:\fakepath\1106657626_JESUS MARTINEZ GRANDE_SEP25.pdf"
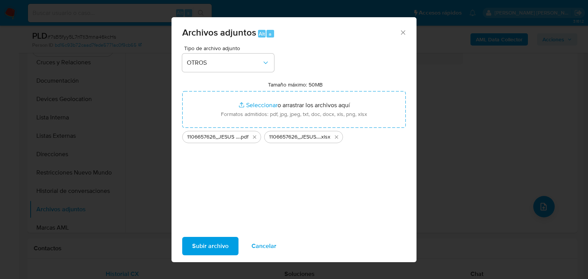
click at [204, 246] on span "Subir archivo" at bounding box center [210, 246] width 36 height 17
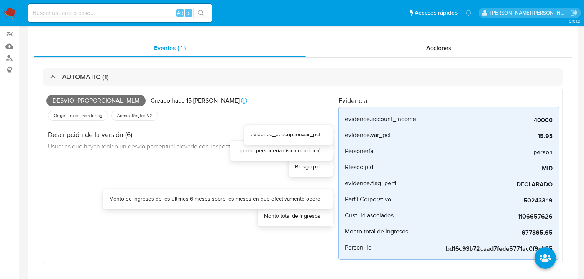
scroll to position [0, 0]
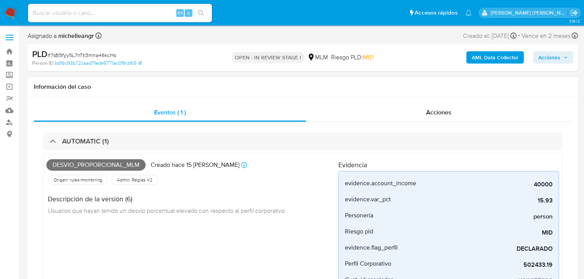
drag, startPoint x: 435, startPoint y: 105, endPoint x: 138, endPoint y: 125, distance: 298.2
click at [435, 104] on div "Acciones" at bounding box center [439, 112] width 266 height 18
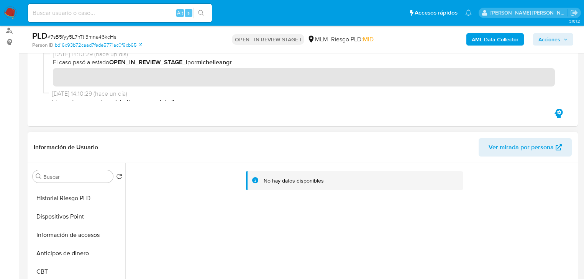
scroll to position [207, 0]
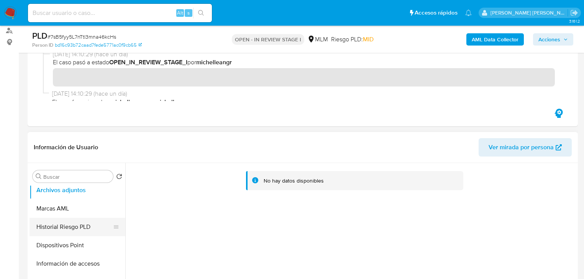
click at [72, 219] on button "Historial Riesgo PLD" at bounding box center [74, 227] width 90 height 18
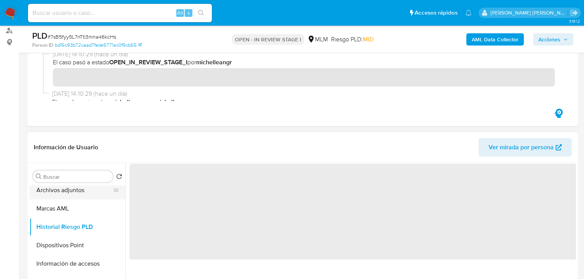
click at [75, 190] on button "Archivos adjuntos" at bounding box center [74, 190] width 90 height 18
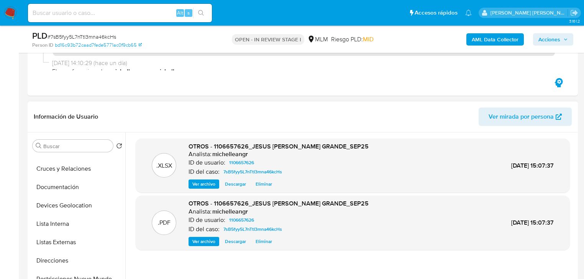
scroll to position [0, 0]
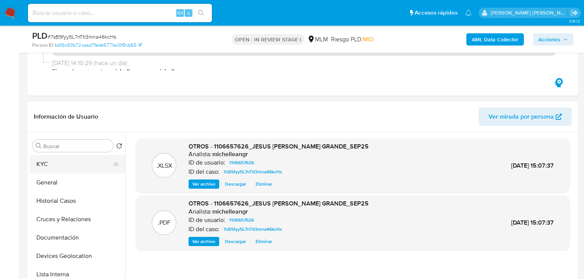
click at [60, 164] on button "KYC" at bounding box center [74, 164] width 90 height 18
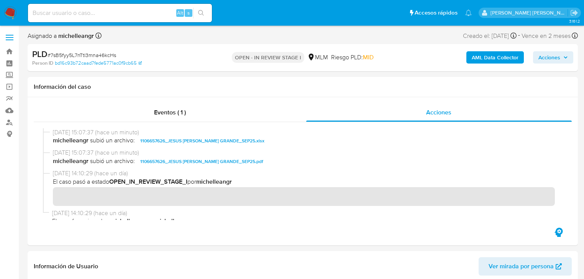
click at [556, 57] on span "Acciones" at bounding box center [549, 57] width 22 height 12
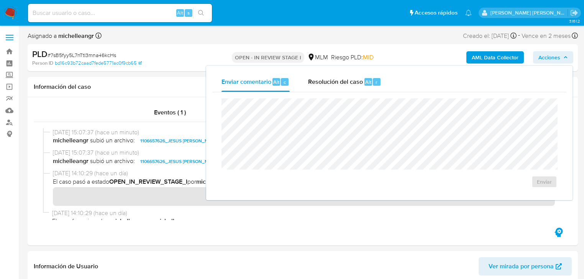
click at [333, 84] on span "Resolución del caso" at bounding box center [335, 81] width 55 height 9
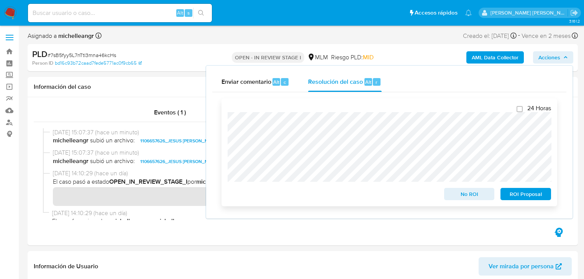
click at [459, 199] on span "No ROI" at bounding box center [469, 194] width 40 height 11
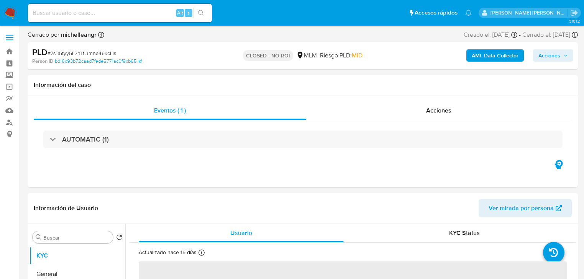
select select "10"
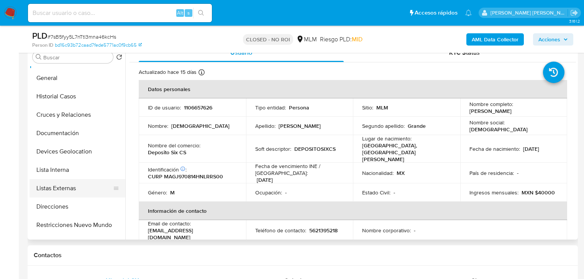
scroll to position [31, 0]
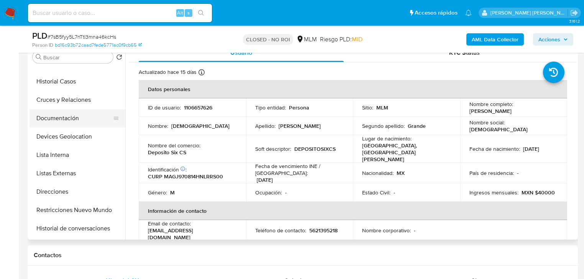
click at [69, 116] on button "Documentación" at bounding box center [74, 118] width 90 height 18
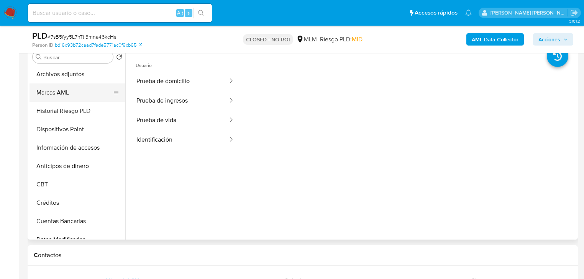
scroll to position [184, 0]
drag, startPoint x: 74, startPoint y: 96, endPoint x: 101, endPoint y: 96, distance: 28.0
click at [74, 96] on button "Archivos adjuntos" at bounding box center [74, 94] width 90 height 18
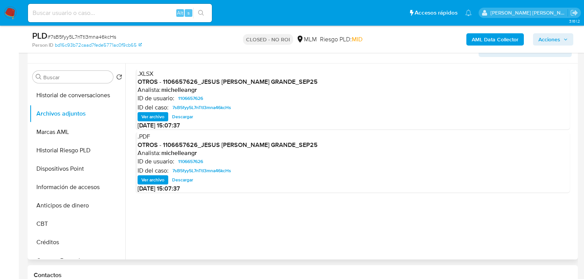
scroll to position [123, 0]
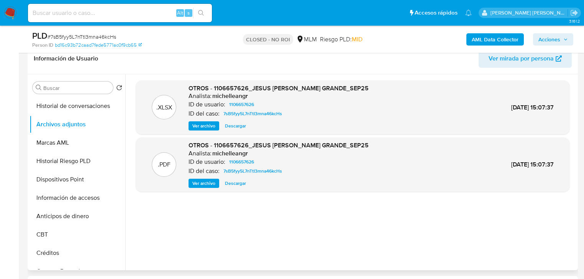
click at [205, 183] on span "Ver archivo" at bounding box center [203, 184] width 23 height 8
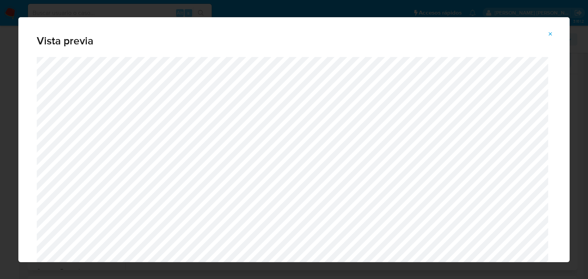
drag, startPoint x: 547, startPoint y: 36, endPoint x: 347, endPoint y: 147, distance: 229.3
click at [547, 35] on button "Attachment preview" at bounding box center [550, 34] width 17 height 12
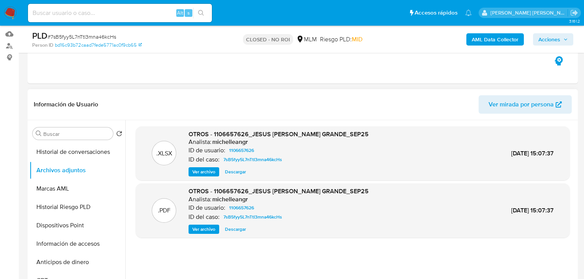
scroll to position [0, 0]
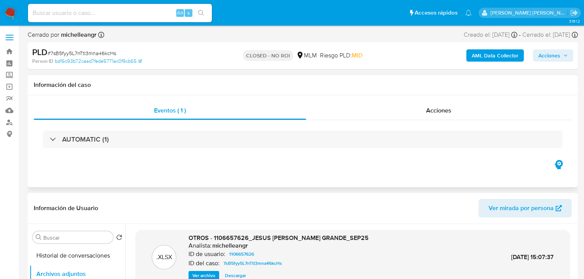
click at [256, 175] on div "Eventos ( 1 ) Acciones AUTOMATIC (1)" at bounding box center [303, 141] width 550 height 92
